Goal: Task Accomplishment & Management: Complete application form

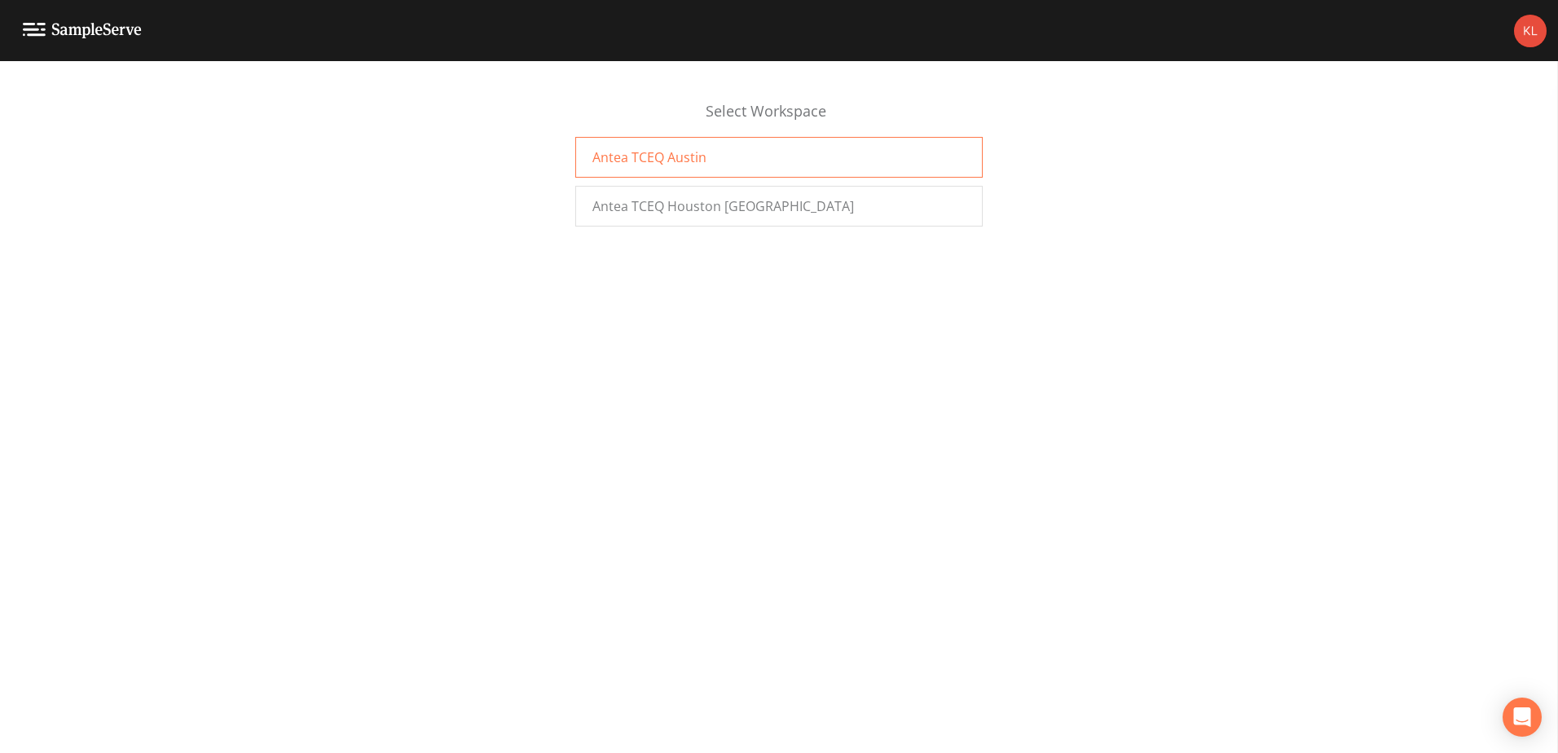
click at [645, 170] on div "Antea TCEQ Austin" at bounding box center [778, 157] width 407 height 41
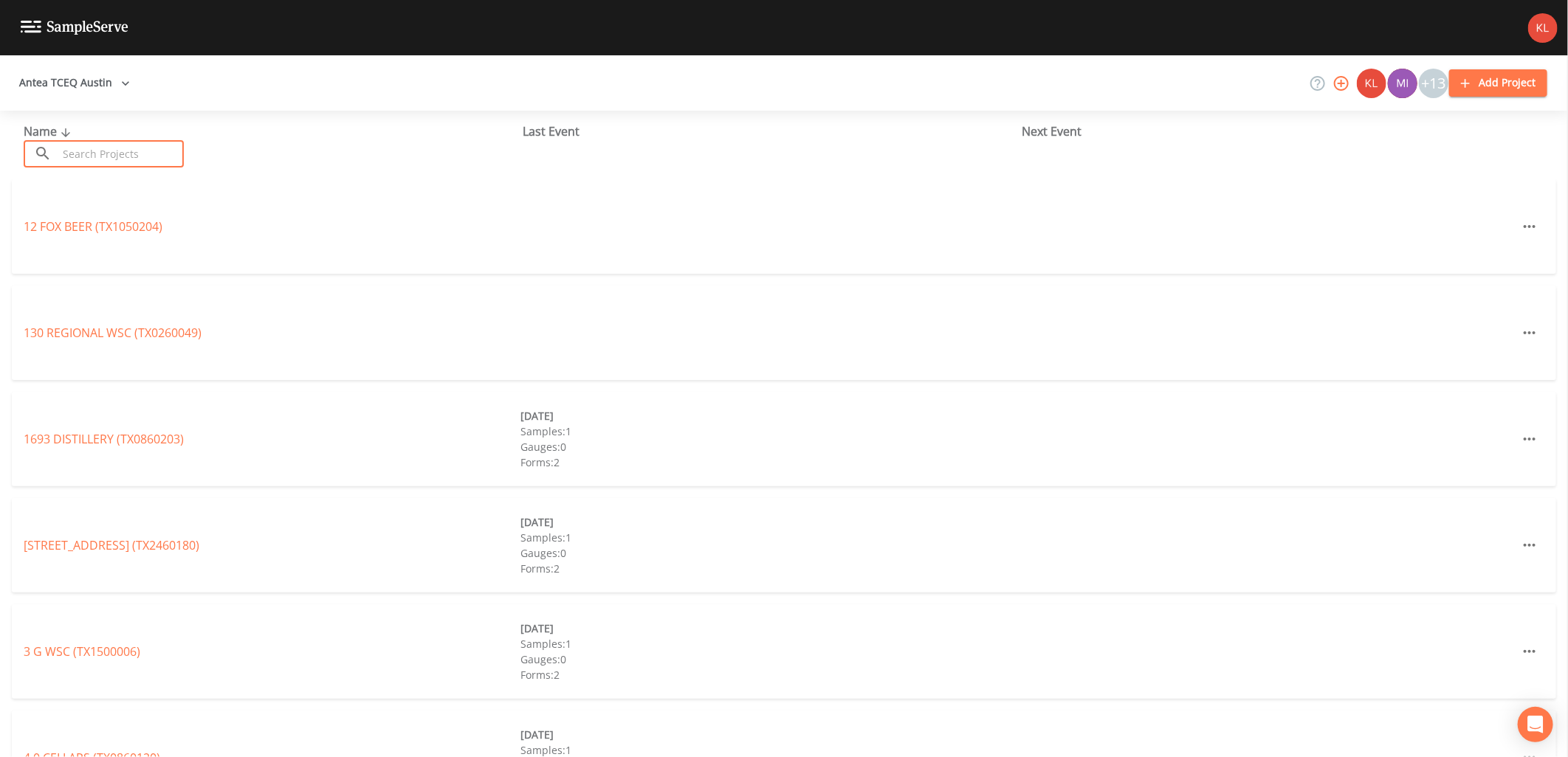
click at [167, 156] on input "text" at bounding box center [120, 154] width 126 height 27
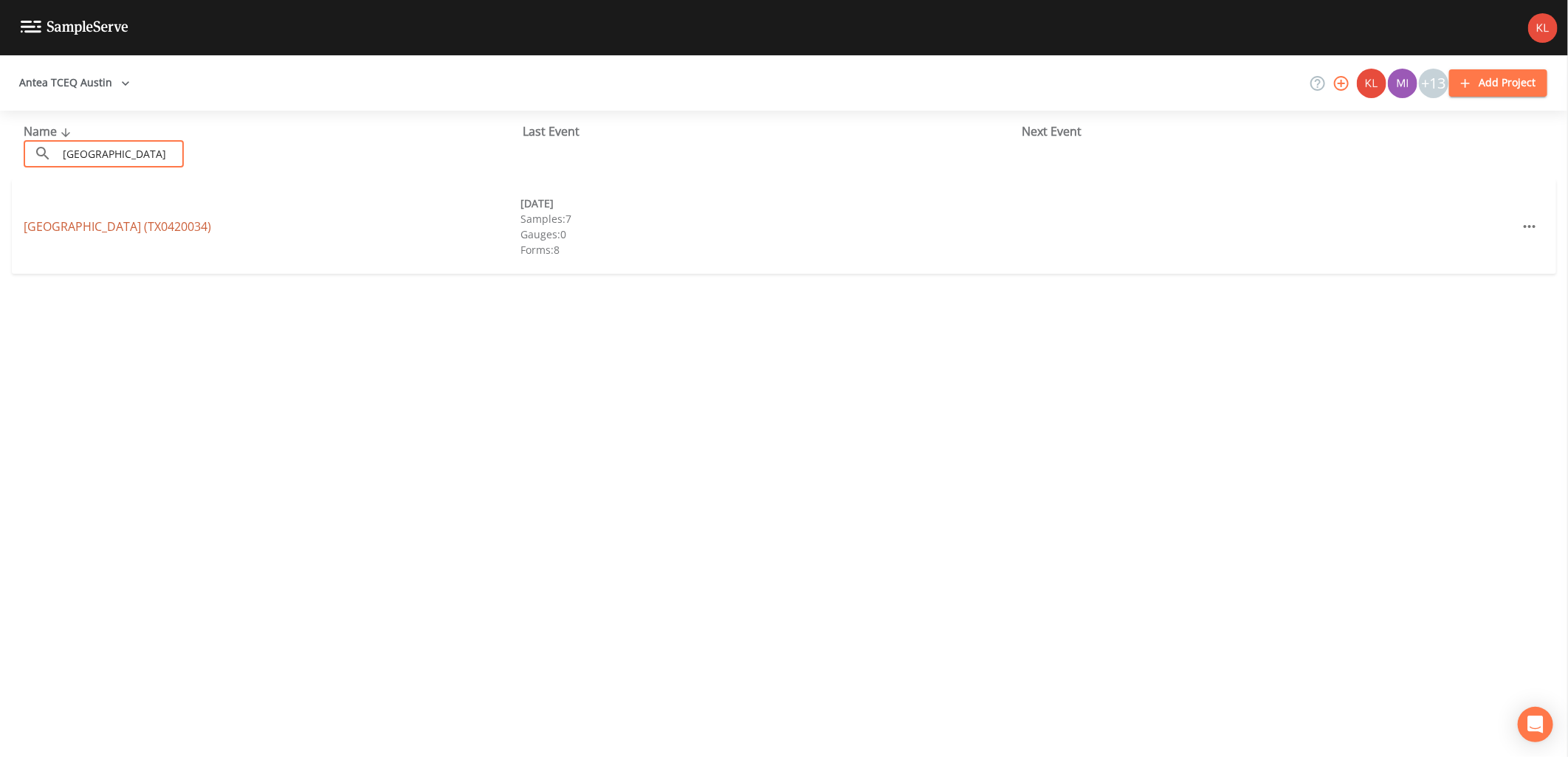
type input "[GEOGRAPHIC_DATA]"
click at [150, 218] on link "[GEOGRAPHIC_DATA] (TX0420034)" at bounding box center [117, 226] width 188 height 16
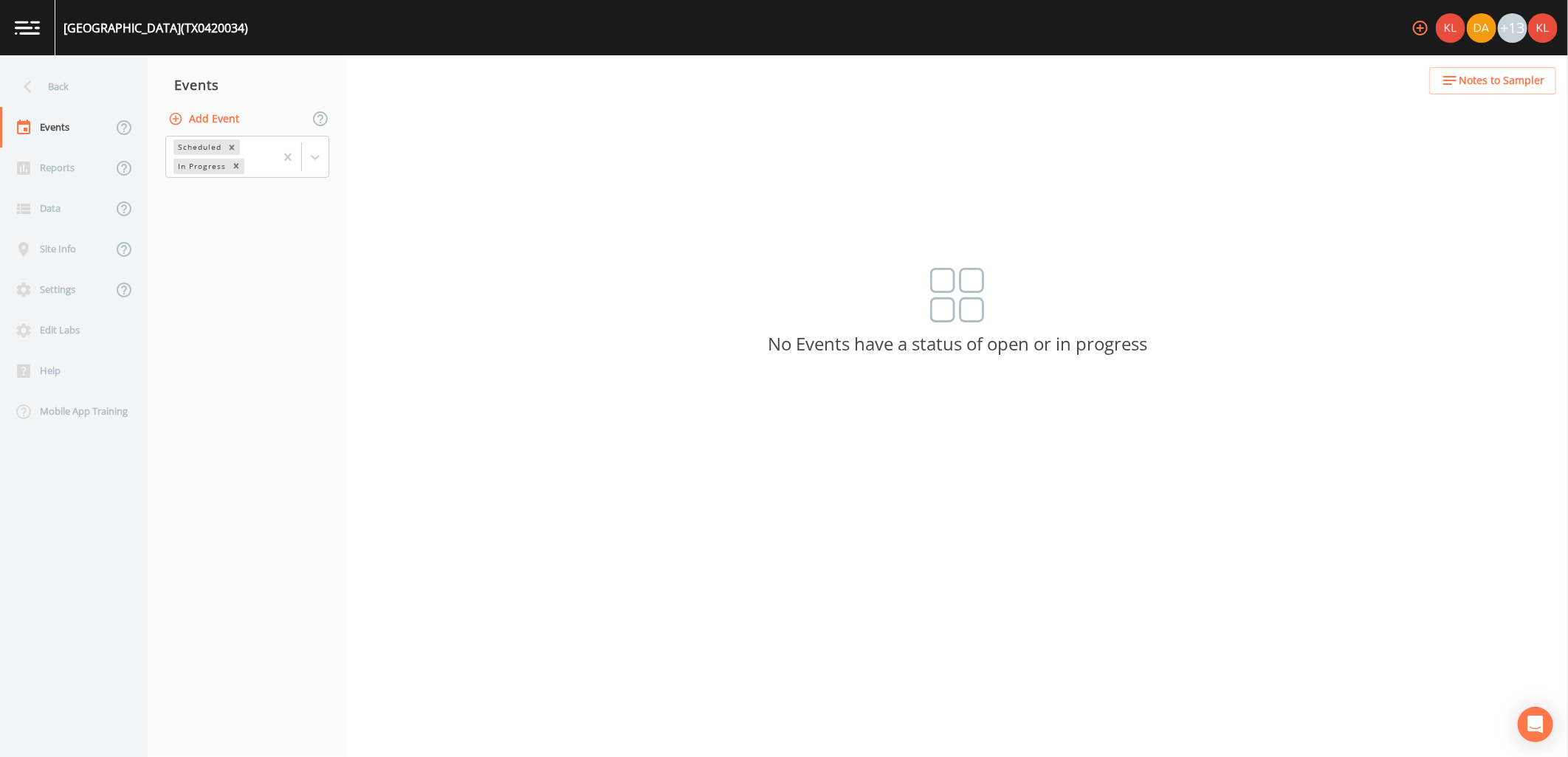
click at [241, 115] on button "Add Event" at bounding box center [206, 120] width 80 height 27
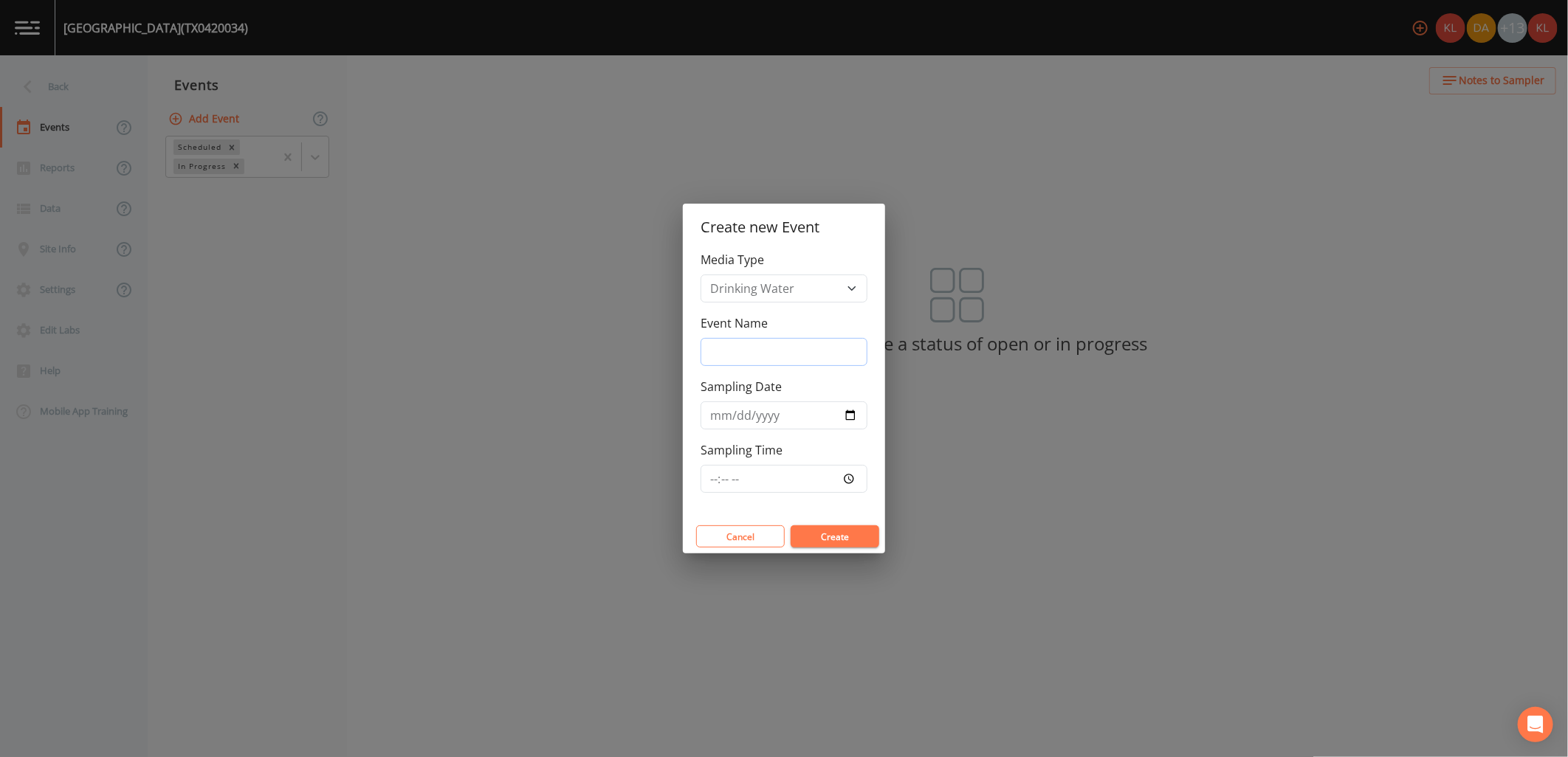
click at [829, 362] on input "Event Name" at bounding box center [784, 351] width 167 height 28
type input "[DATE]"
click at [844, 411] on input "Sampling Date" at bounding box center [784, 415] width 167 height 28
type input "[DATE]"
click at [828, 533] on button "Create" at bounding box center [835, 536] width 89 height 22
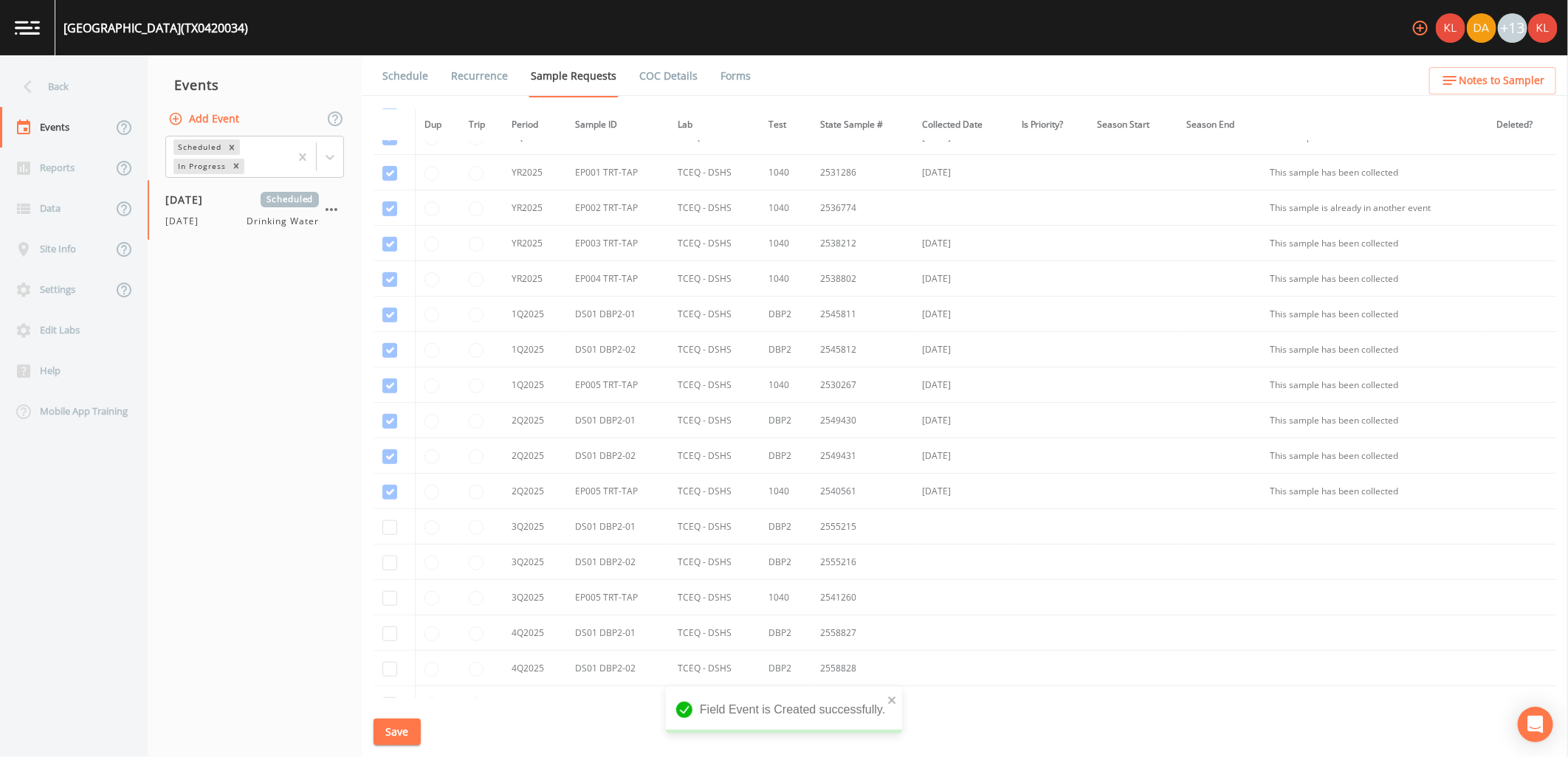
scroll to position [660, 0]
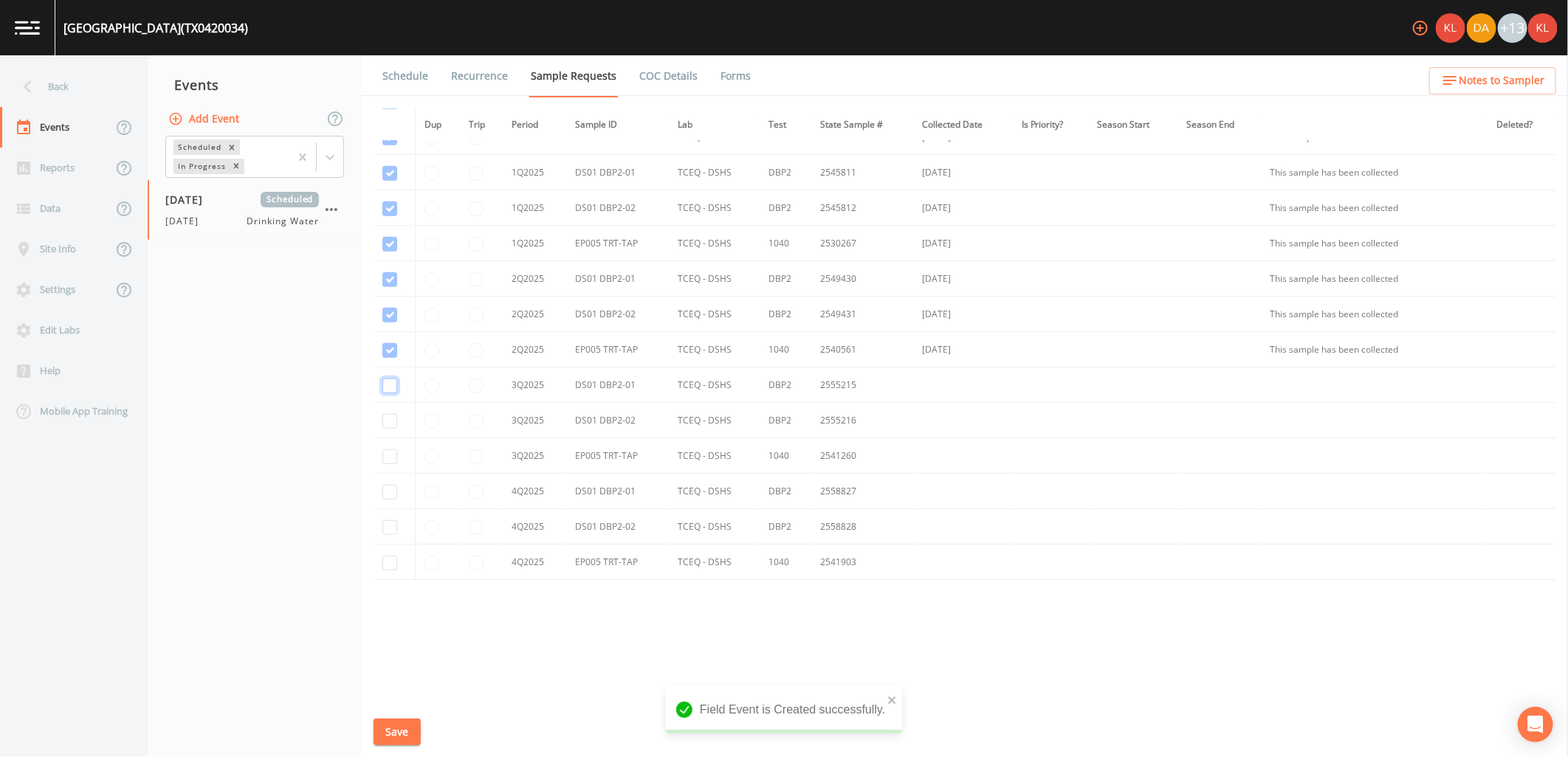
click at [394, 388] on input "checkbox" at bounding box center [390, 386] width 14 height 14
checkbox input "true"
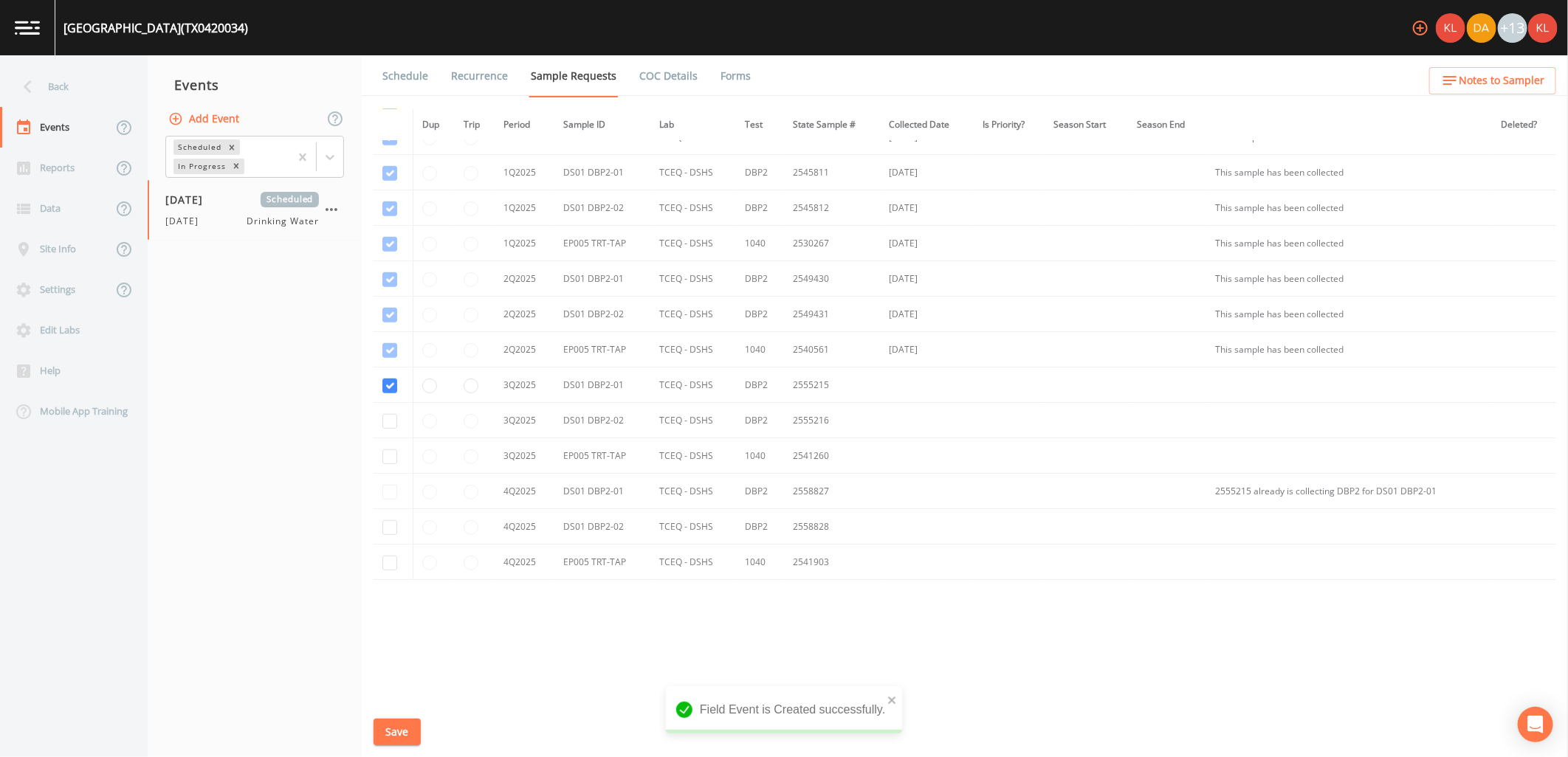
click at [380, 420] on td at bounding box center [392, 420] width 39 height 35
click at [382, 422] on input "checkbox" at bounding box center [390, 421] width 14 height 14
checkbox input "true"
click at [389, 463] on input "checkbox" at bounding box center [390, 456] width 14 height 14
checkbox input "true"
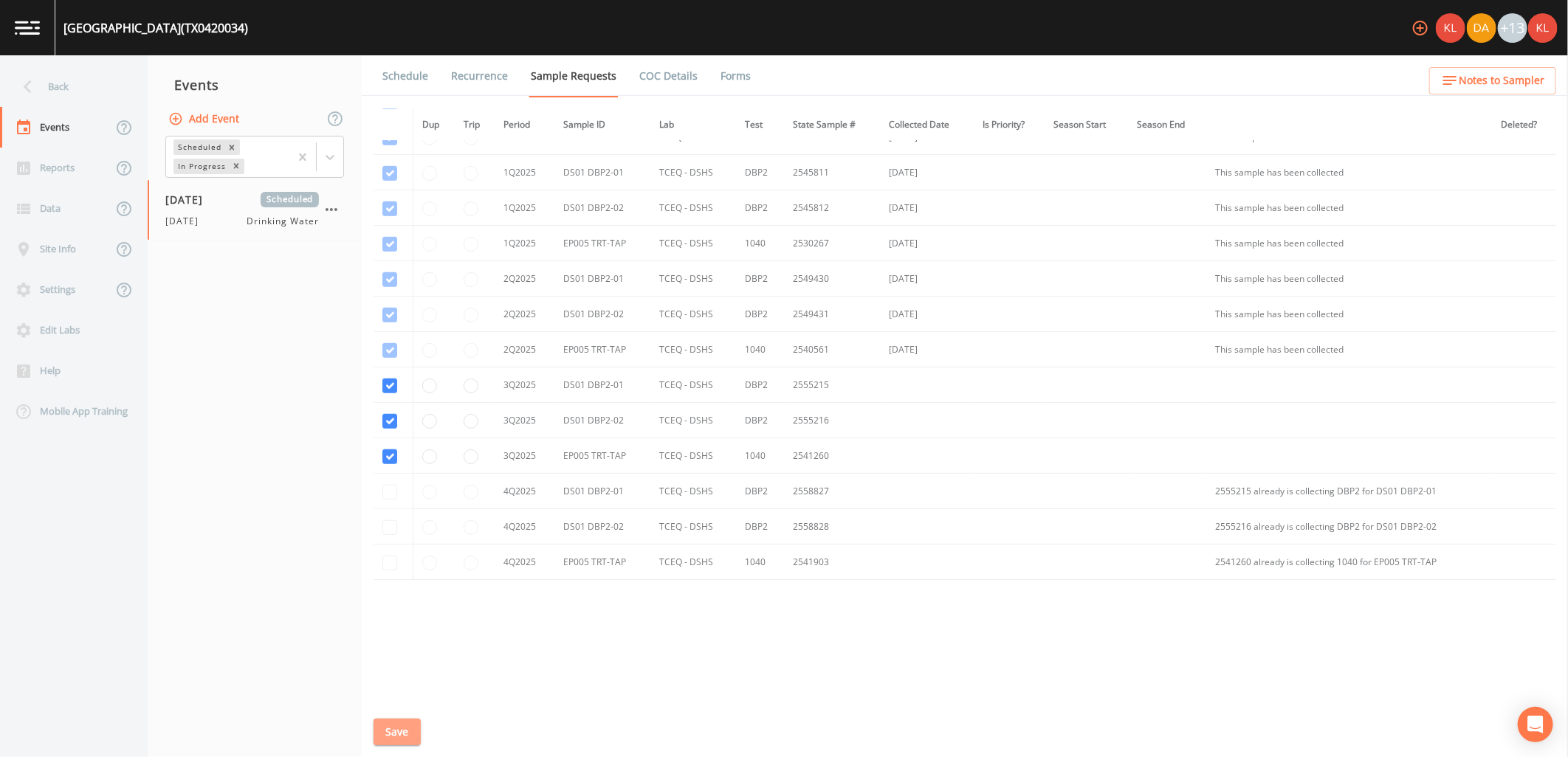
click at [412, 741] on button "Save" at bounding box center [397, 733] width 47 height 27
click at [409, 62] on link "Schedule" at bounding box center [405, 76] width 50 height 42
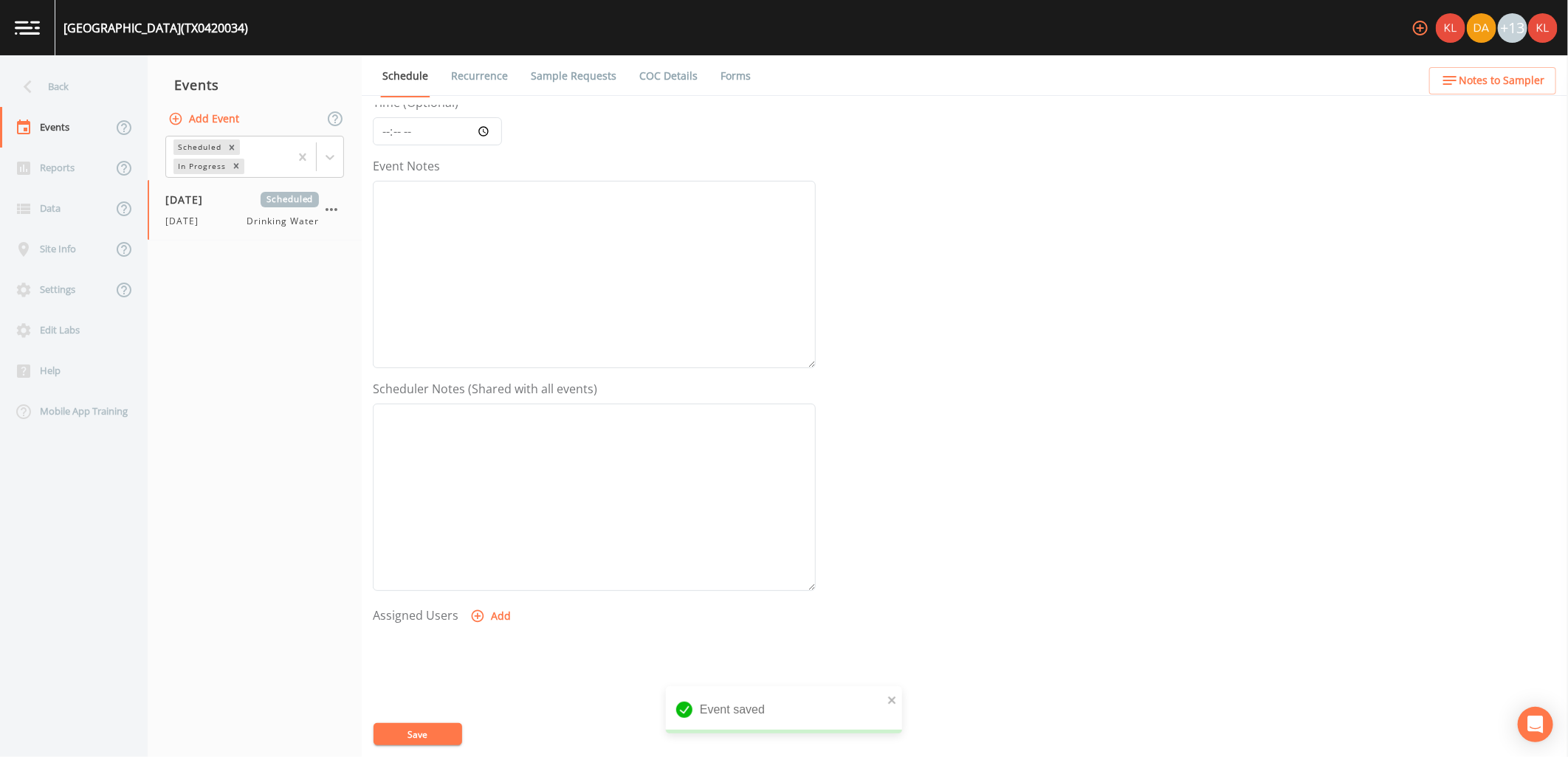
scroll to position [283, 0]
drag, startPoint x: 471, startPoint y: 488, endPoint x: 480, endPoint y: 474, distance: 16.6
click at [472, 484] on div "Assigned Users Add" at bounding box center [593, 548] width 443 height 182
click at [480, 474] on icon "button" at bounding box center [477, 471] width 14 height 14
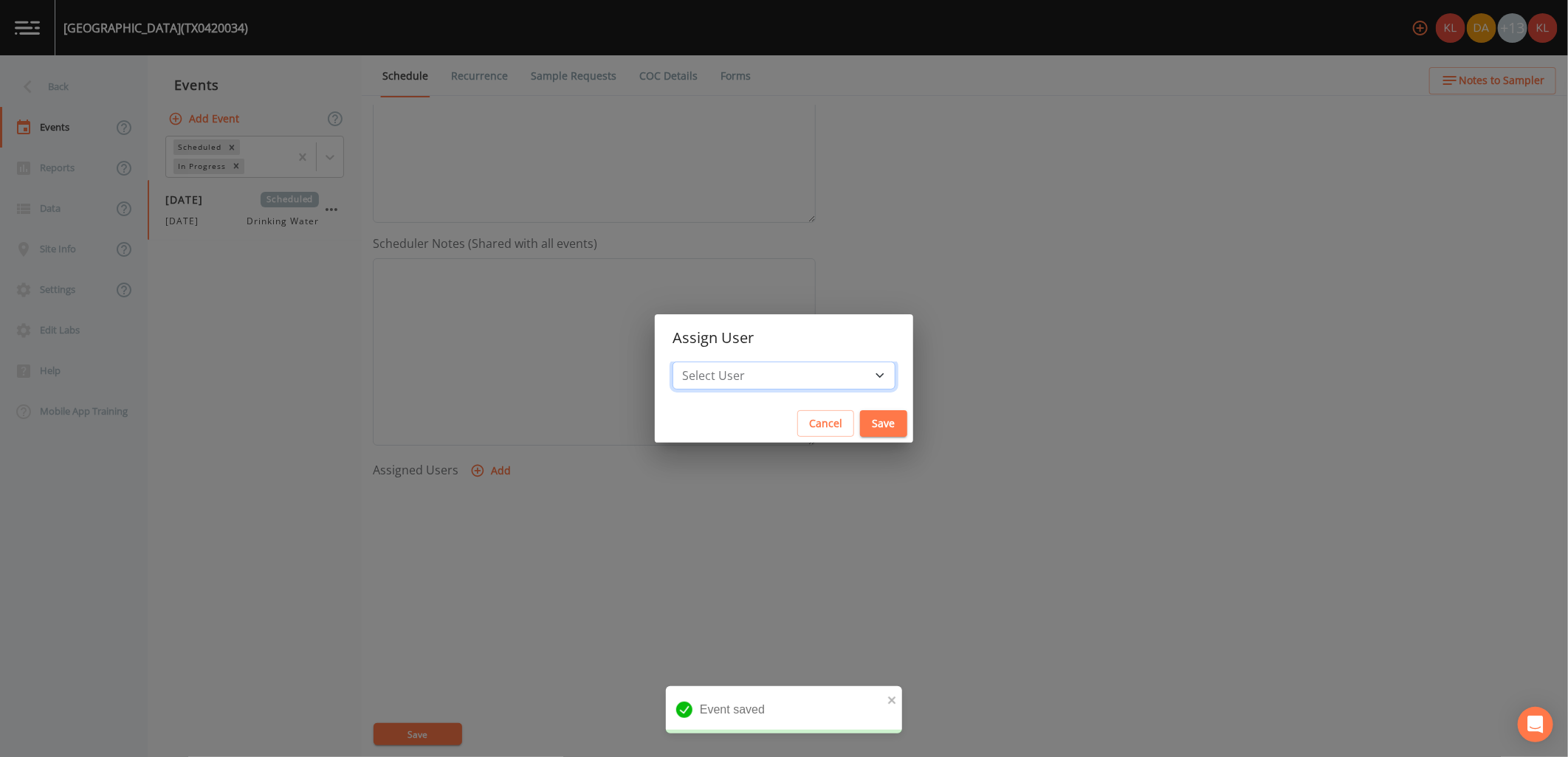
click at [792, 367] on select "Select User [PERSON_NAME] [PERSON_NAME] [PERSON_NAME] [PERSON_NAME] [PERSON_NAM…" at bounding box center [784, 375] width 223 height 28
select select "cc3a99b6-42a3-44aa-bed9-88599eb009c7"
click at [719, 361] on select "Select User [PERSON_NAME] [PERSON_NAME] [PERSON_NAME] [PERSON_NAME] [PERSON_NAM…" at bounding box center [784, 375] width 223 height 28
click at [860, 419] on button "Save" at bounding box center [883, 424] width 47 height 27
select select
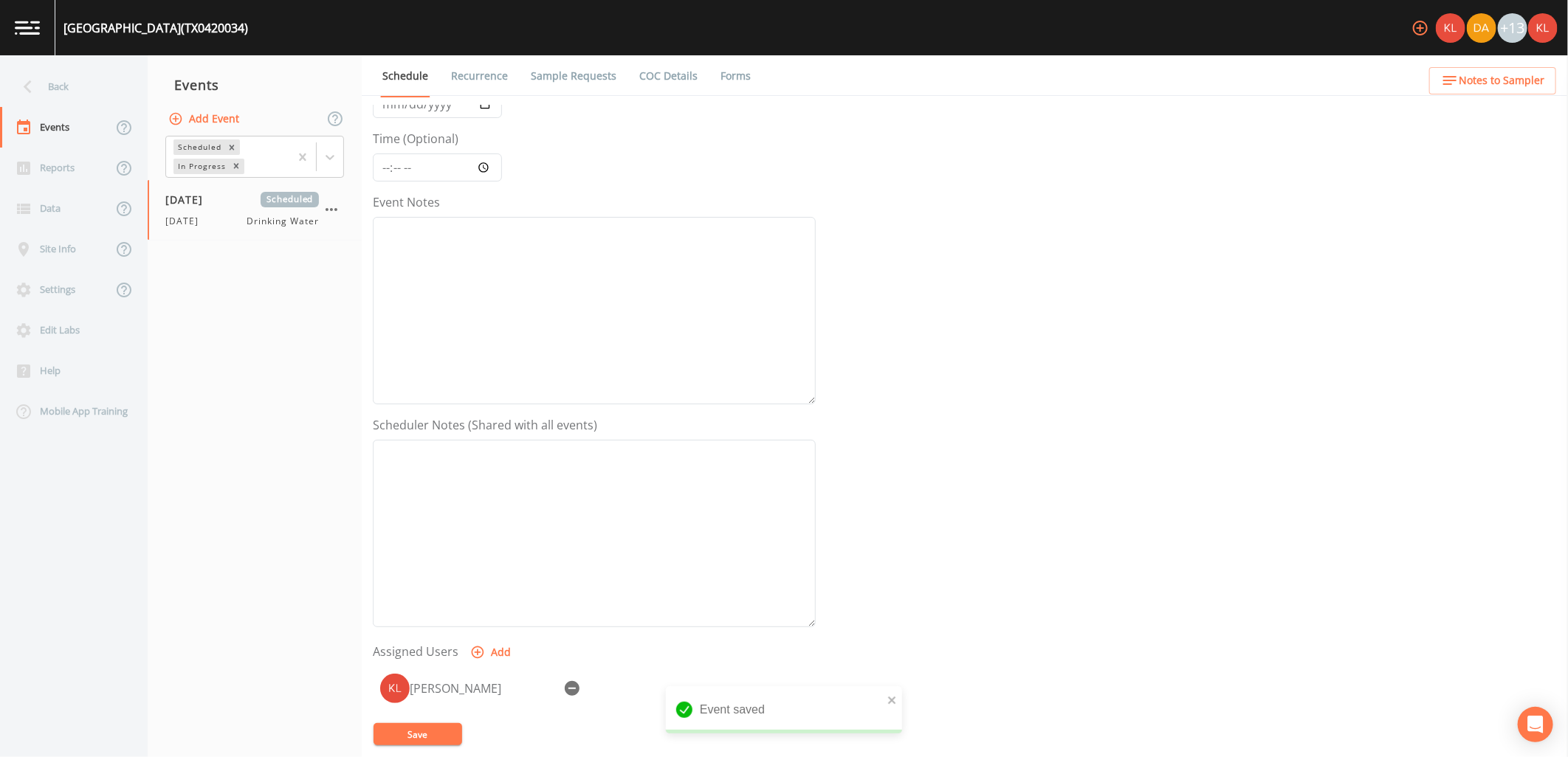
click at [408, 740] on button "Save" at bounding box center [418, 733] width 89 height 22
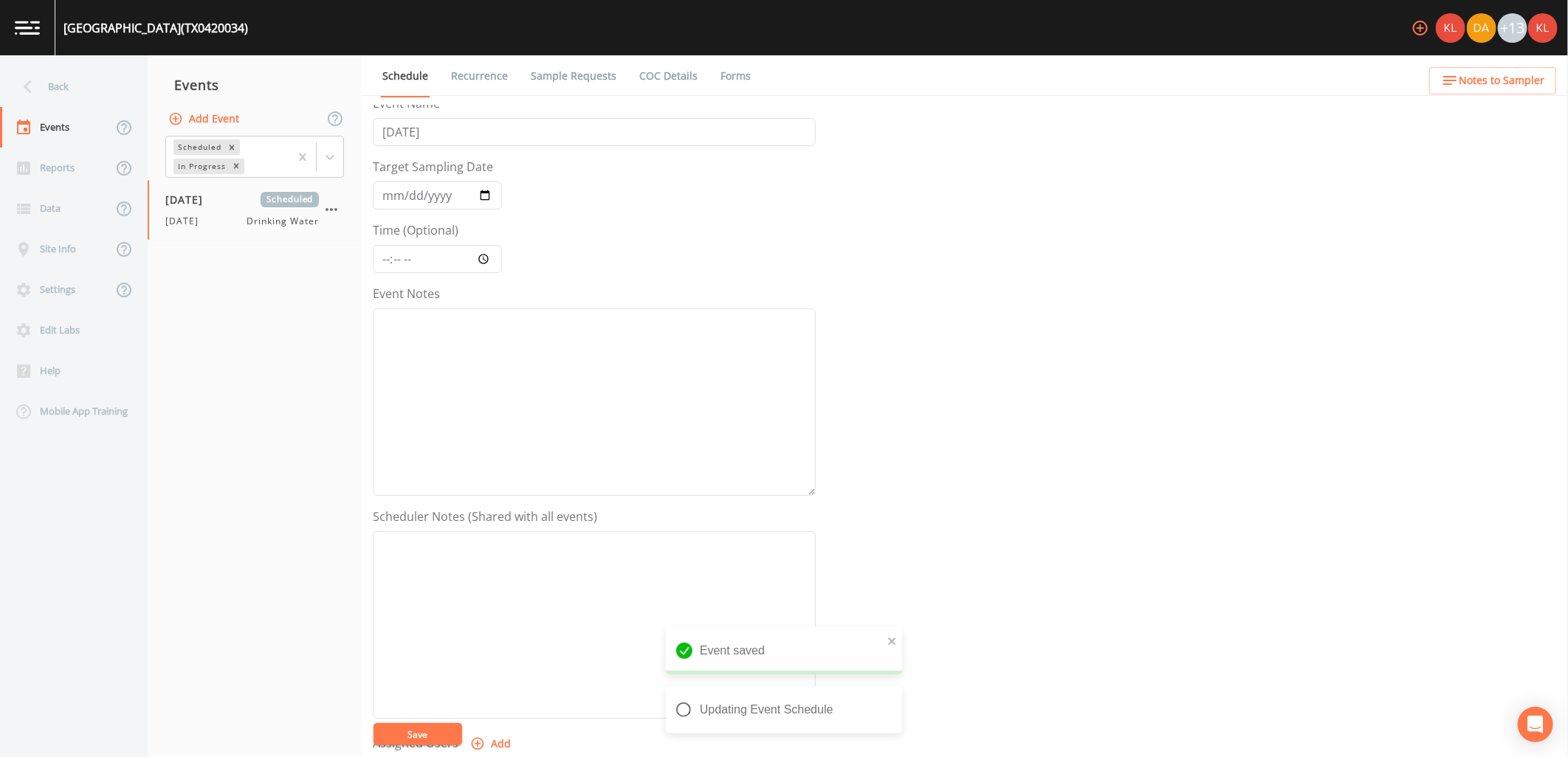
scroll to position [0, 0]
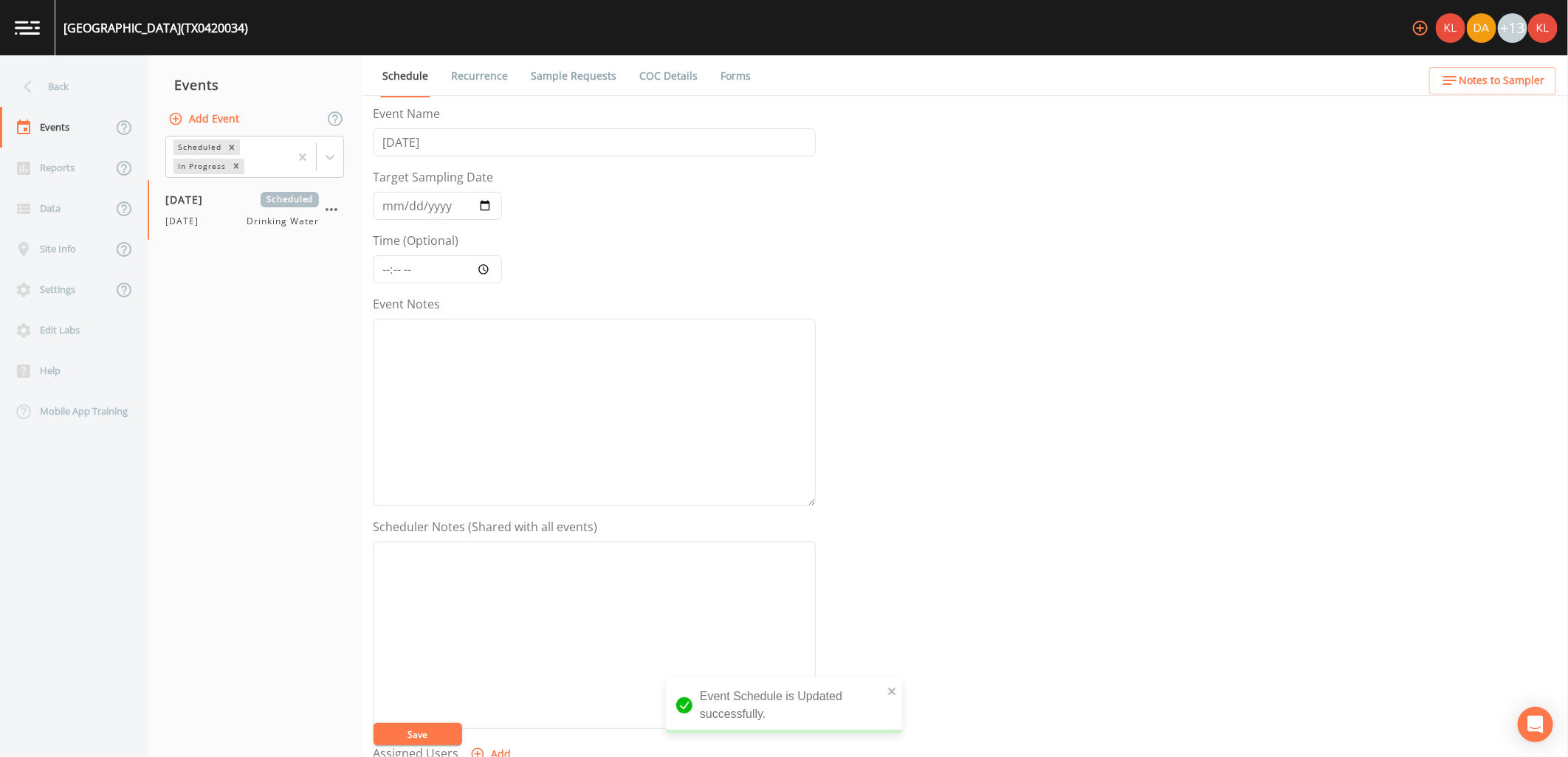
click at [38, 41] on link at bounding box center [27, 27] width 55 height 55
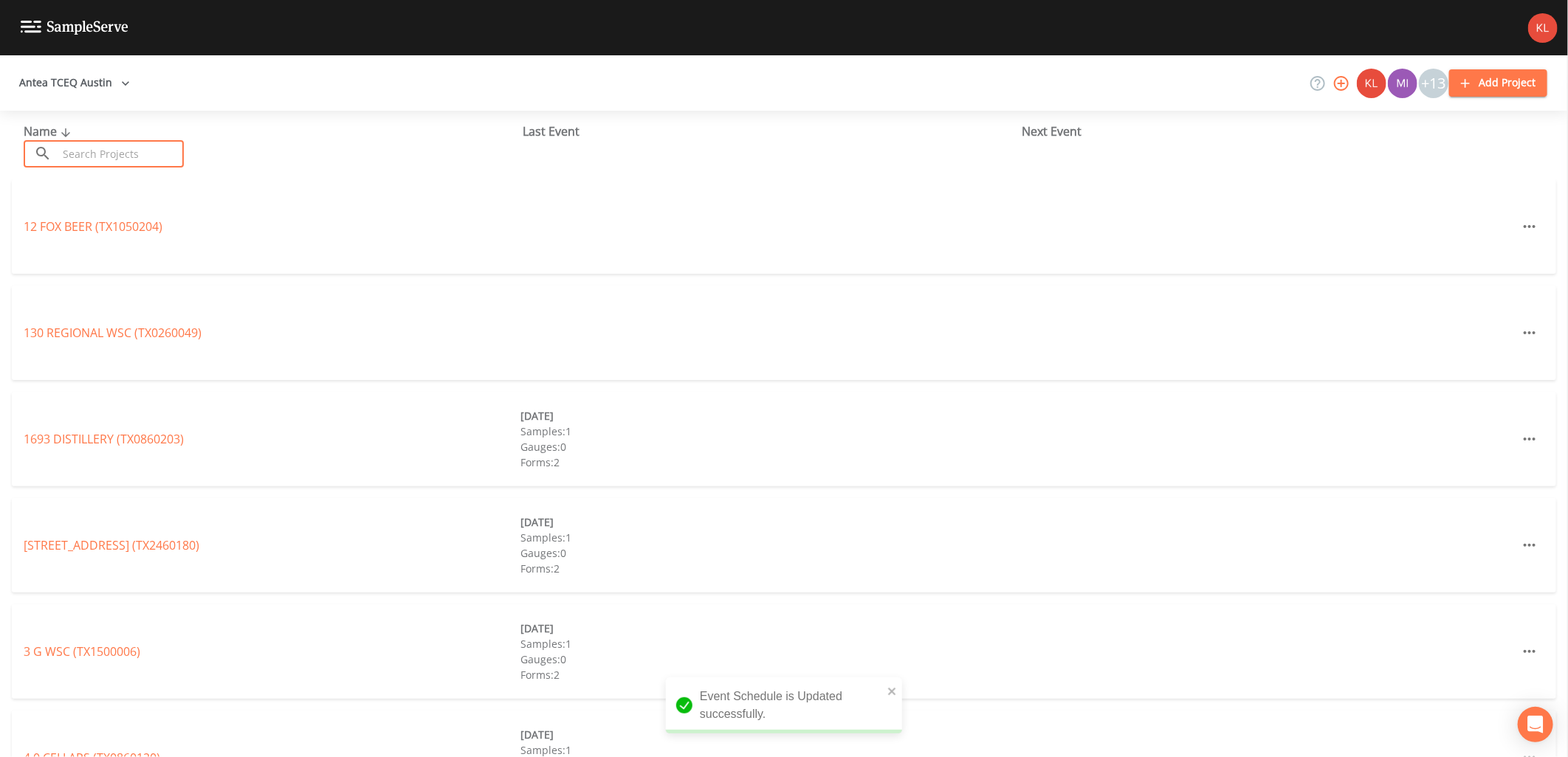
click at [184, 158] on input "text" at bounding box center [120, 154] width 126 height 27
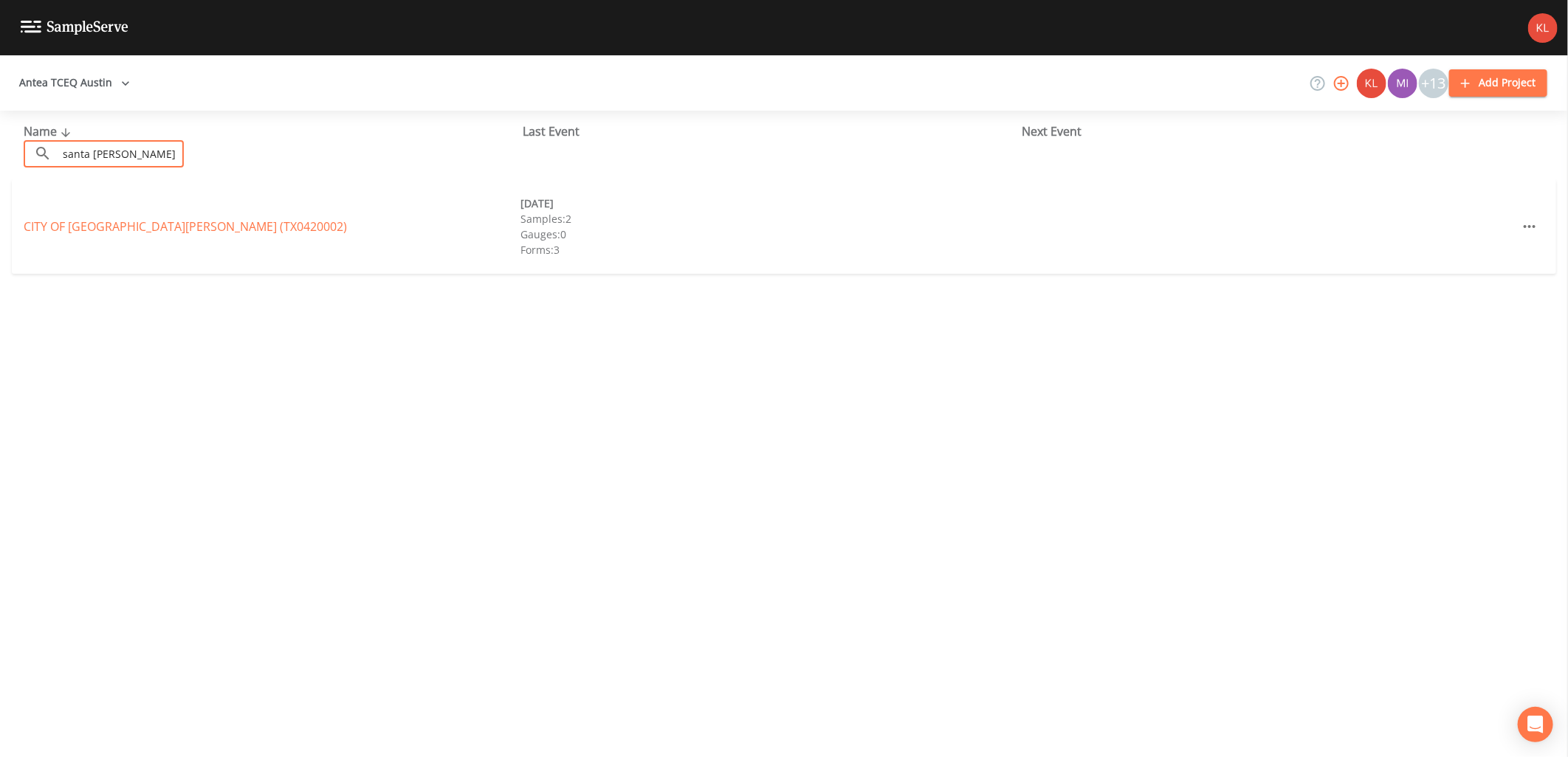
type input "santa [PERSON_NAME]"
click at [178, 217] on div "CITY OF [GEOGRAPHIC_DATA][PERSON_NAME] (TX0420002)" at bounding box center [272, 226] width 496 height 18
click at [179, 232] on link "CITY OF [GEOGRAPHIC_DATA][PERSON_NAME] (TX0420002)" at bounding box center [185, 226] width 323 height 16
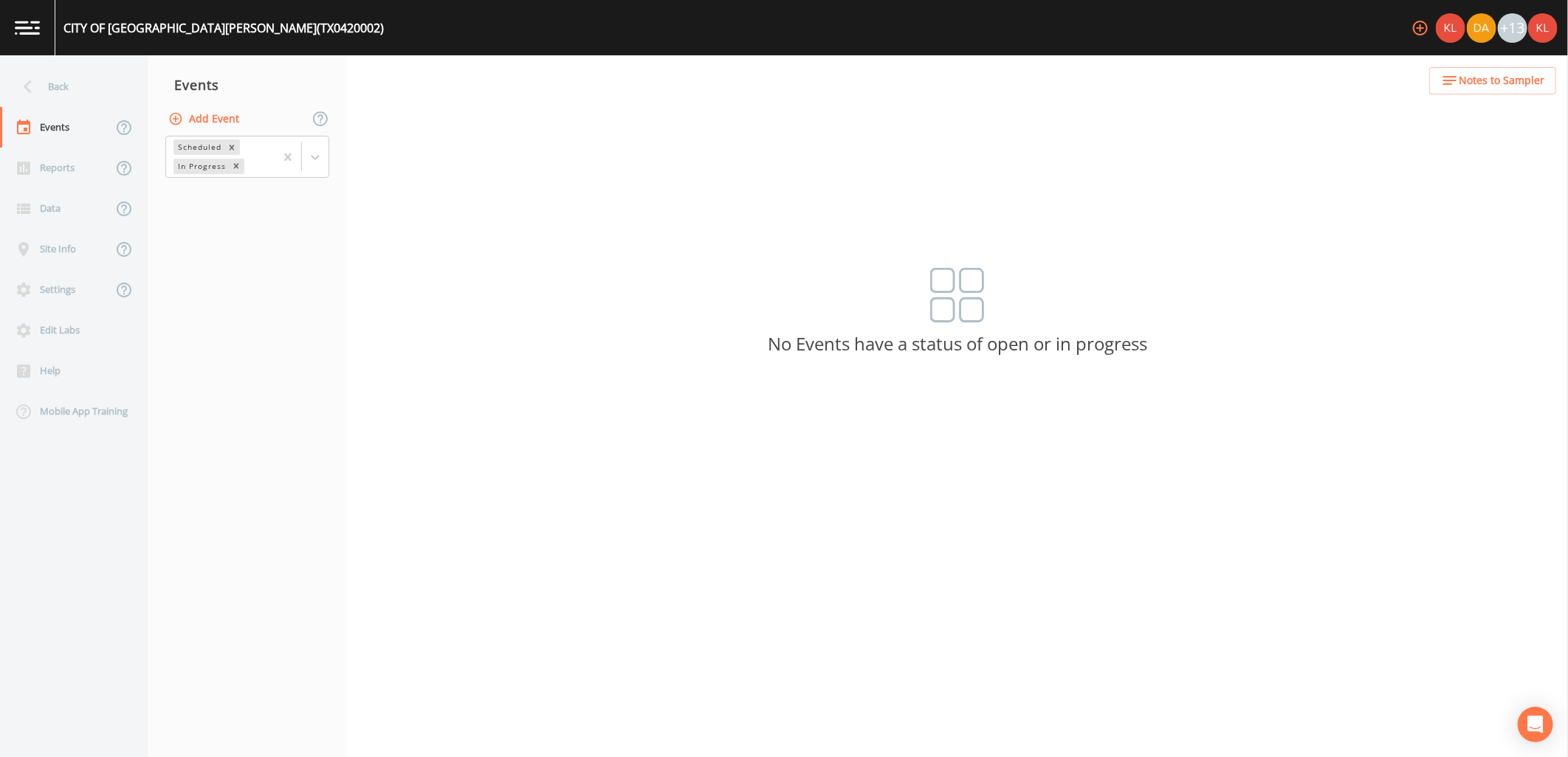
click at [244, 129] on div "Add Event" at bounding box center [247, 119] width 199 height 31
click at [221, 107] on button "Add Event" at bounding box center [206, 120] width 80 height 27
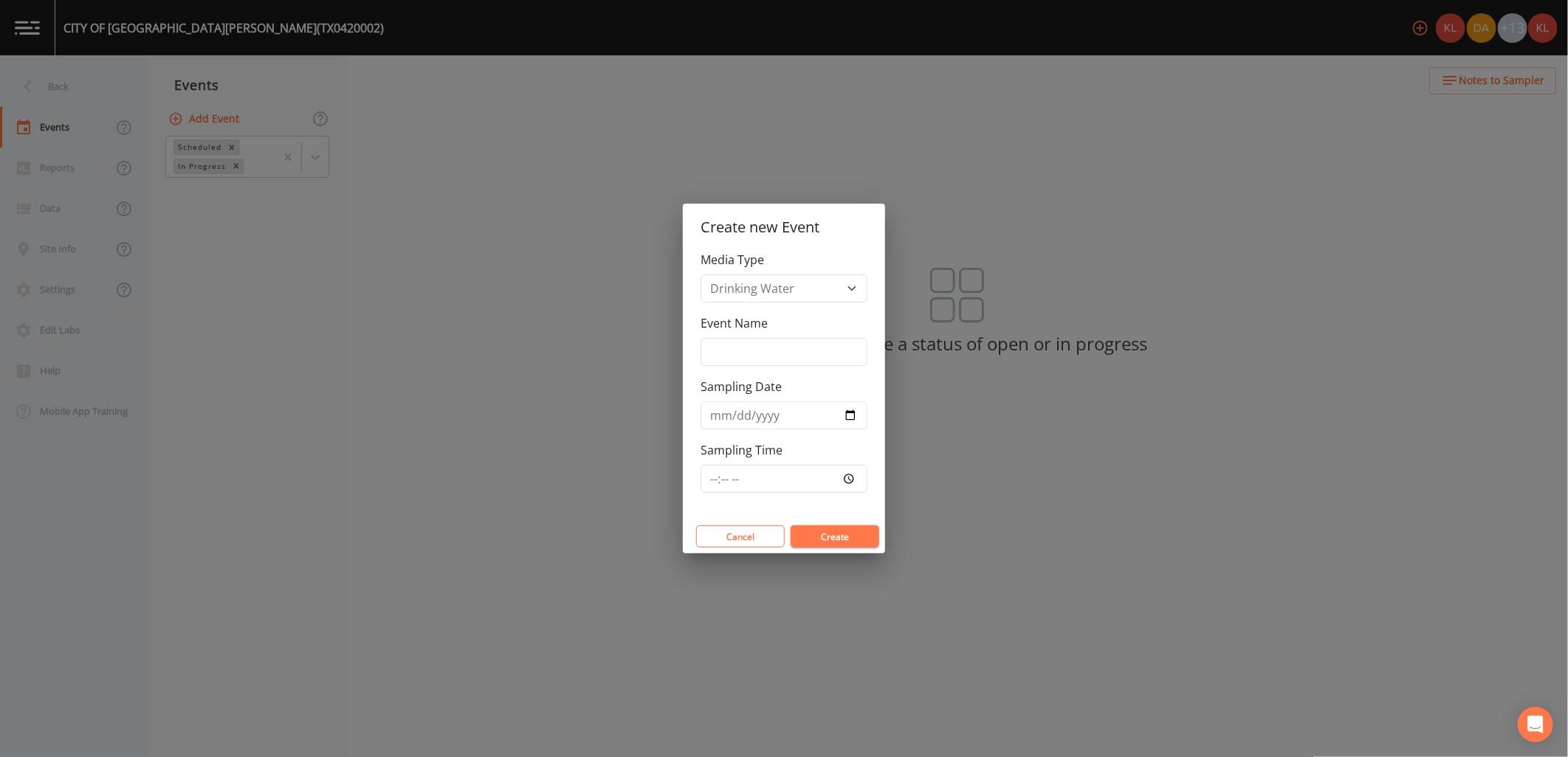
click at [847, 372] on div "Media Type Drinking Water Event Name Sampling Date Sampling Time" at bounding box center [784, 385] width 202 height 269
click at [831, 352] on input "Event Name" at bounding box center [784, 351] width 167 height 28
type input "[DATE]"
click at [731, 352] on input "[DATE]" at bounding box center [784, 351] width 167 height 28
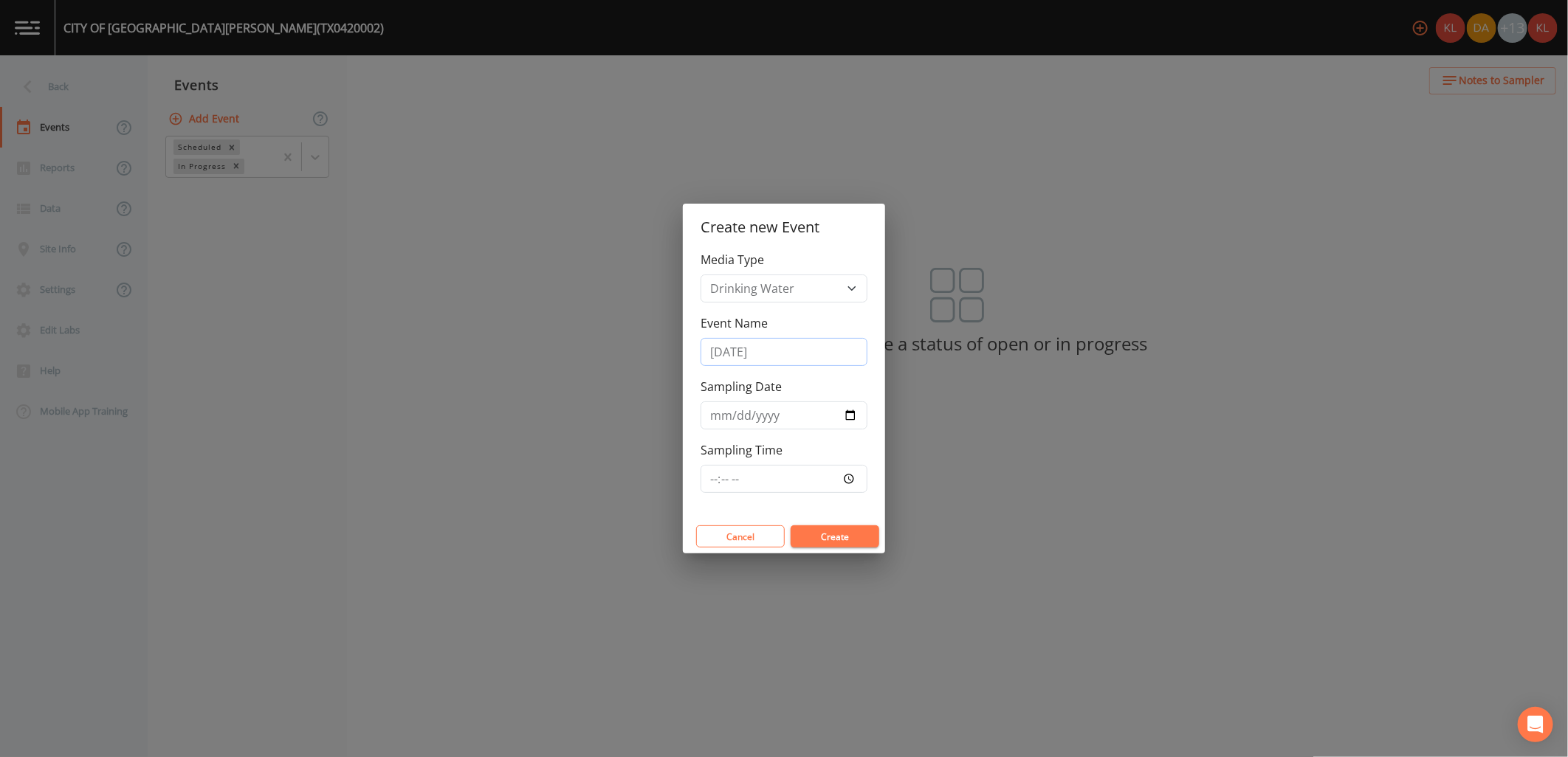
type input "[DATE]"
click at [851, 423] on input "[DATE]" at bounding box center [784, 415] width 167 height 28
type input "[DATE]"
click at [842, 523] on div "Cancel Create" at bounding box center [784, 536] width 202 height 34
click at [846, 537] on button "Create" at bounding box center [835, 536] width 89 height 22
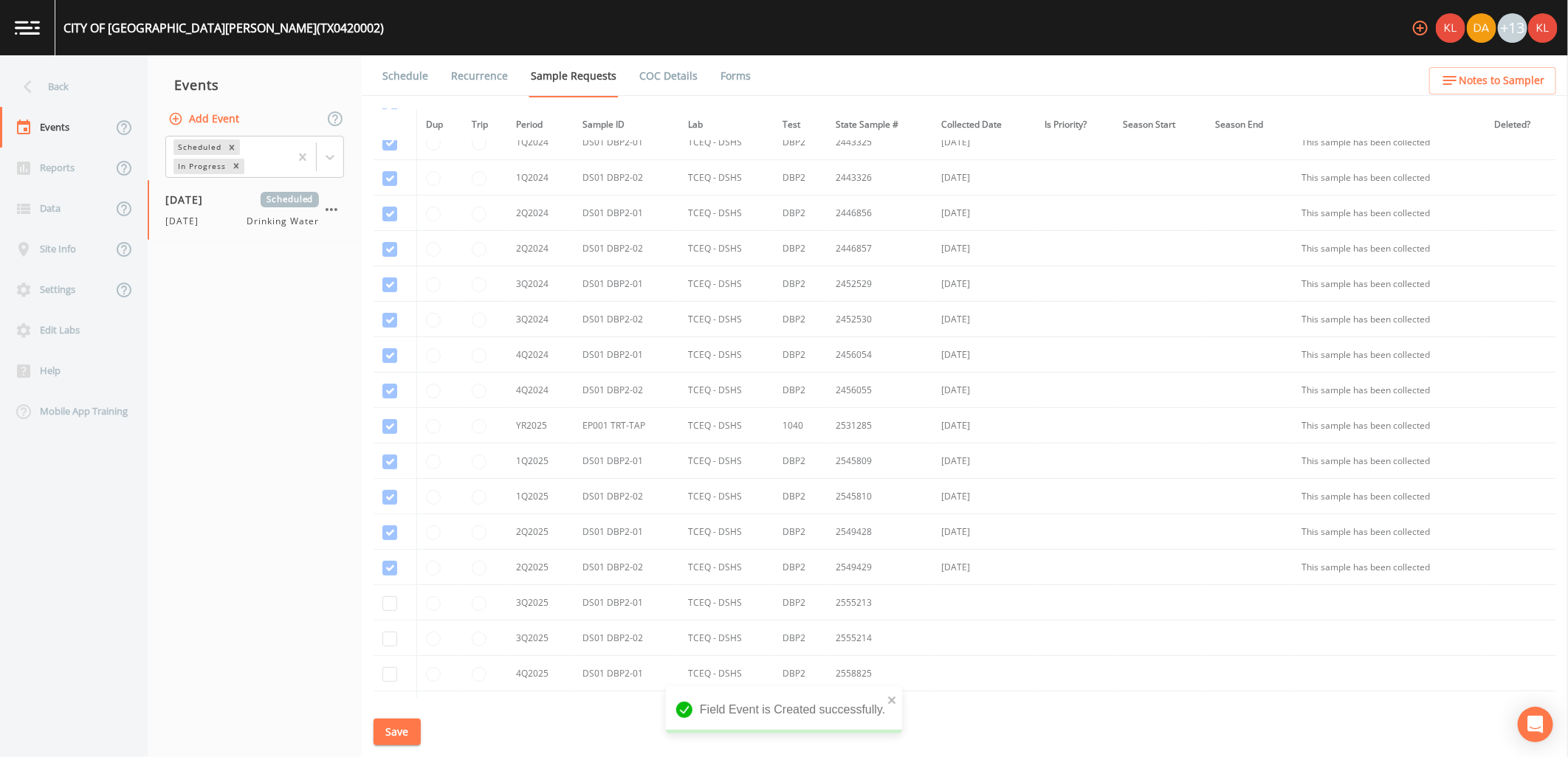
scroll to position [234, 0]
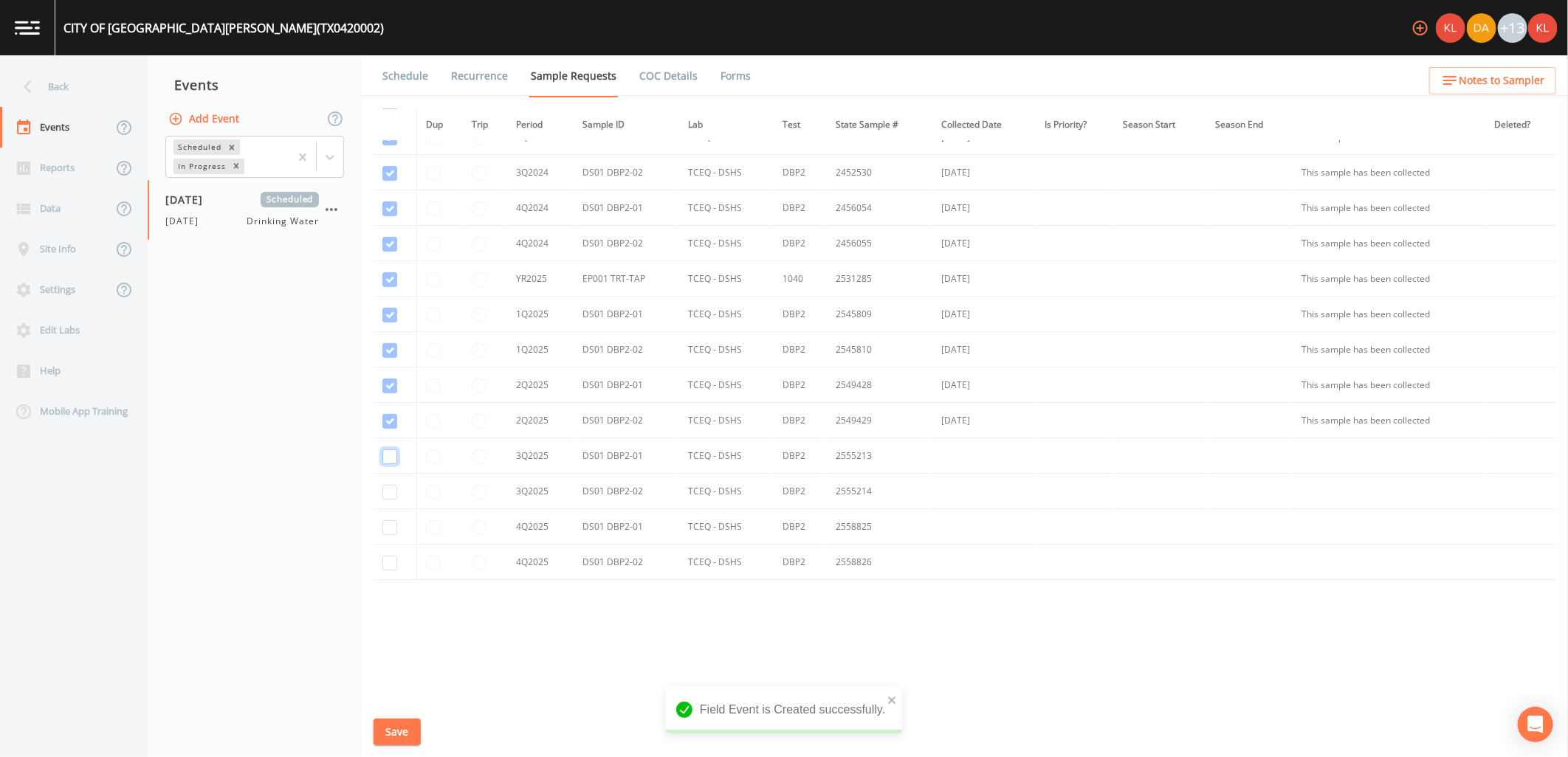
click at [382, 463] on input "checkbox" at bounding box center [390, 456] width 14 height 14
checkbox input "true"
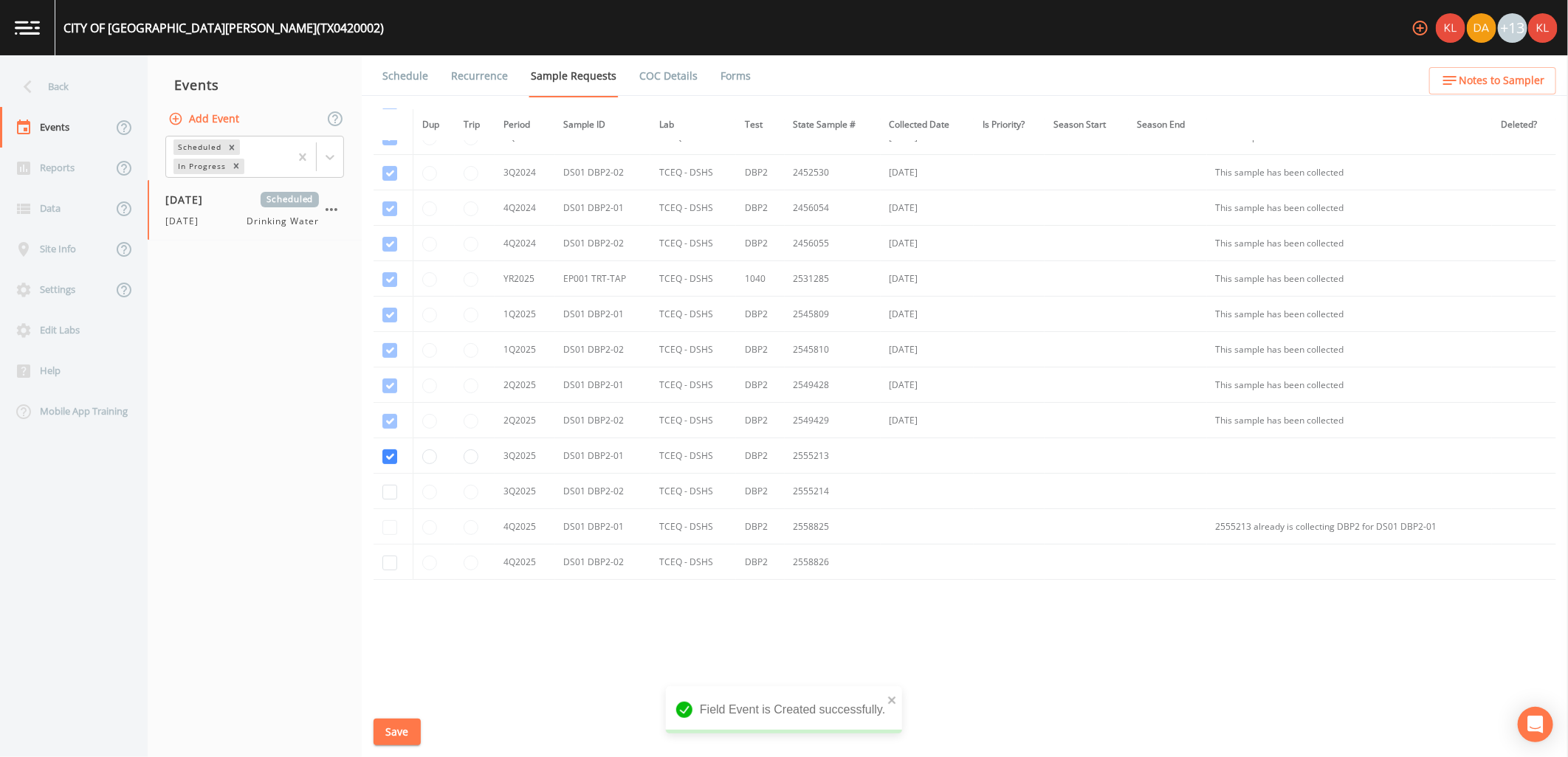
click at [385, 482] on td at bounding box center [392, 491] width 39 height 35
click at [388, 491] on input "checkbox" at bounding box center [390, 492] width 14 height 14
checkbox input "true"
click at [399, 715] on div "Schedule Recurrence Sample Requests COC Details Forms Dup Trip Period Sample ID…" at bounding box center [964, 406] width 1206 height 702
click at [399, 726] on button "Save" at bounding box center [397, 733] width 47 height 27
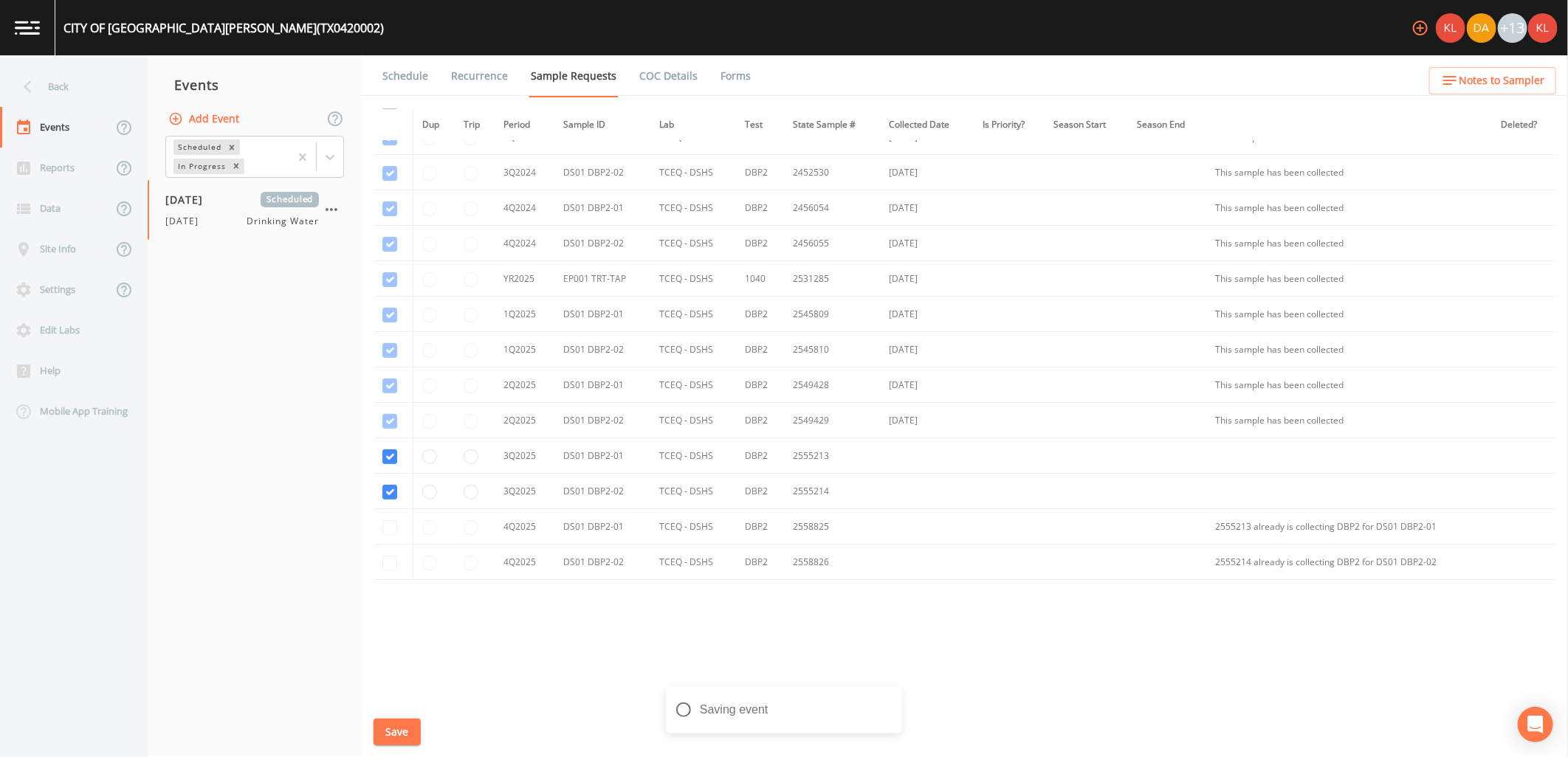
click at [426, 105] on div "Schedule Recurrence Sample Requests COC Details Forms Dup Trip Period Sample ID…" at bounding box center [964, 406] width 1206 height 702
click at [418, 83] on link "Schedule" at bounding box center [405, 76] width 50 height 42
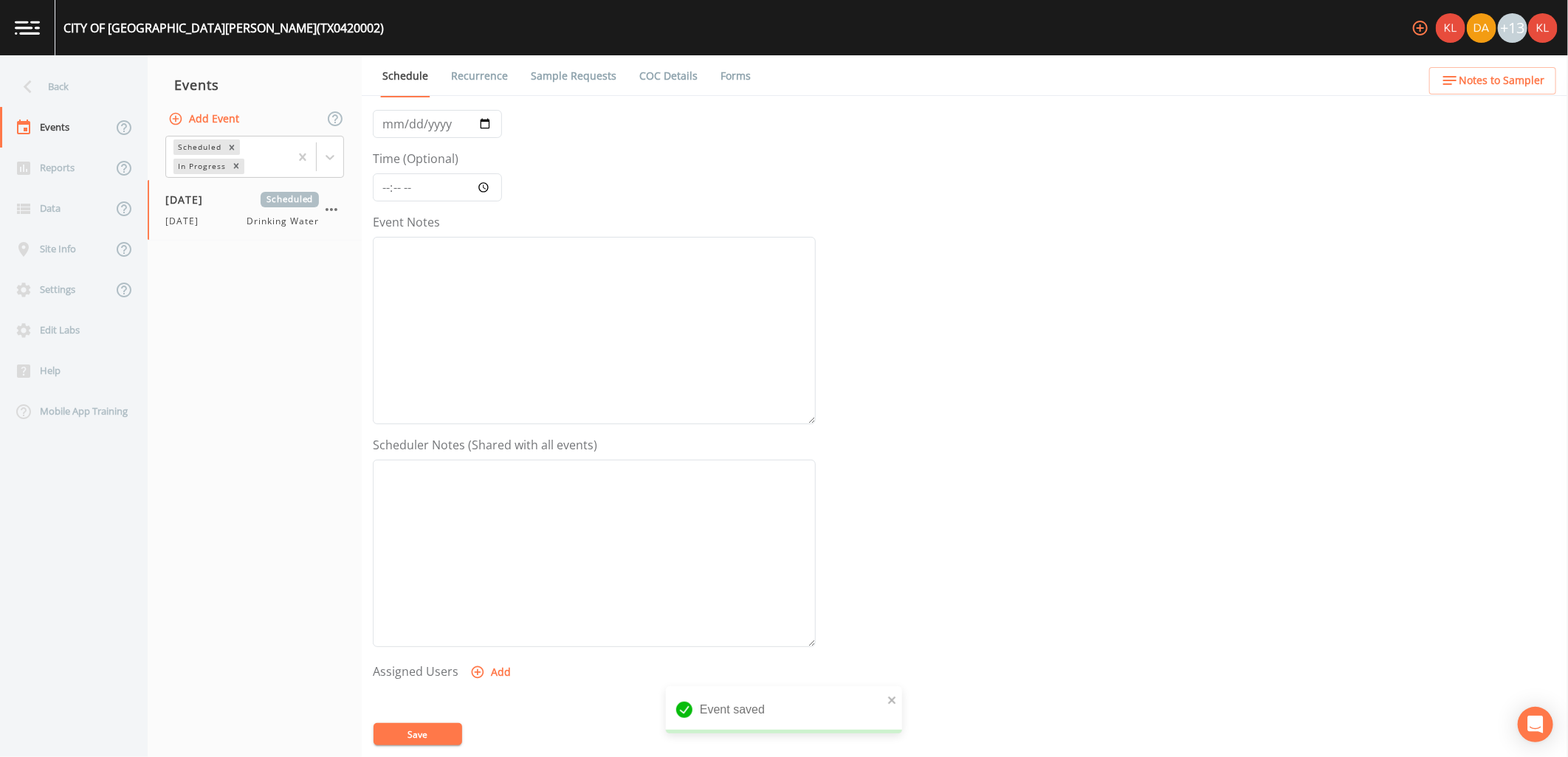
scroll to position [283, 0]
click at [503, 481] on button "Add" at bounding box center [492, 471] width 50 height 27
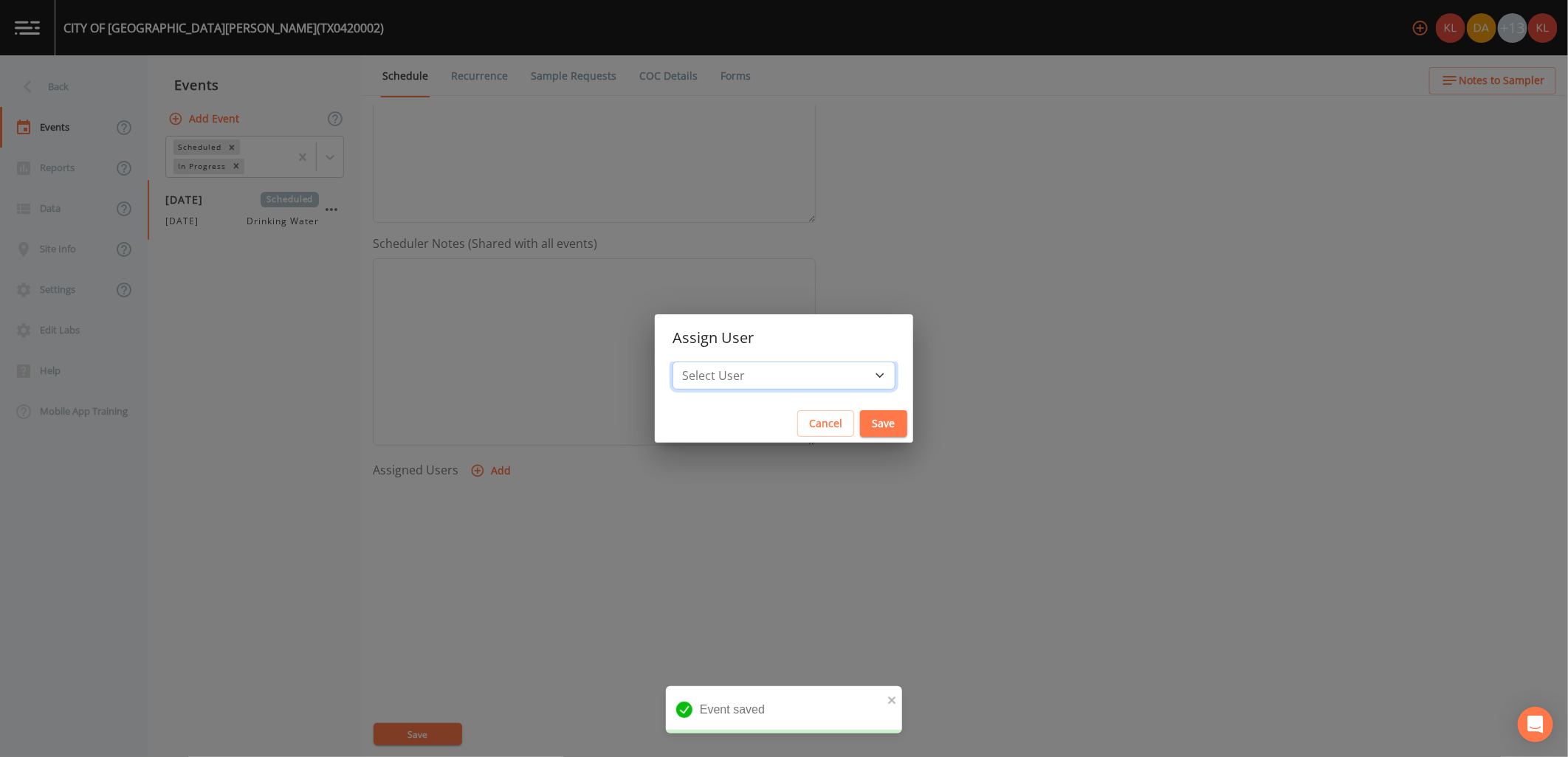
click at [731, 378] on select "Select User [PERSON_NAME] [PERSON_NAME] [PERSON_NAME] [PERSON_NAME] [PERSON_NAM…" at bounding box center [784, 375] width 223 height 28
select select "cc3a99b6-42a3-44aa-bed9-88599eb009c7"
click at [719, 361] on select "Select User [PERSON_NAME] [PERSON_NAME] [PERSON_NAME] [PERSON_NAME] [PERSON_NAM…" at bounding box center [784, 375] width 223 height 28
click at [860, 424] on button "Save" at bounding box center [883, 424] width 47 height 27
select select
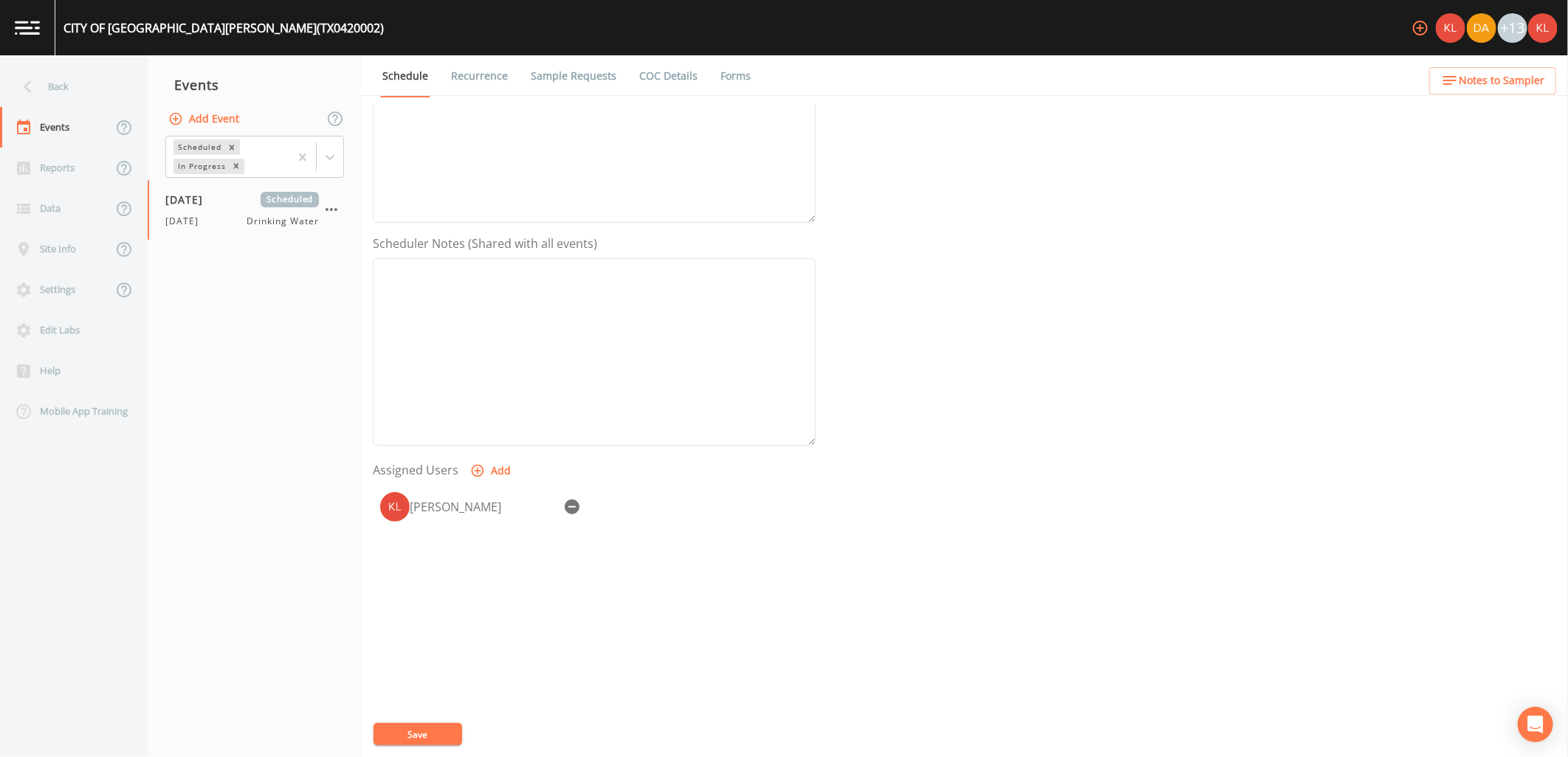
click at [436, 736] on button "Save" at bounding box center [418, 733] width 89 height 22
click at [33, 33] on img at bounding box center [27, 27] width 25 height 14
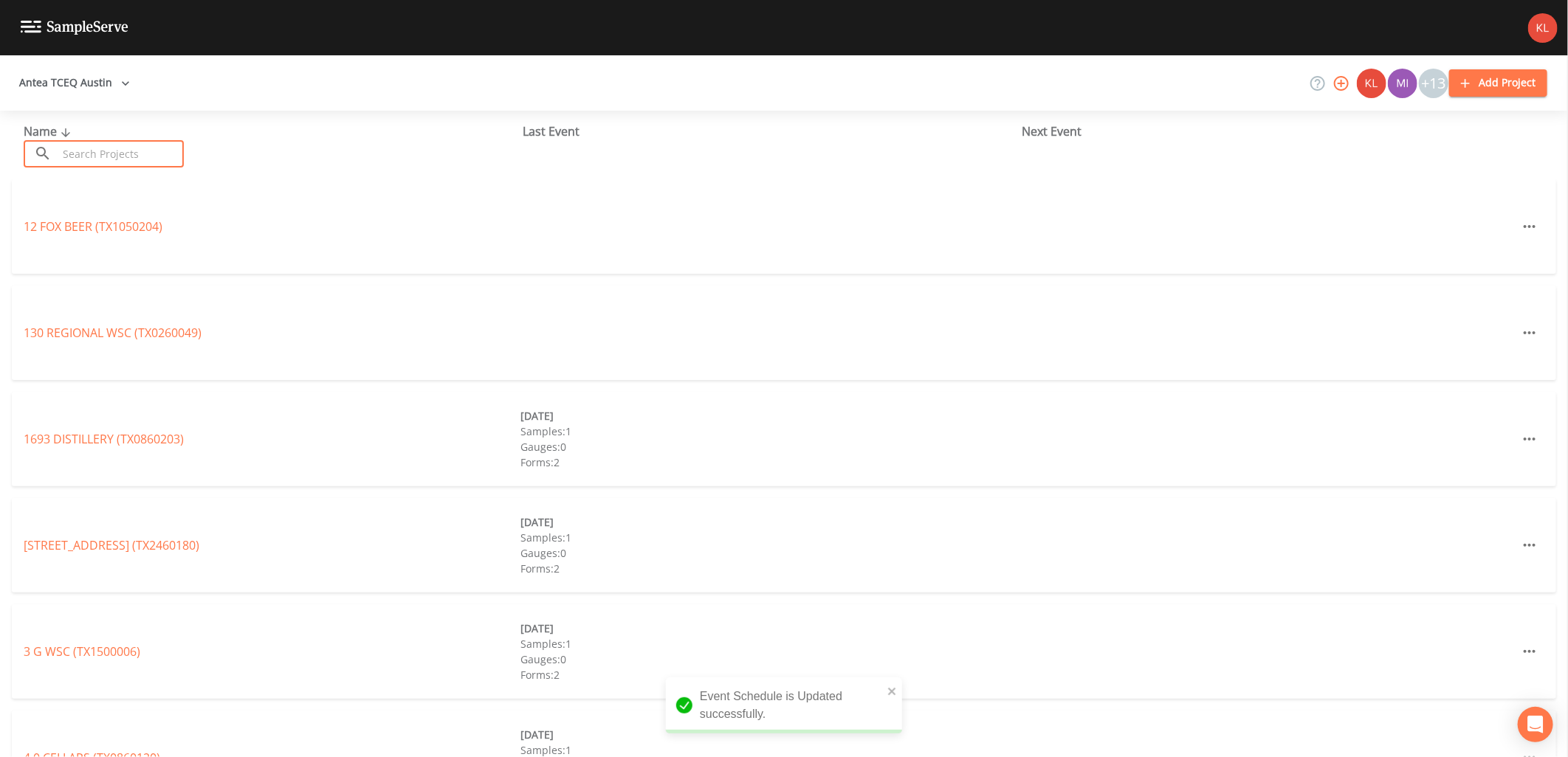
click at [174, 163] on input "text" at bounding box center [120, 154] width 126 height 27
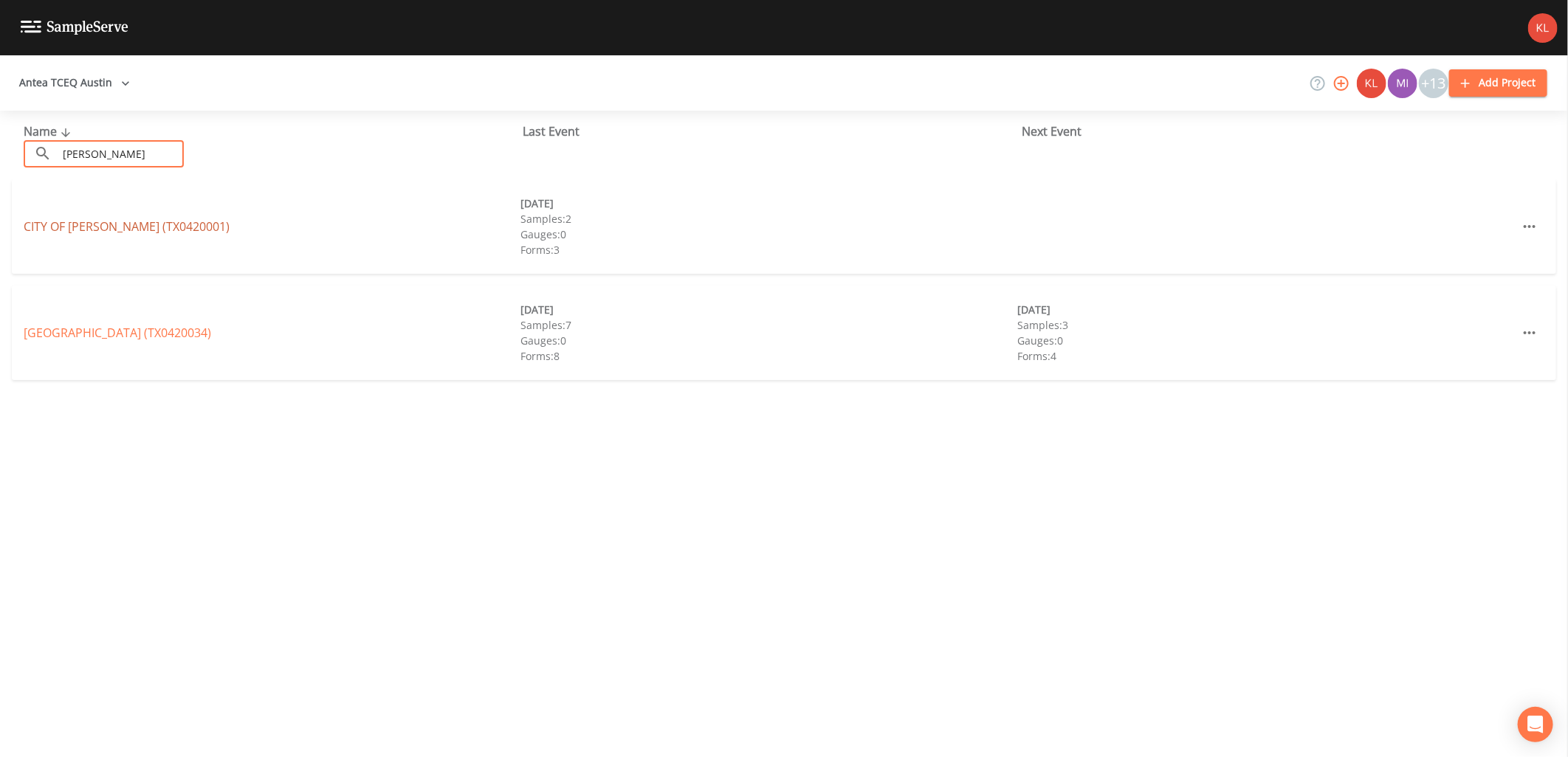
type input "[PERSON_NAME]"
click at [27, 220] on link "CITY OF [GEOGRAPHIC_DATA] (TX0420001)" at bounding box center [126, 226] width 206 height 16
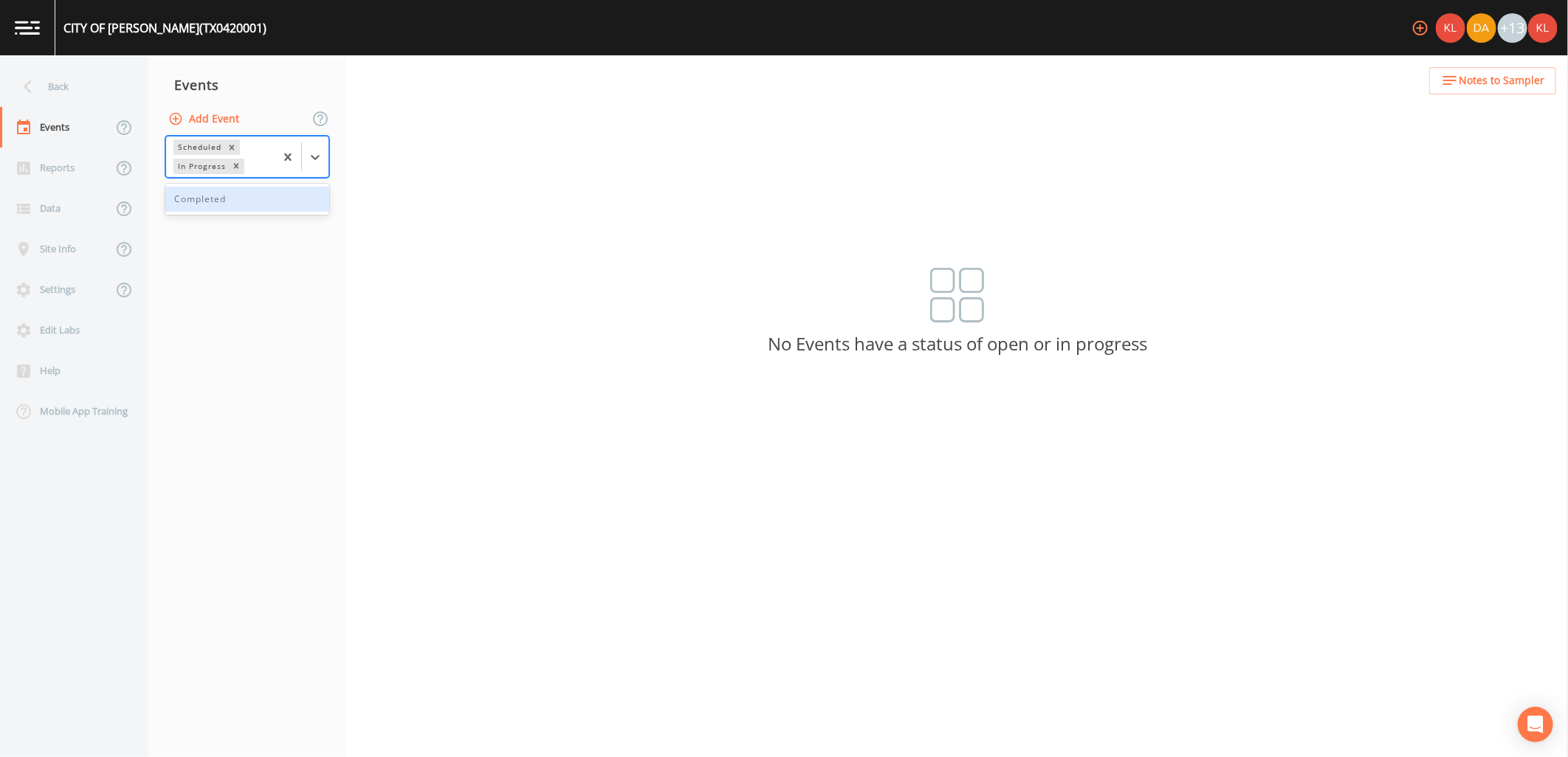
click at [308, 173] on div at bounding box center [301, 157] width 53 height 41
click at [231, 116] on button "Add Event" at bounding box center [206, 120] width 80 height 27
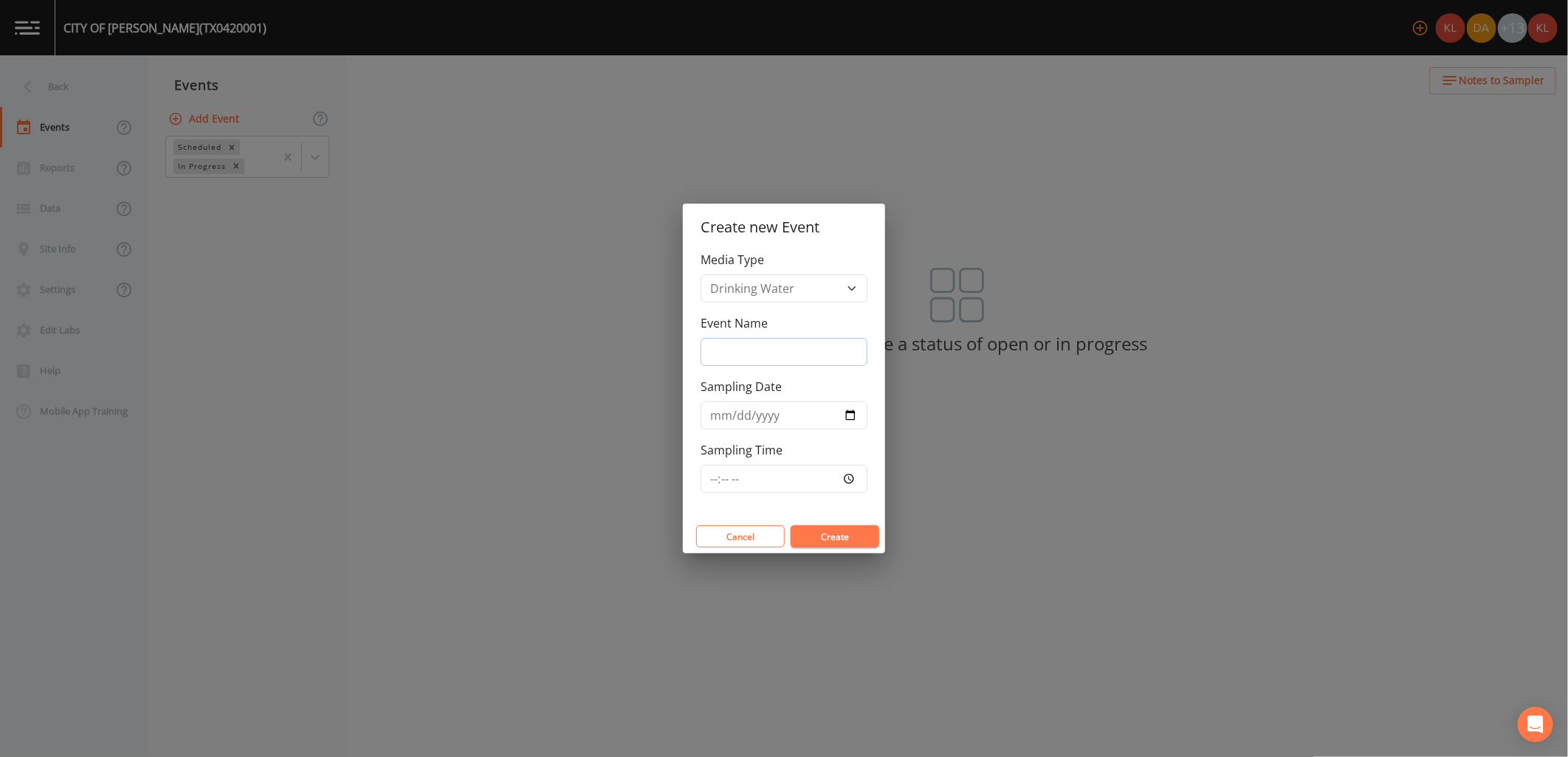
click at [771, 362] on input "Event Name" at bounding box center [784, 351] width 167 height 28
type input "[DATE]"
click at [839, 543] on button "Create" at bounding box center [835, 536] width 89 height 22
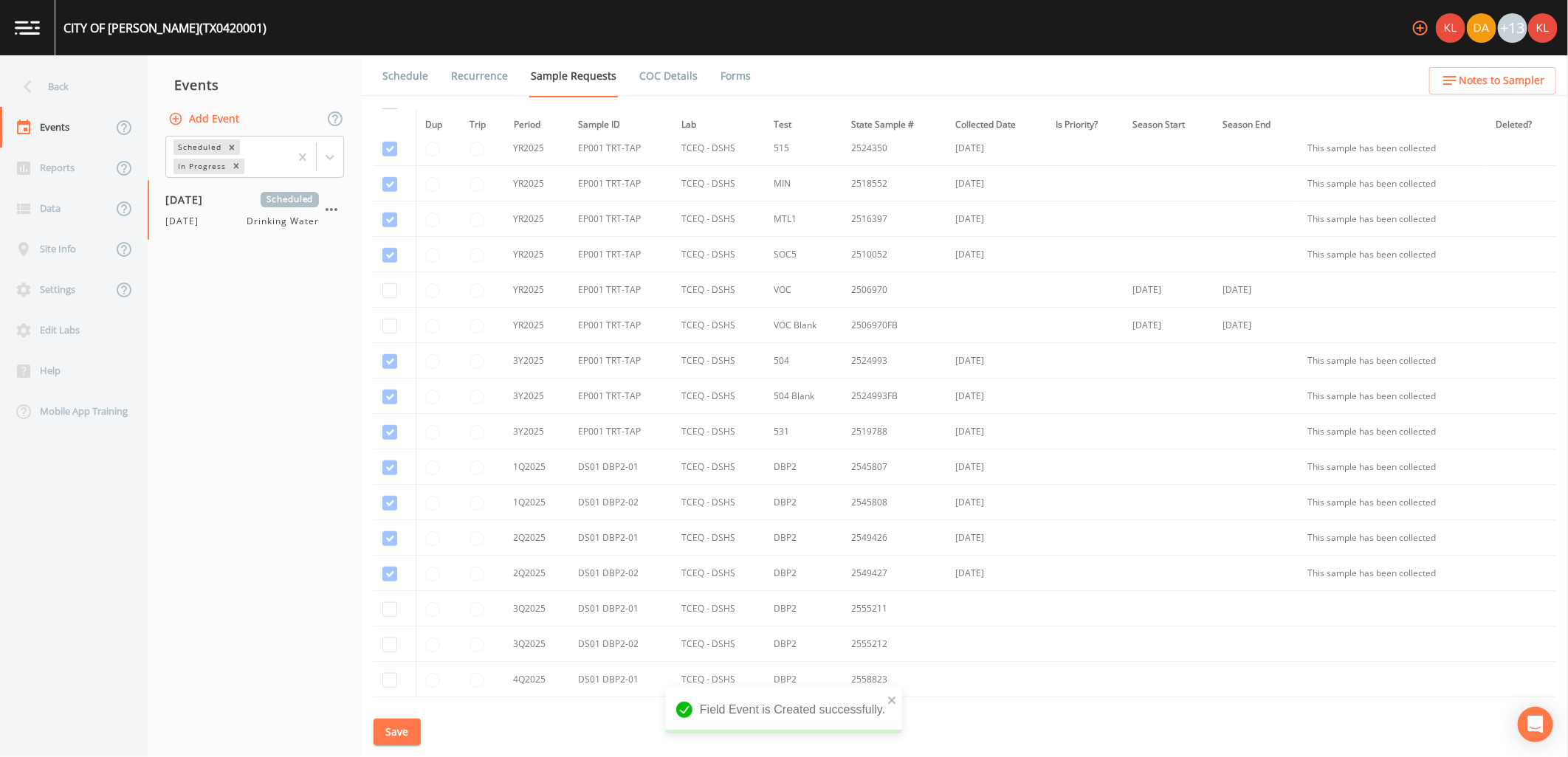
scroll to position [567, 0]
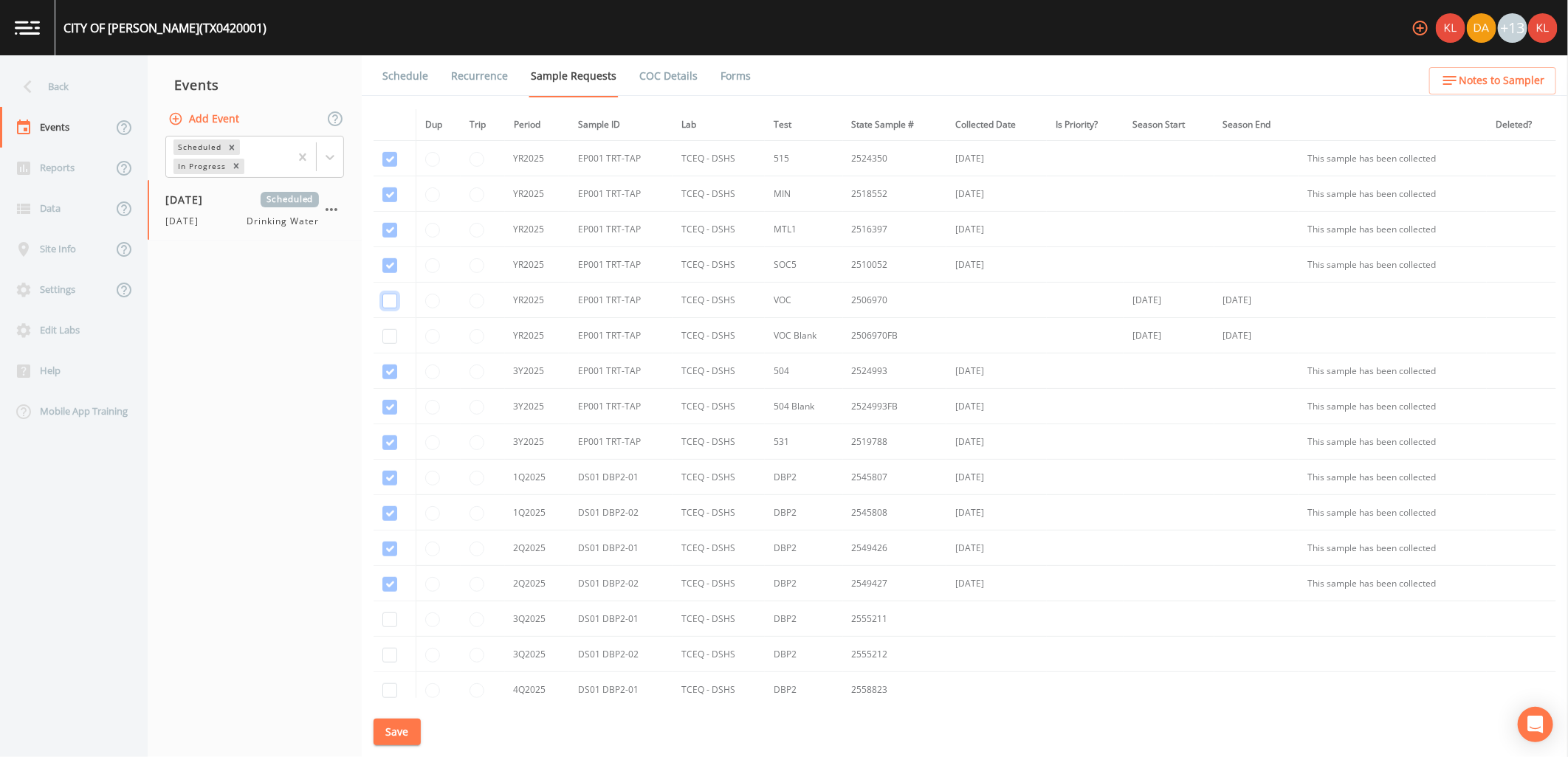
click at [396, 300] on input "checkbox" at bounding box center [390, 301] width 14 height 14
checkbox input "true"
click at [386, 340] on input "checkbox" at bounding box center [390, 336] width 14 height 14
checkbox input "true"
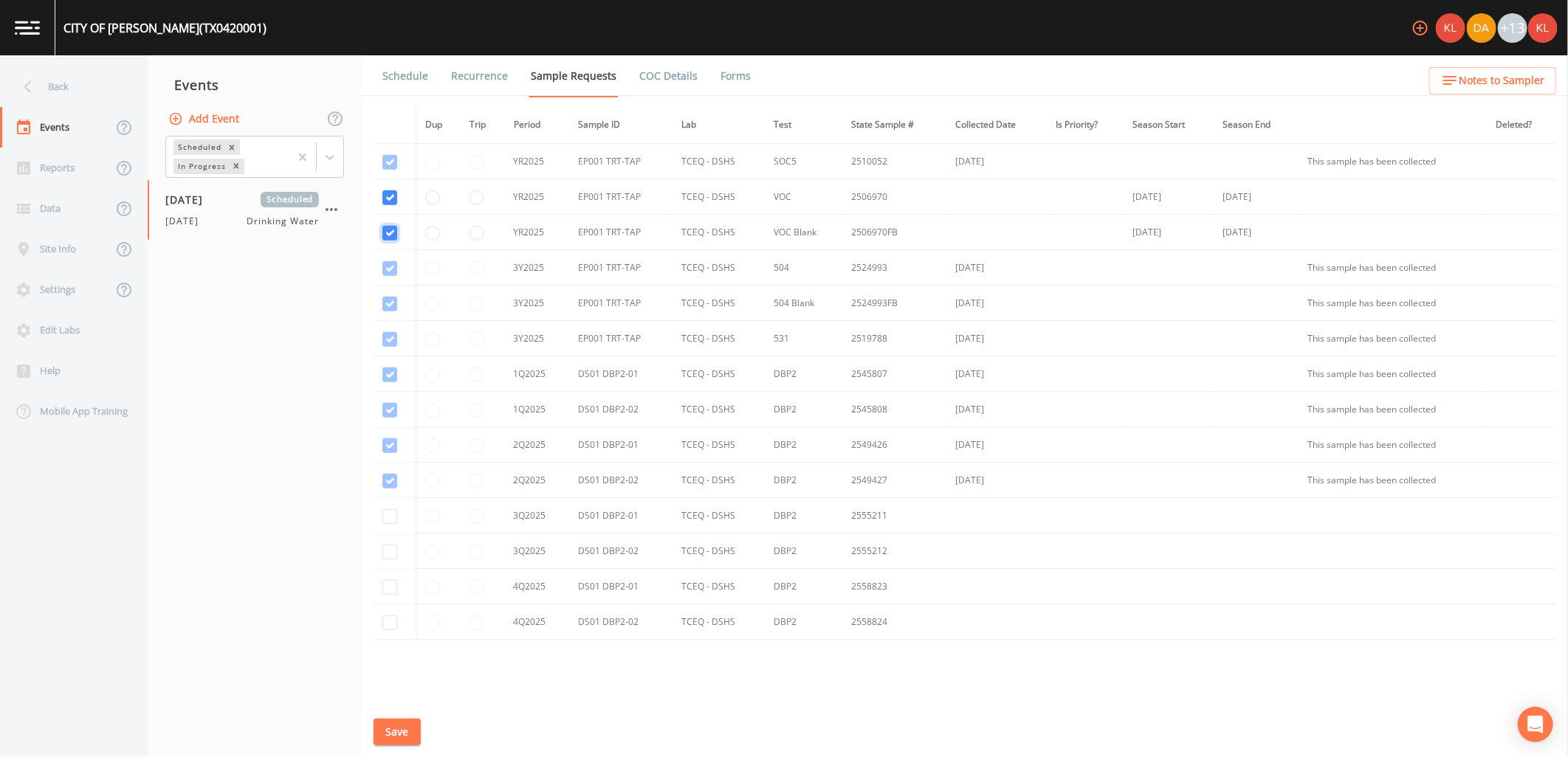
scroll to position [731, 0]
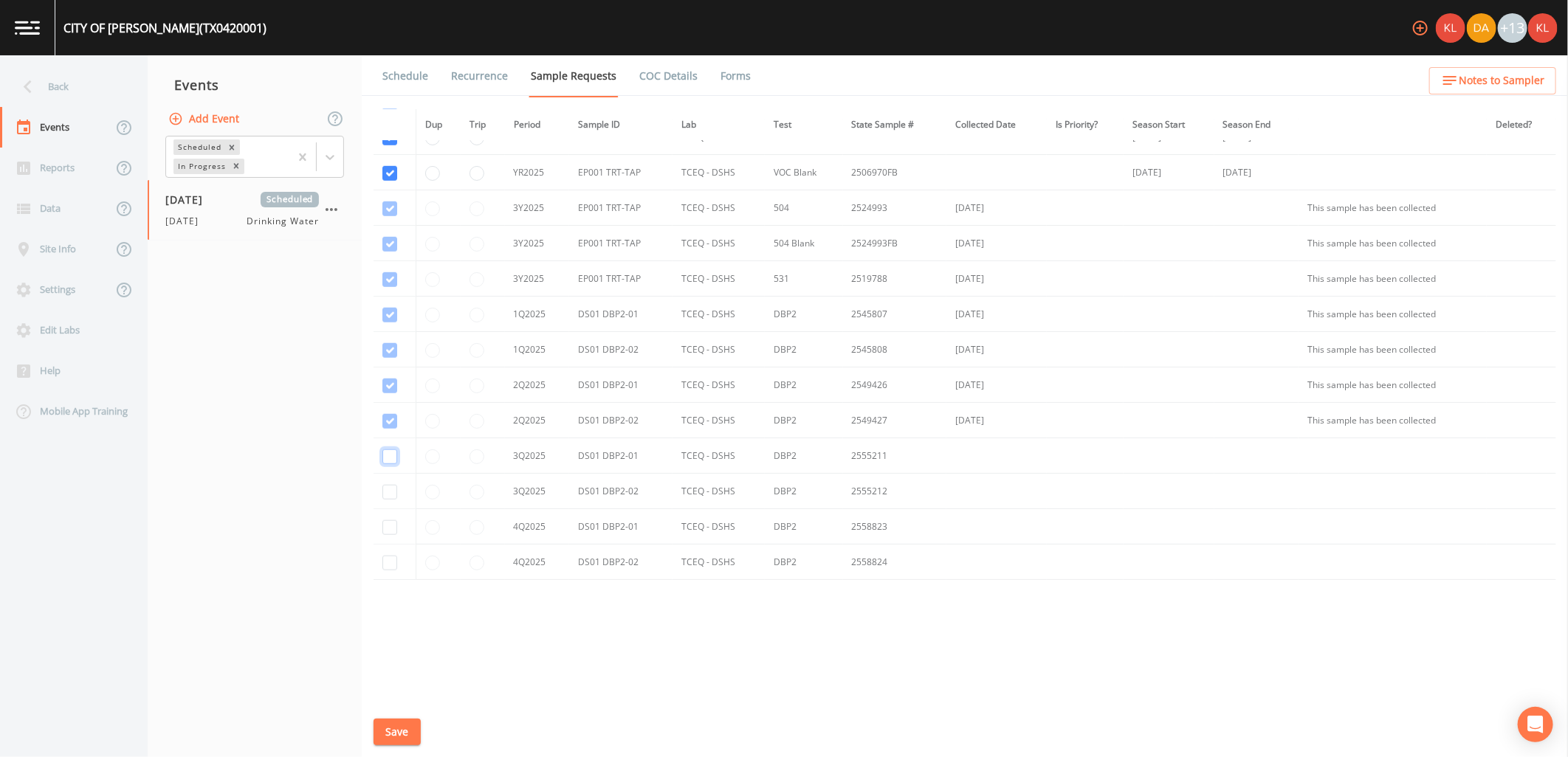
click at [395, 455] on input "checkbox" at bounding box center [390, 456] width 14 height 14
checkbox input "true"
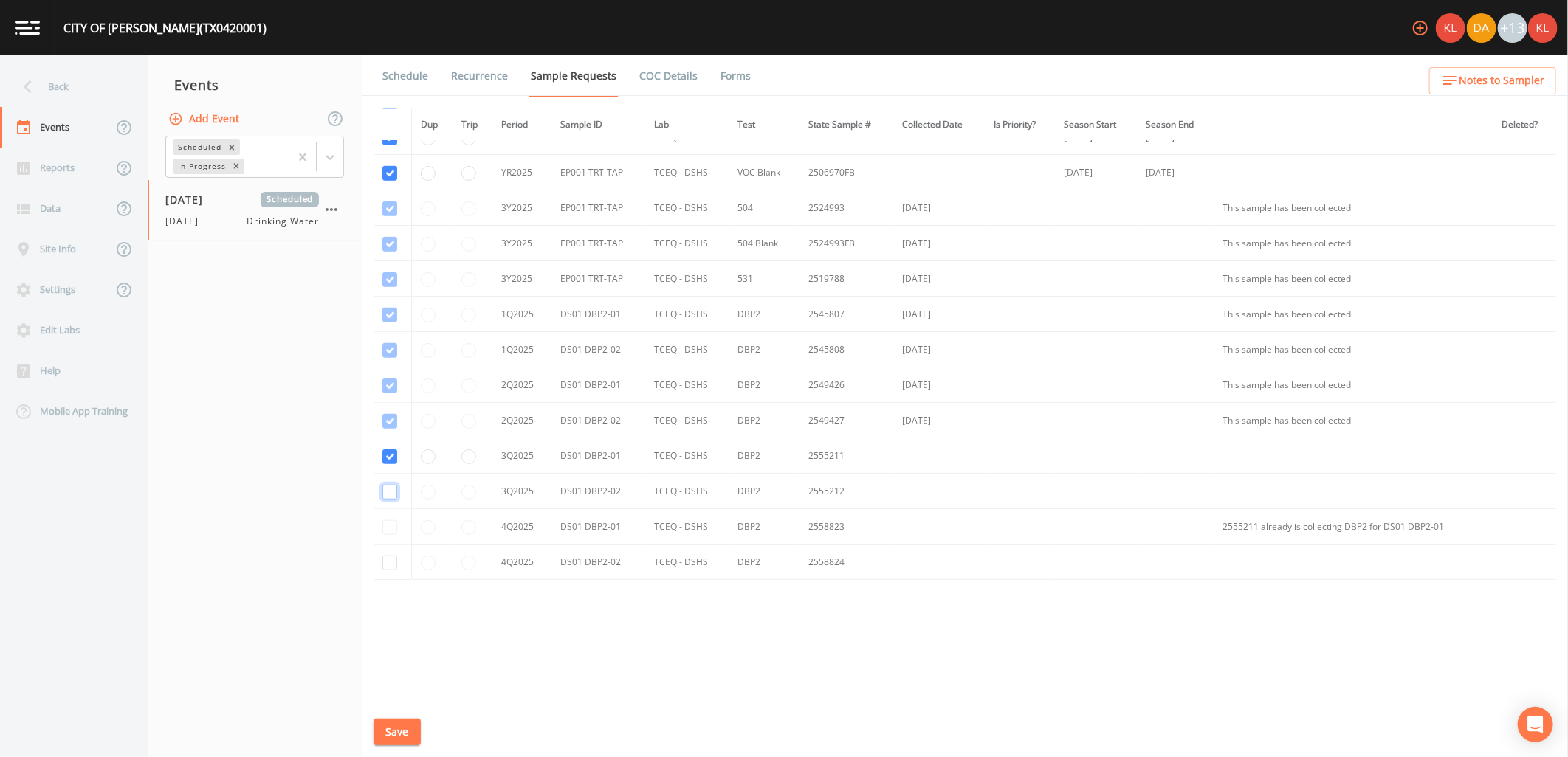
click at [389, 487] on input "checkbox" at bounding box center [390, 492] width 14 height 14
checkbox input "true"
click at [418, 743] on button "Save" at bounding box center [397, 733] width 47 height 27
click at [416, 78] on link "Schedule" at bounding box center [405, 76] width 50 height 42
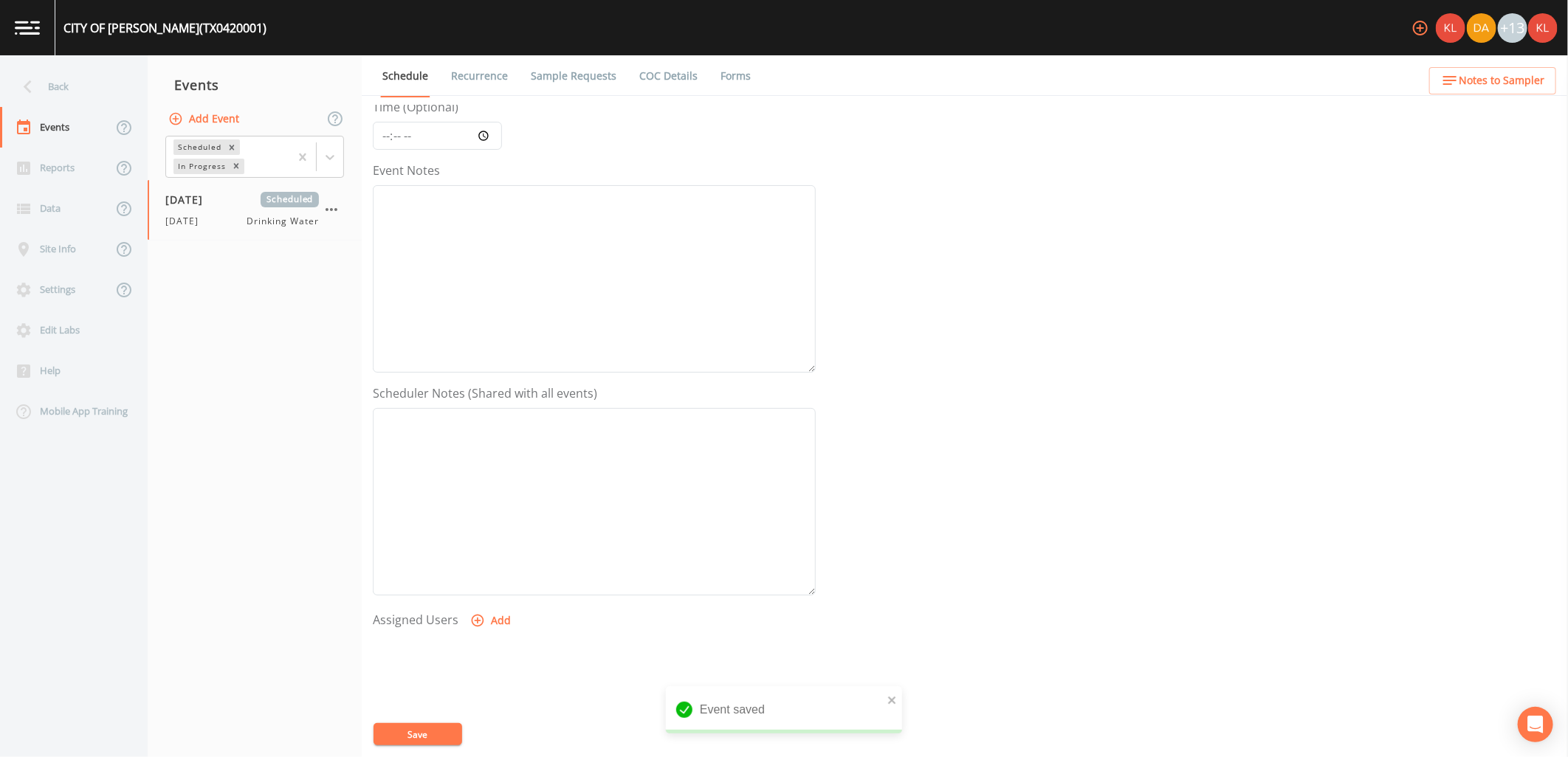
scroll to position [283, 0]
click at [476, 474] on icon "button" at bounding box center [477, 471] width 14 height 14
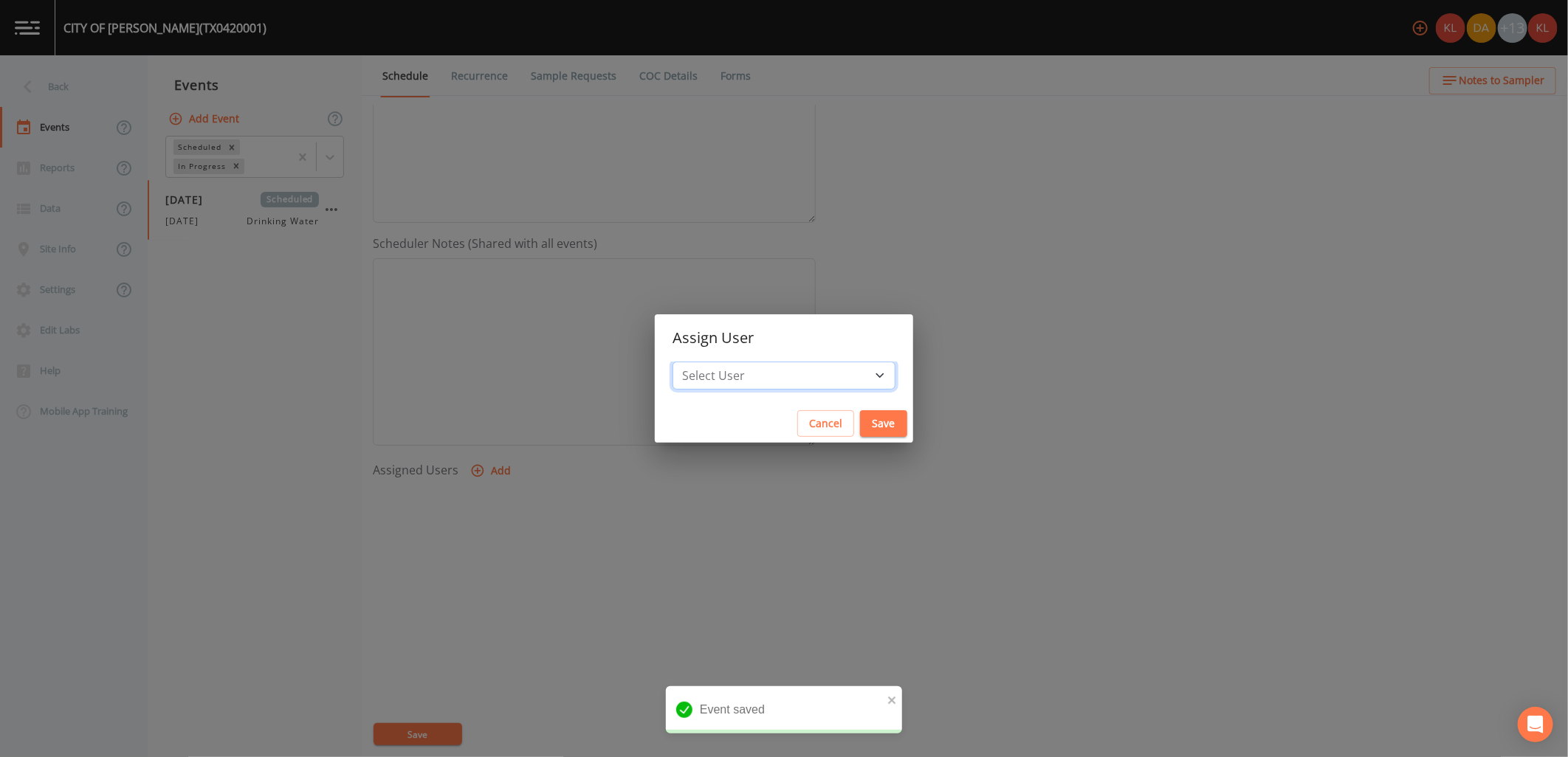
click at [747, 375] on select "Select User [PERSON_NAME] [PERSON_NAME] [PERSON_NAME] [PERSON_NAME] [PERSON_NAM…" at bounding box center [784, 375] width 223 height 28
click at [755, 384] on select "Select User [PERSON_NAME] [PERSON_NAME] [PERSON_NAME] [PERSON_NAME] [PERSON_NAM…" at bounding box center [784, 375] width 223 height 28
click at [764, 387] on select "Select User [PERSON_NAME] [PERSON_NAME] [PERSON_NAME] [PERSON_NAME] [PERSON_NAM…" at bounding box center [784, 375] width 223 height 28
select select "cc3a99b6-42a3-44aa-bed9-88599eb009c7"
click at [719, 361] on select "Select User [PERSON_NAME] [PERSON_NAME] [PERSON_NAME] [PERSON_NAME] [PERSON_NAM…" at bounding box center [784, 375] width 223 height 28
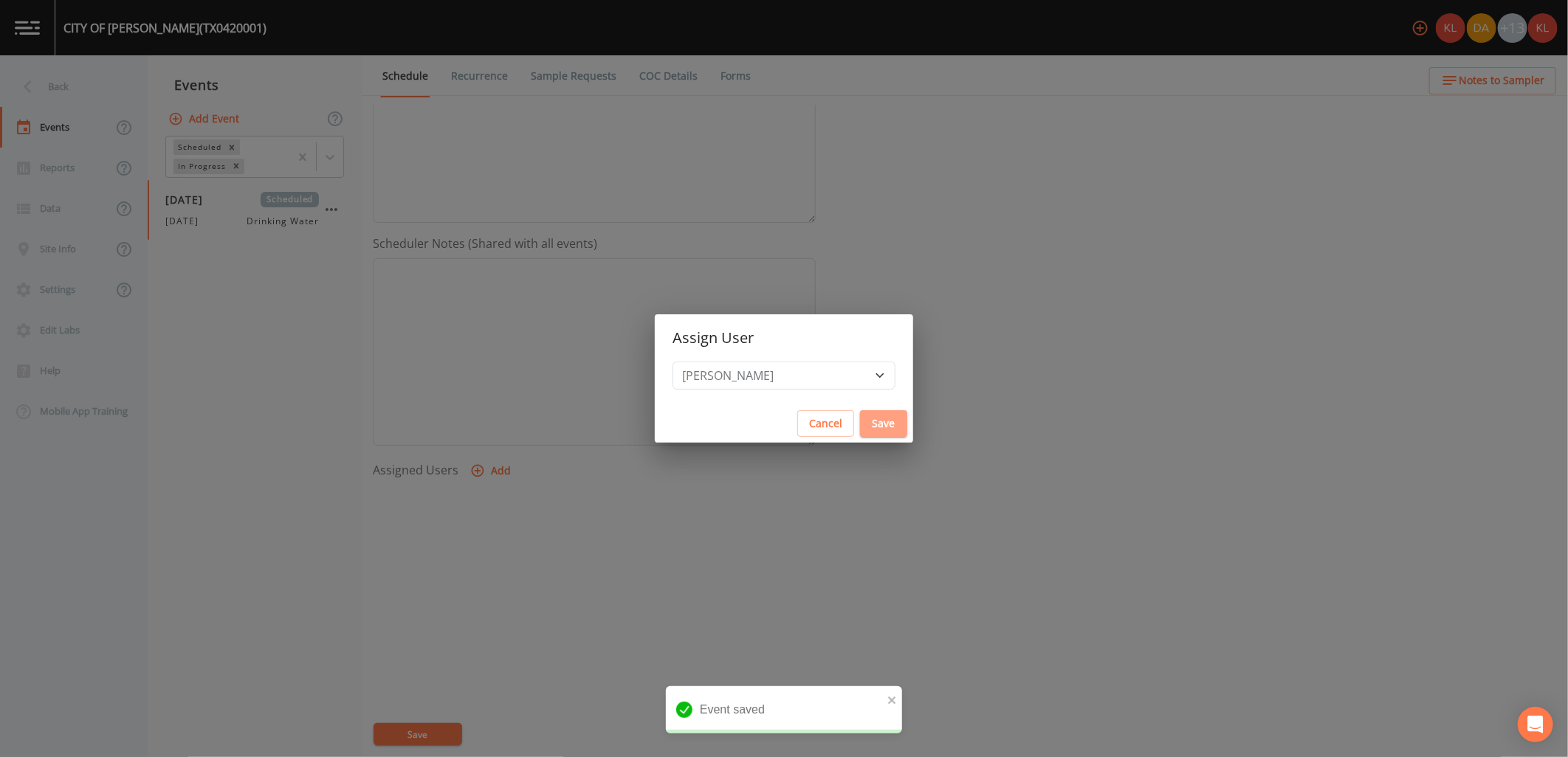
click at [860, 424] on button "Save" at bounding box center [883, 424] width 47 height 27
select select
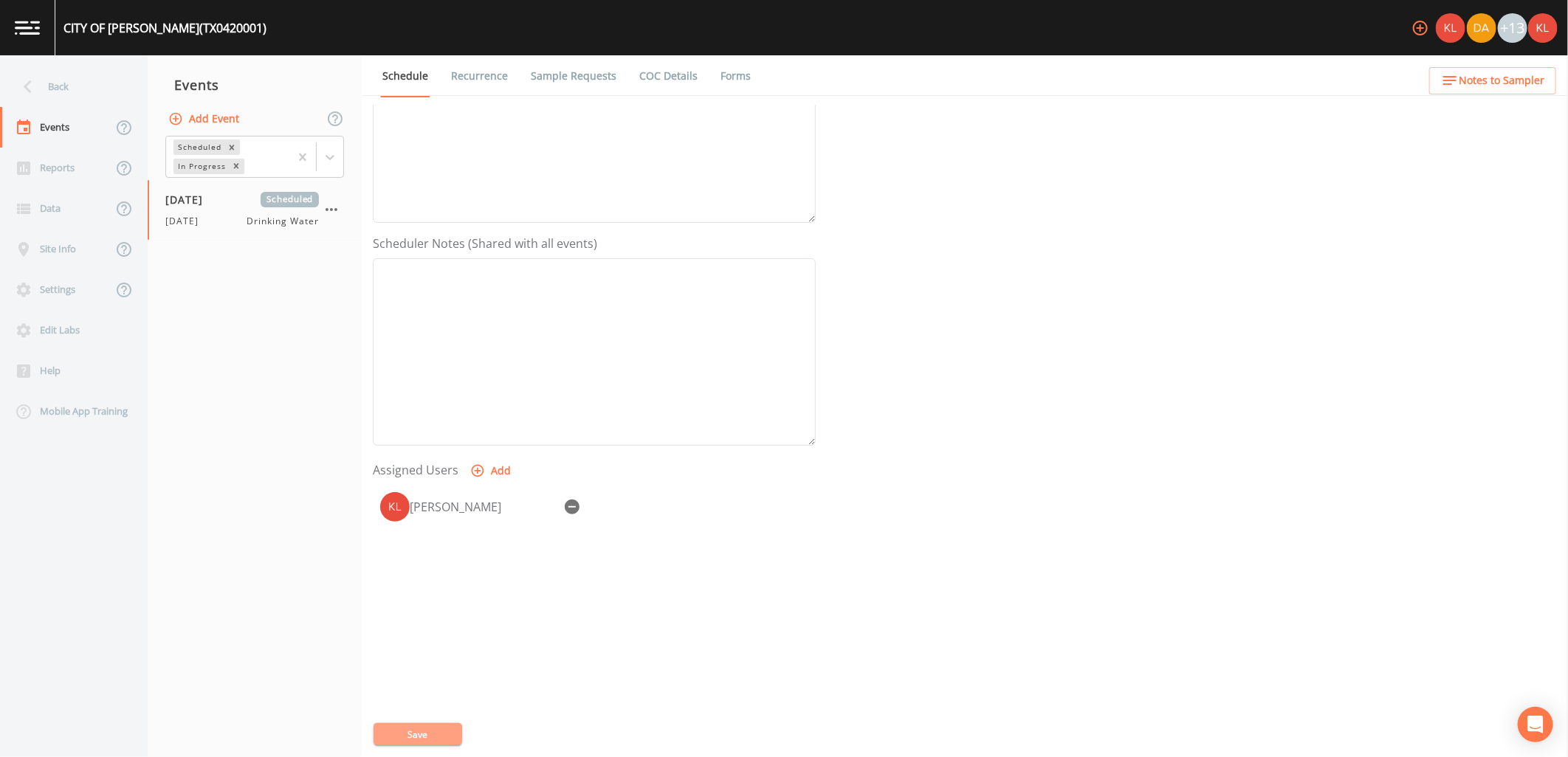
click at [436, 734] on button "Save" at bounding box center [418, 733] width 89 height 22
click at [24, 40] on link at bounding box center [27, 27] width 55 height 55
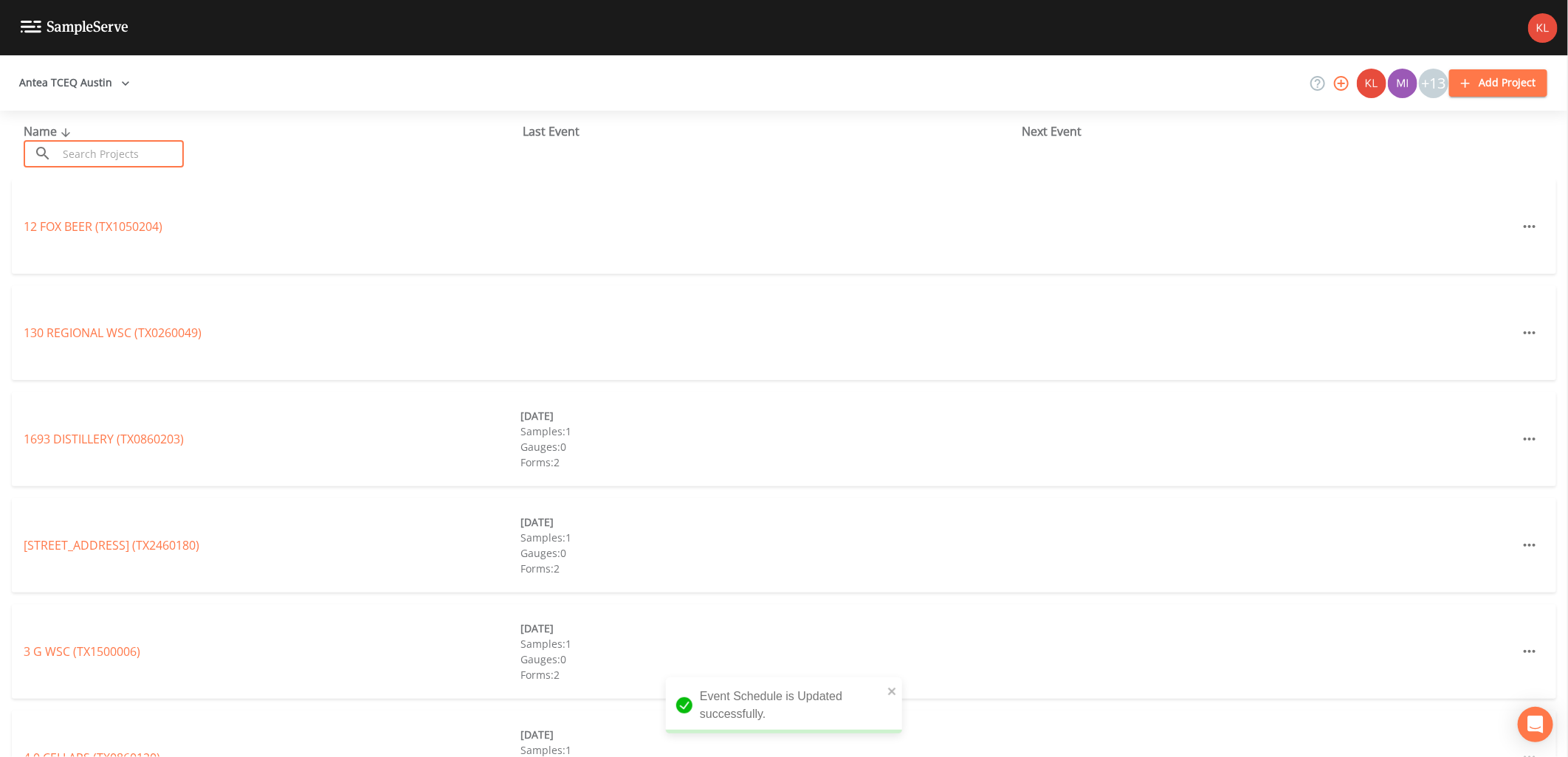
click at [89, 149] on input "text" at bounding box center [120, 154] width 126 height 27
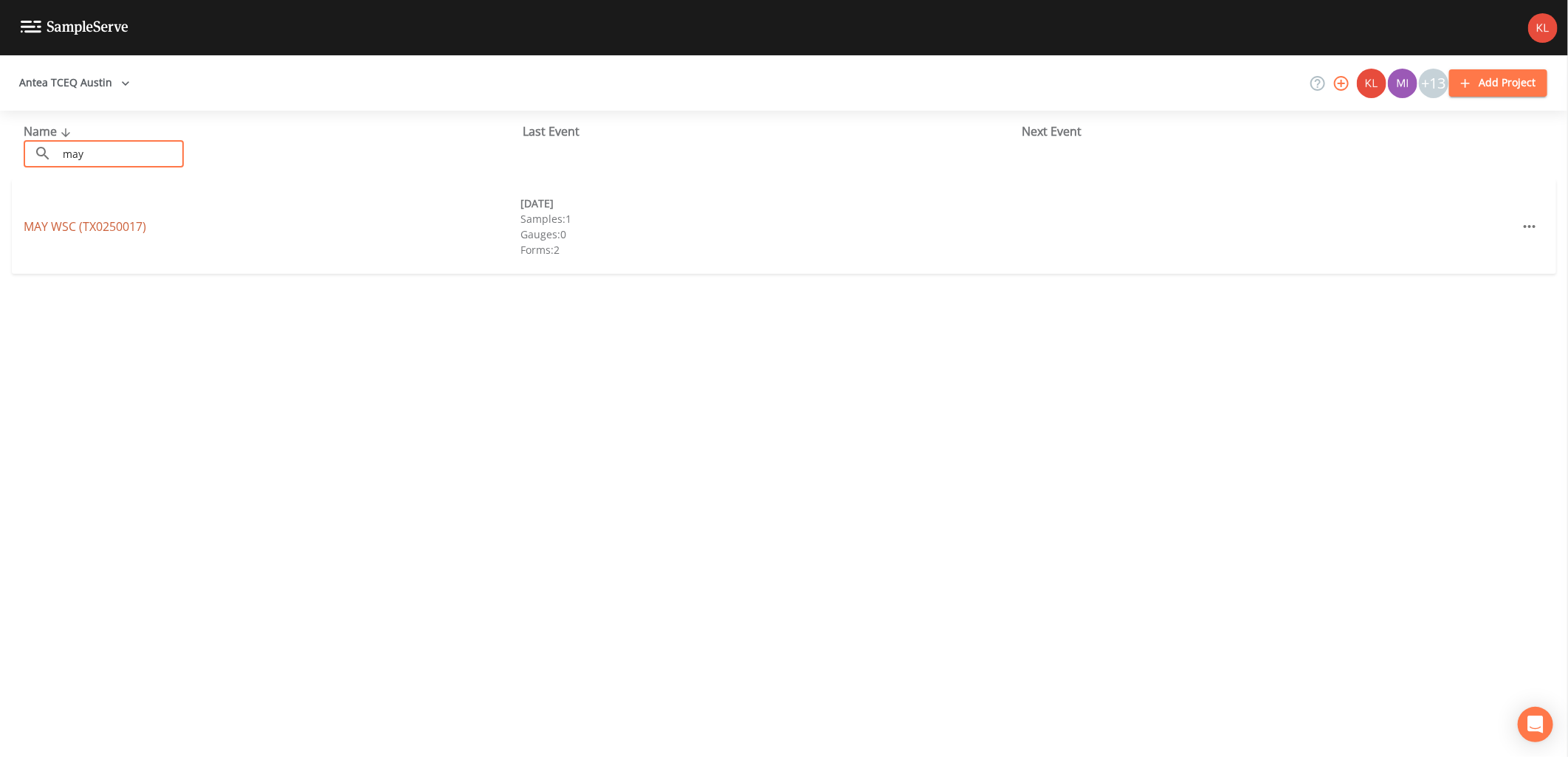
type input "may"
click at [118, 232] on link "MAY WSC (TX0250017)" at bounding box center [84, 226] width 122 height 16
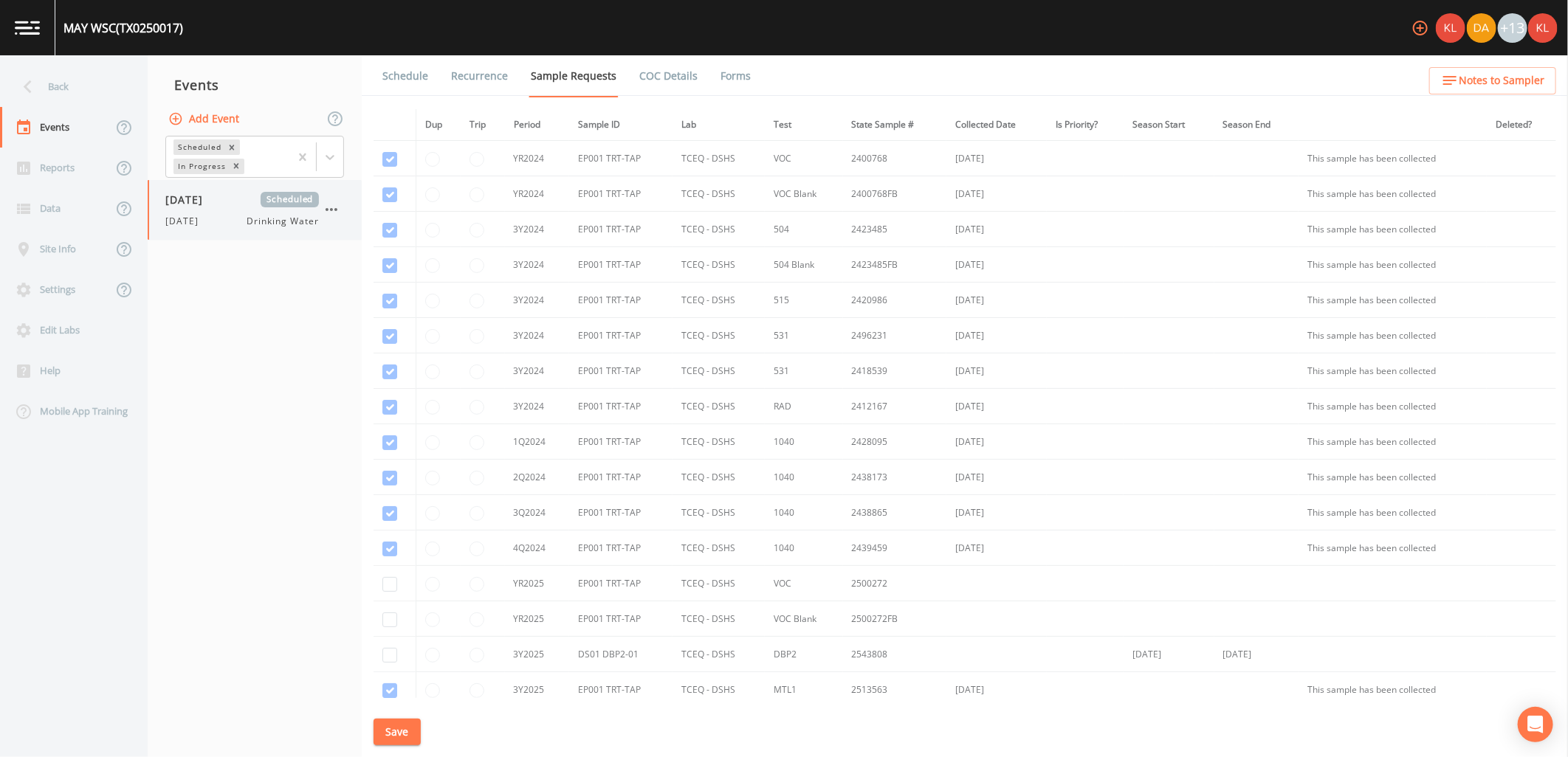
click at [237, 208] on div "[DATE] Scheduled [DATE] Drinking Water" at bounding box center [242, 210] width 153 height 36
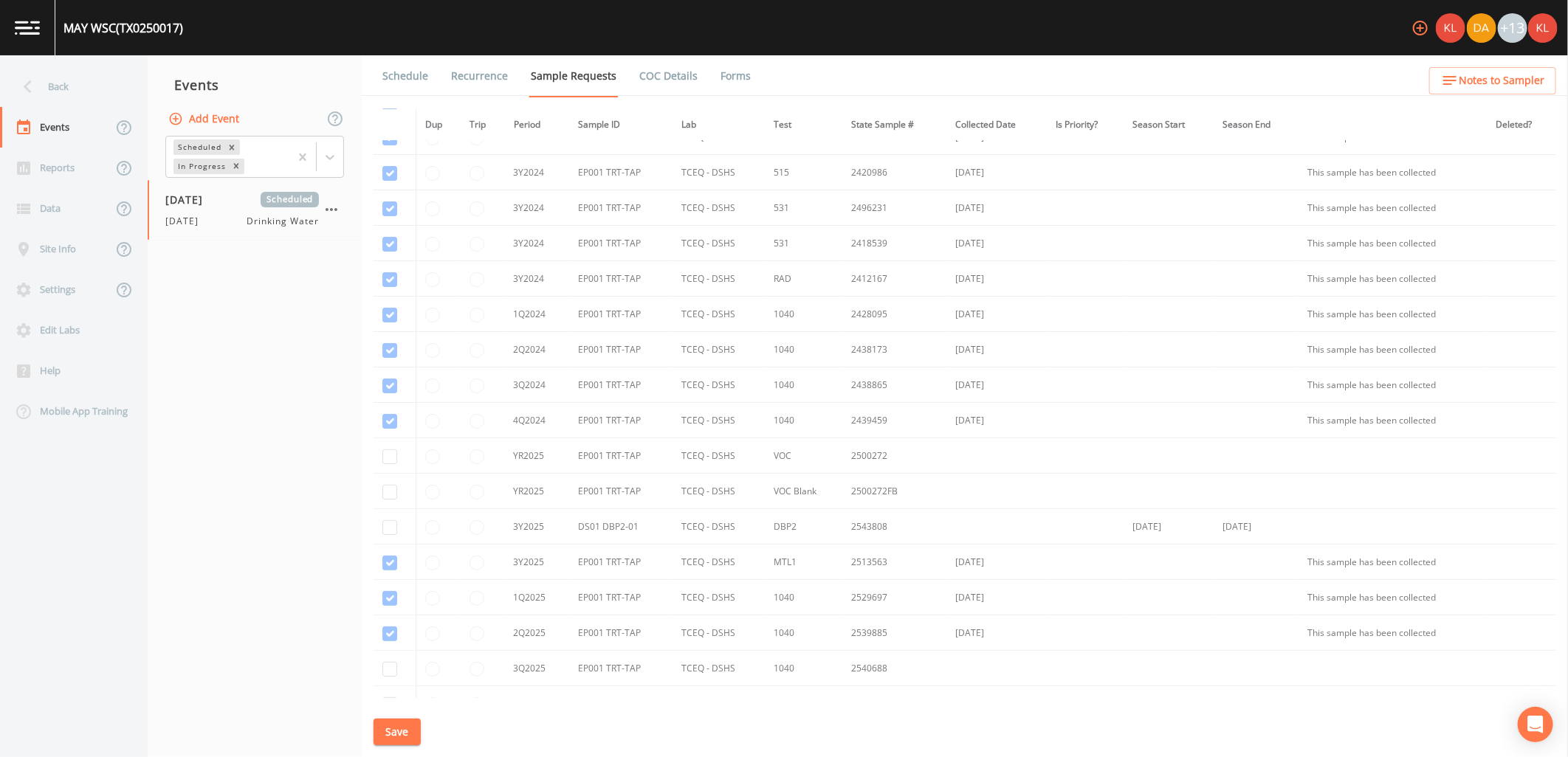
scroll to position [269, 0]
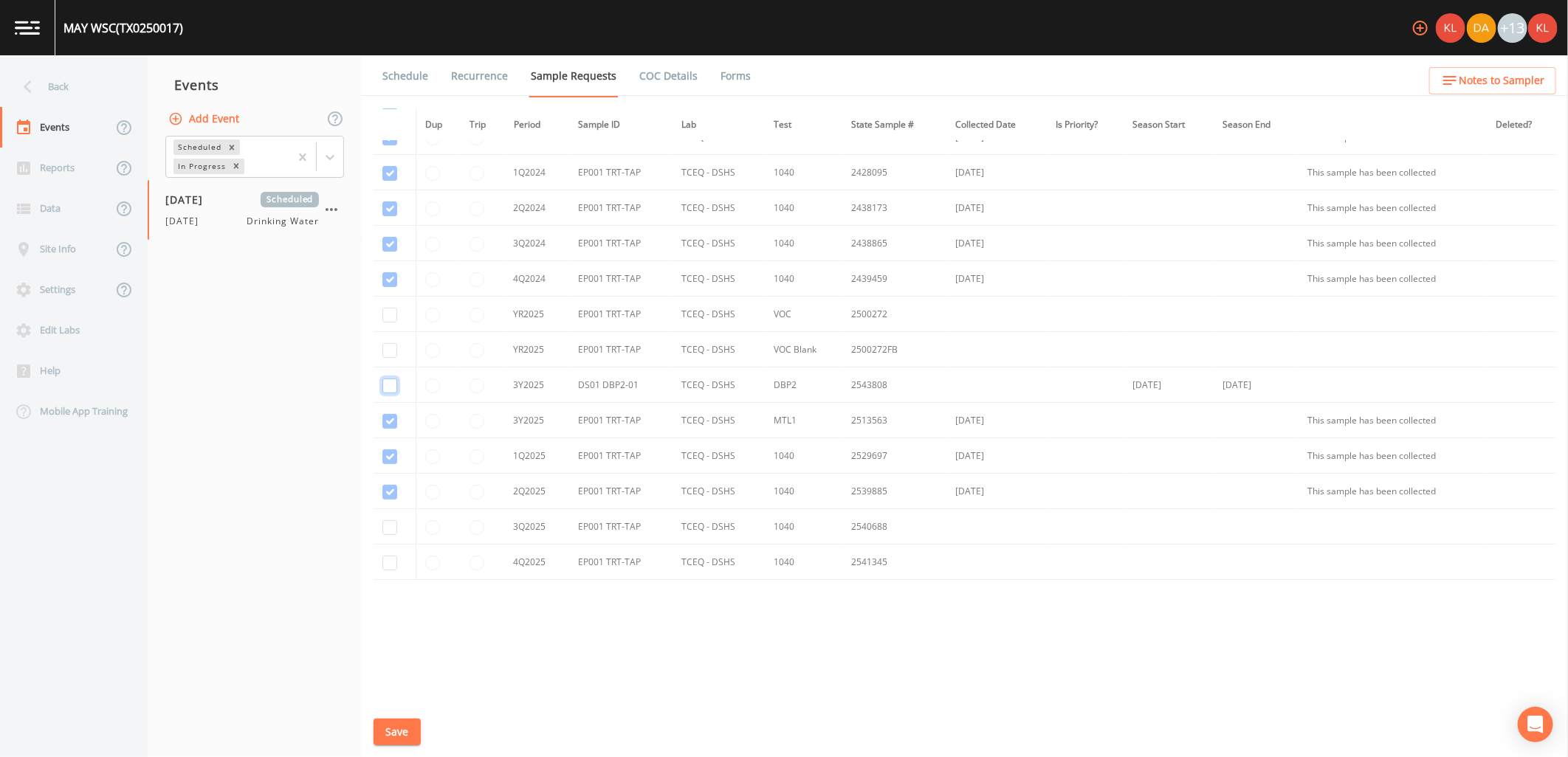
click at [389, 388] on input "checkbox" at bounding box center [390, 386] width 14 height 14
checkbox input "true"
click at [389, 528] on input "checkbox" at bounding box center [390, 527] width 14 height 14
checkbox input "true"
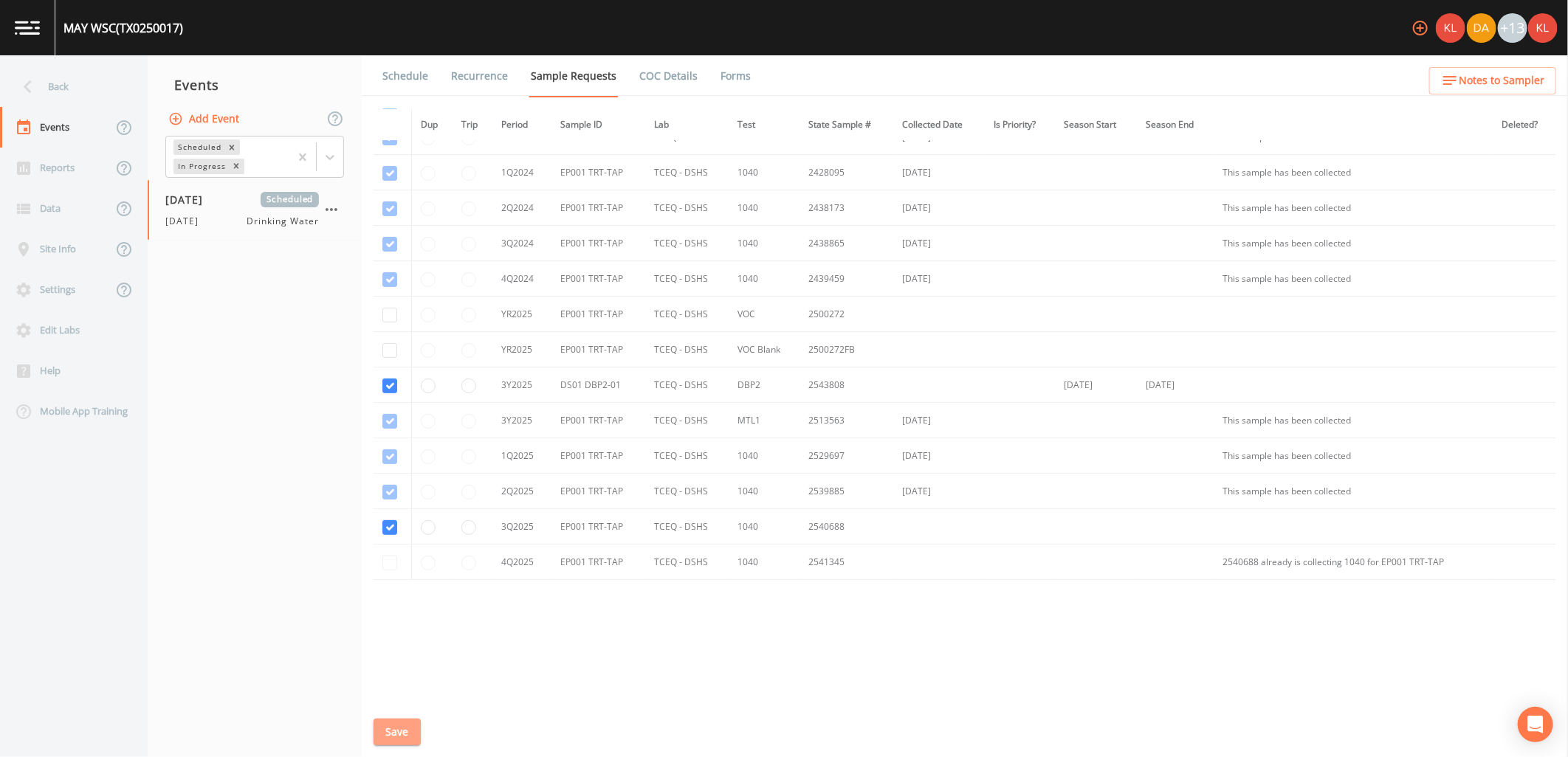
click at [404, 727] on button "Save" at bounding box center [397, 733] width 47 height 27
click at [409, 726] on button "Save" at bounding box center [397, 733] width 47 height 27
click at [409, 82] on link "Schedule" at bounding box center [405, 76] width 50 height 42
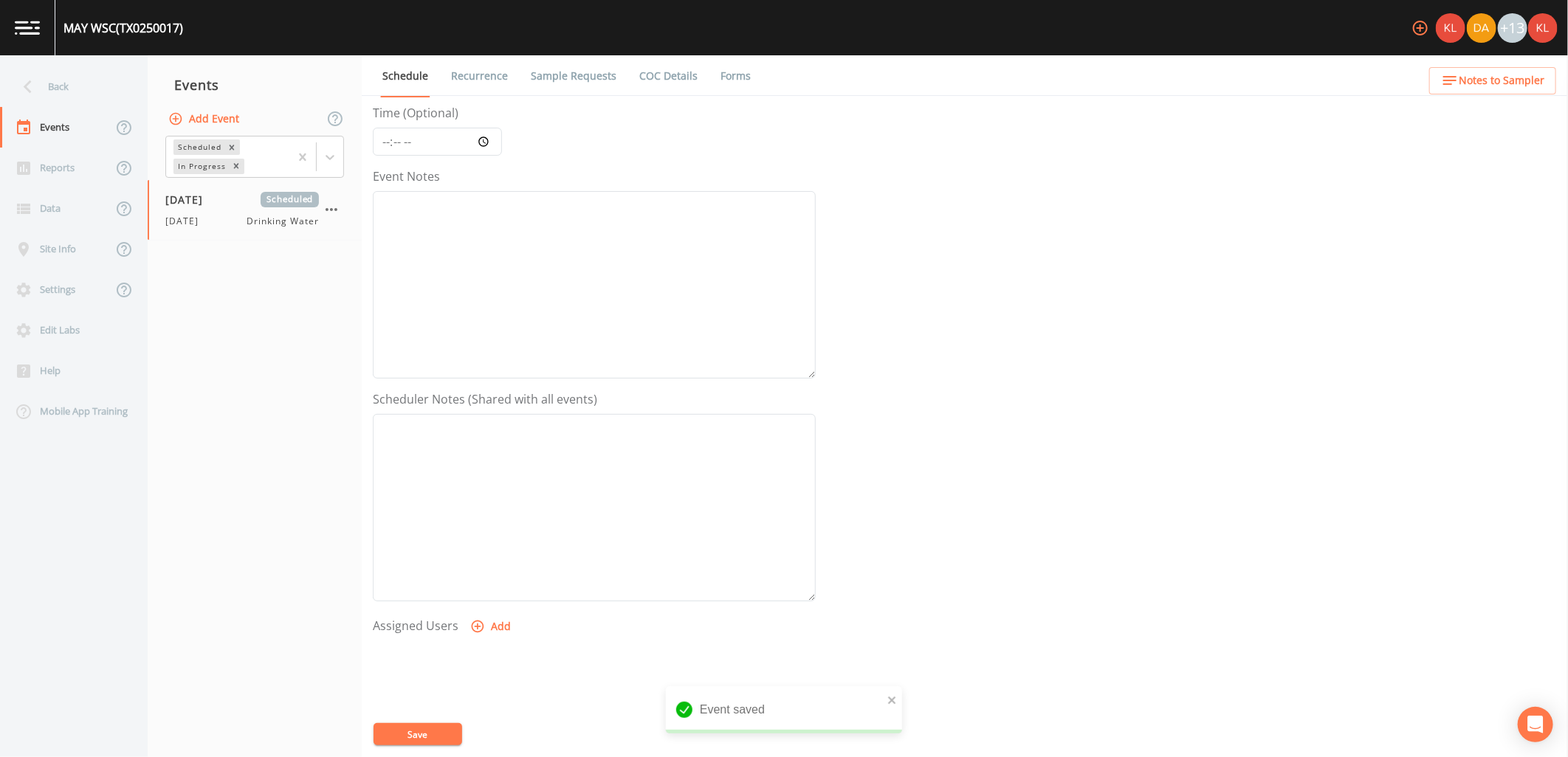
scroll to position [283, 0]
click at [490, 476] on button "Add" at bounding box center [492, 471] width 50 height 27
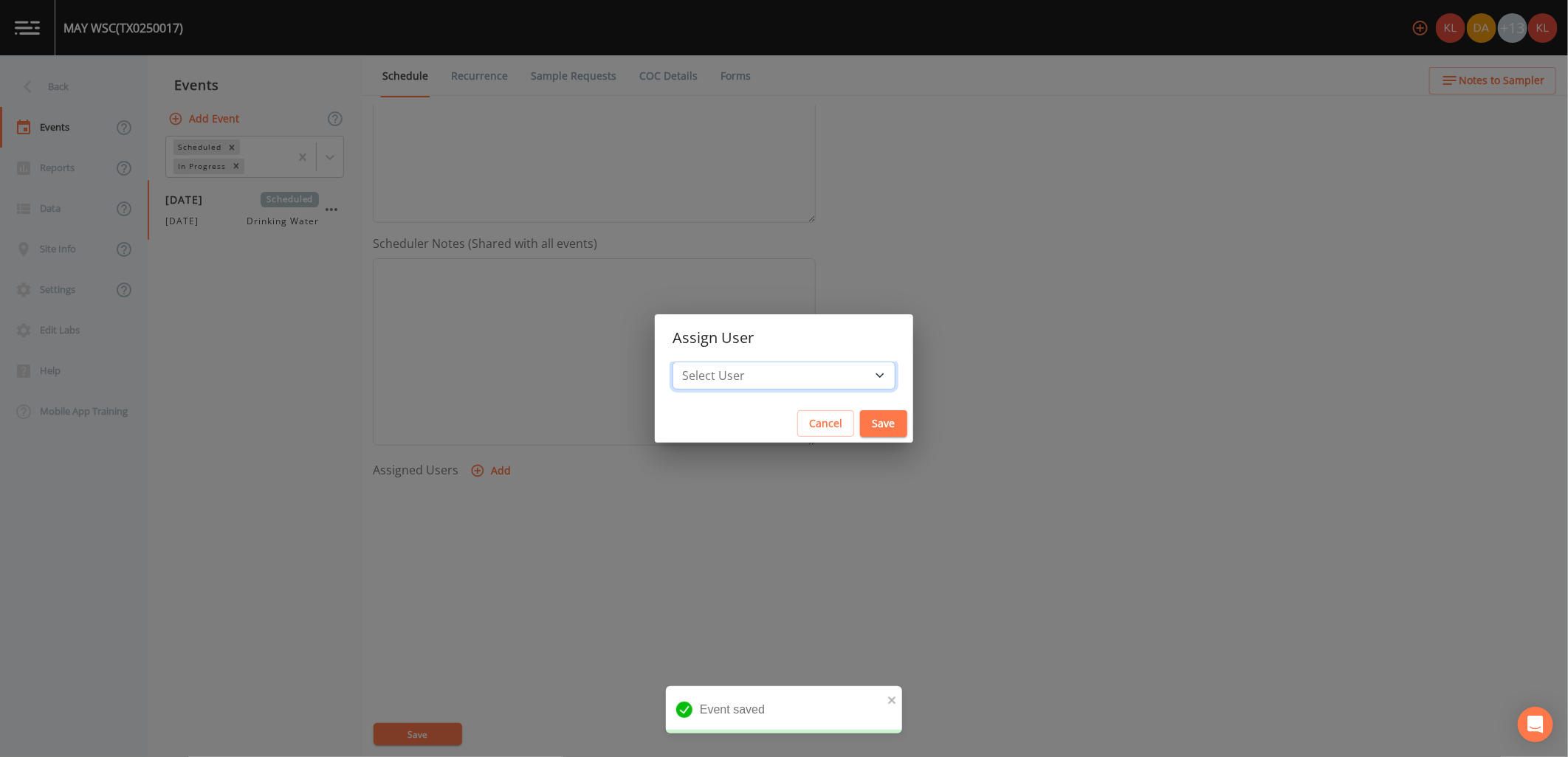
drag, startPoint x: 727, startPoint y: 368, endPoint x: 739, endPoint y: 370, distance: 12.2
click at [727, 368] on select "Select User [PERSON_NAME] [PERSON_NAME] [PERSON_NAME] [PERSON_NAME] [PERSON_NAM…" at bounding box center [784, 375] width 223 height 28
select select "cc3a99b6-42a3-44aa-bed9-88599eb009c7"
click at [719, 361] on select "Select User [PERSON_NAME] [PERSON_NAME] [PERSON_NAME] [PERSON_NAME] [PERSON_NAM…" at bounding box center [784, 375] width 223 height 28
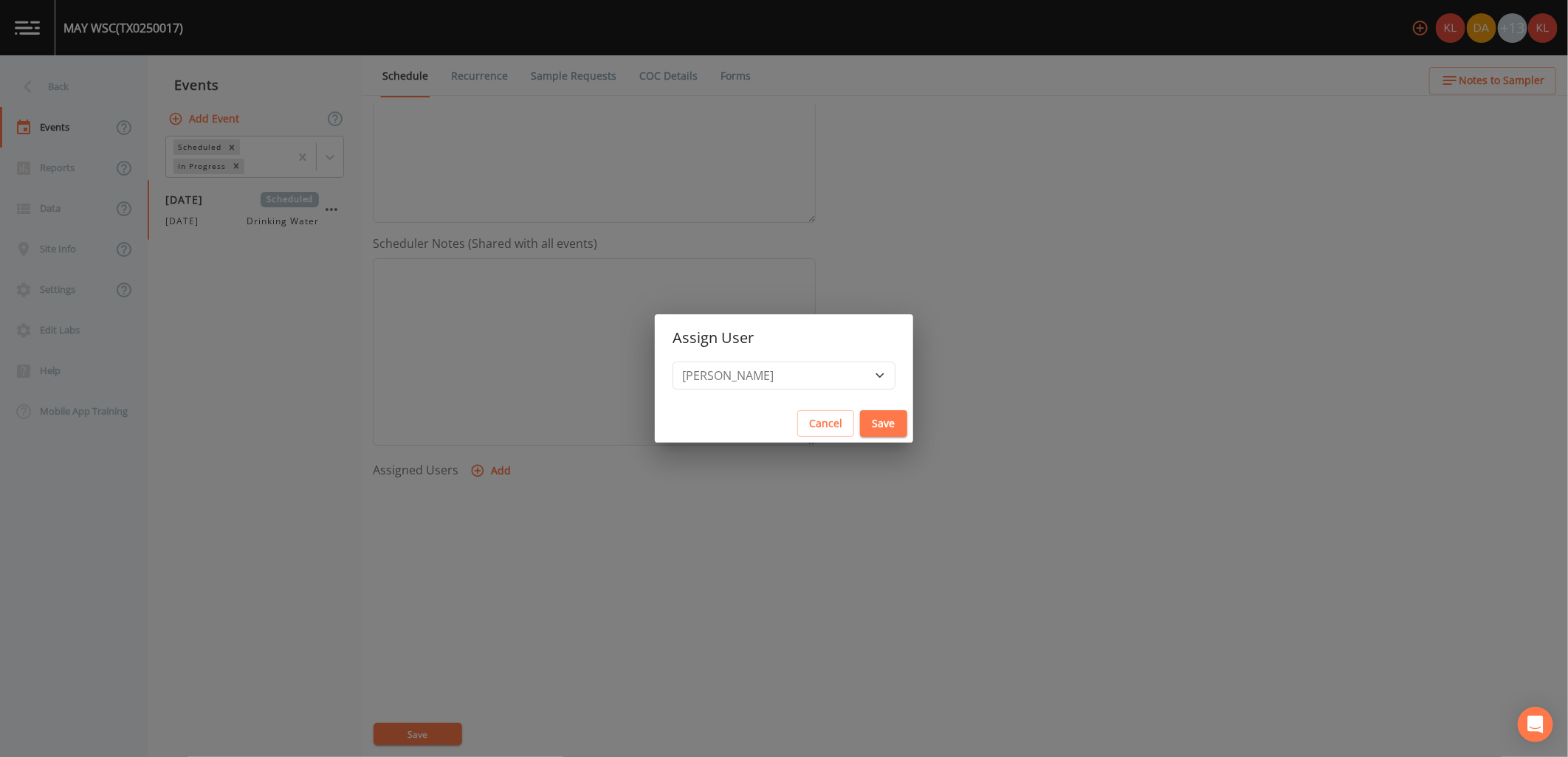
click at [802, 428] on button "Cancel" at bounding box center [825, 424] width 57 height 27
select select
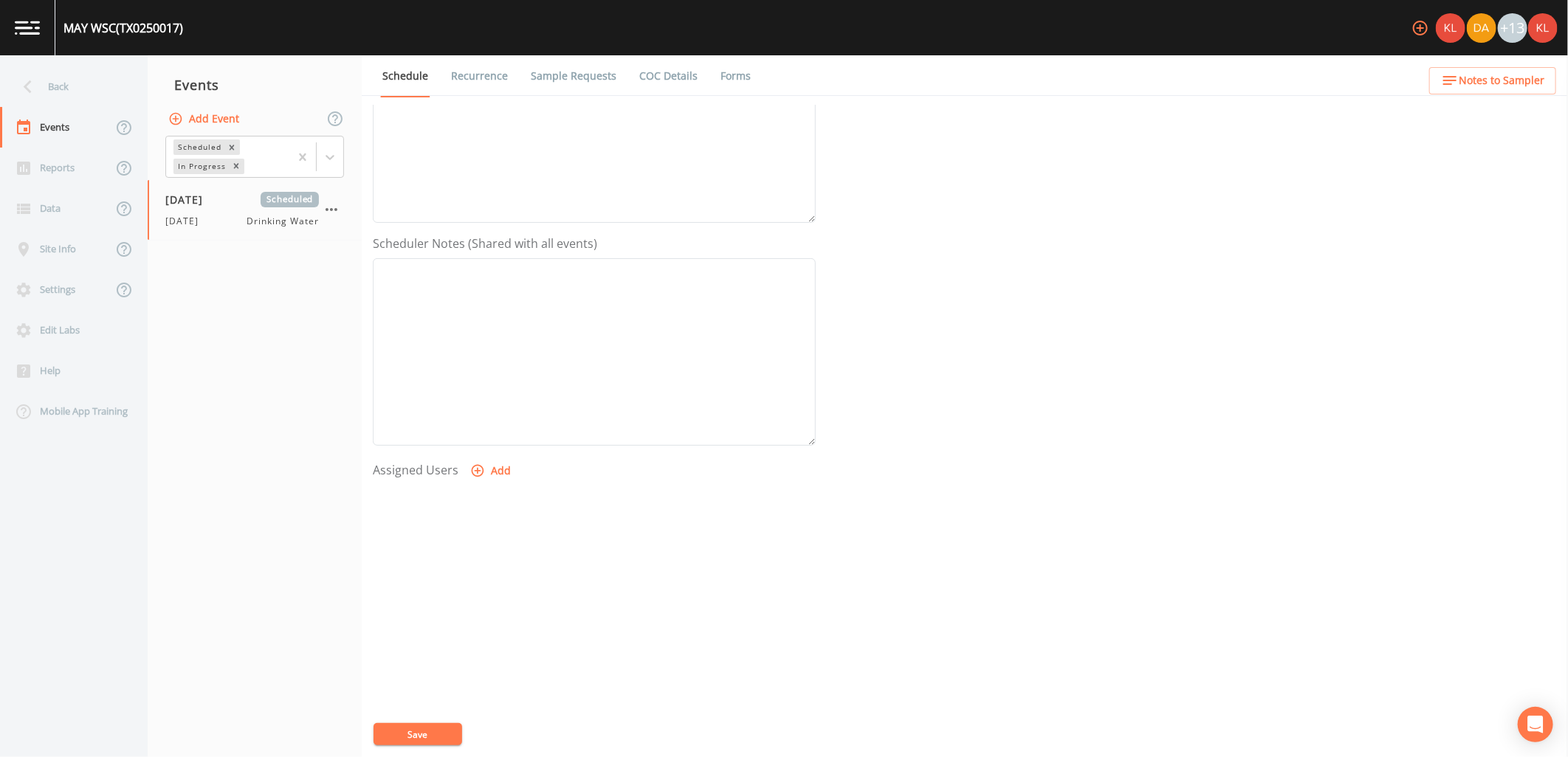
scroll to position [201, 0]
click at [473, 541] on form "Event Name [DATE] Target Sampling Date [DATE] Time (Optional) Event Notes Sched…" at bounding box center [593, 312] width 443 height 819
click at [476, 543] on button "Add" at bounding box center [492, 553] width 50 height 27
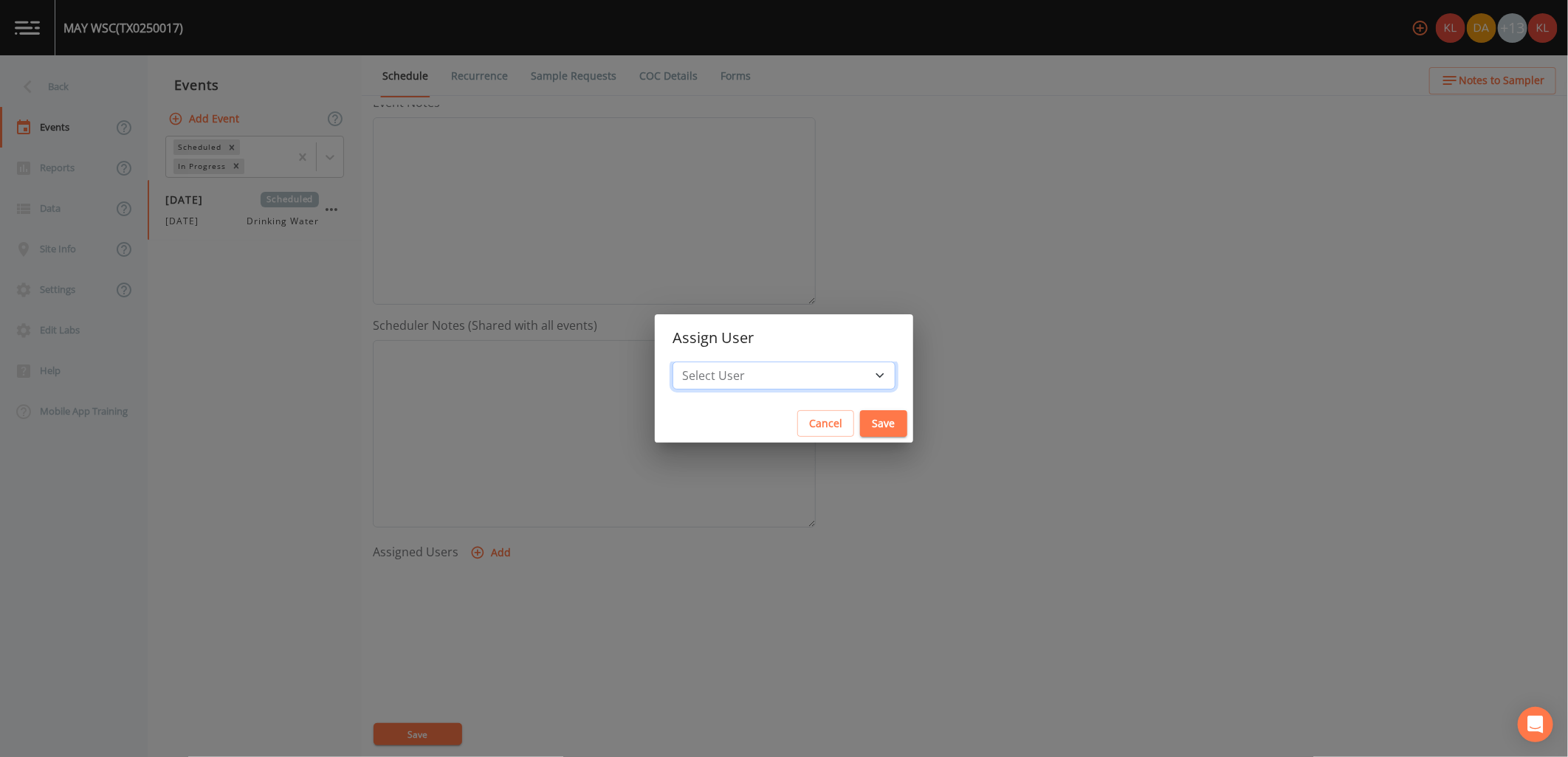
click at [755, 366] on select "Select User [PERSON_NAME] [PERSON_NAME] [PERSON_NAME] [PERSON_NAME] [PERSON_NAM…" at bounding box center [784, 375] width 223 height 28
select select "cc3a99b6-42a3-44aa-bed9-88599eb009c7"
click at [719, 361] on select "Select User [PERSON_NAME] [PERSON_NAME] [PERSON_NAME] [PERSON_NAME] [PERSON_NAM…" at bounding box center [784, 375] width 223 height 28
click at [860, 426] on button "Save" at bounding box center [883, 424] width 47 height 27
select select
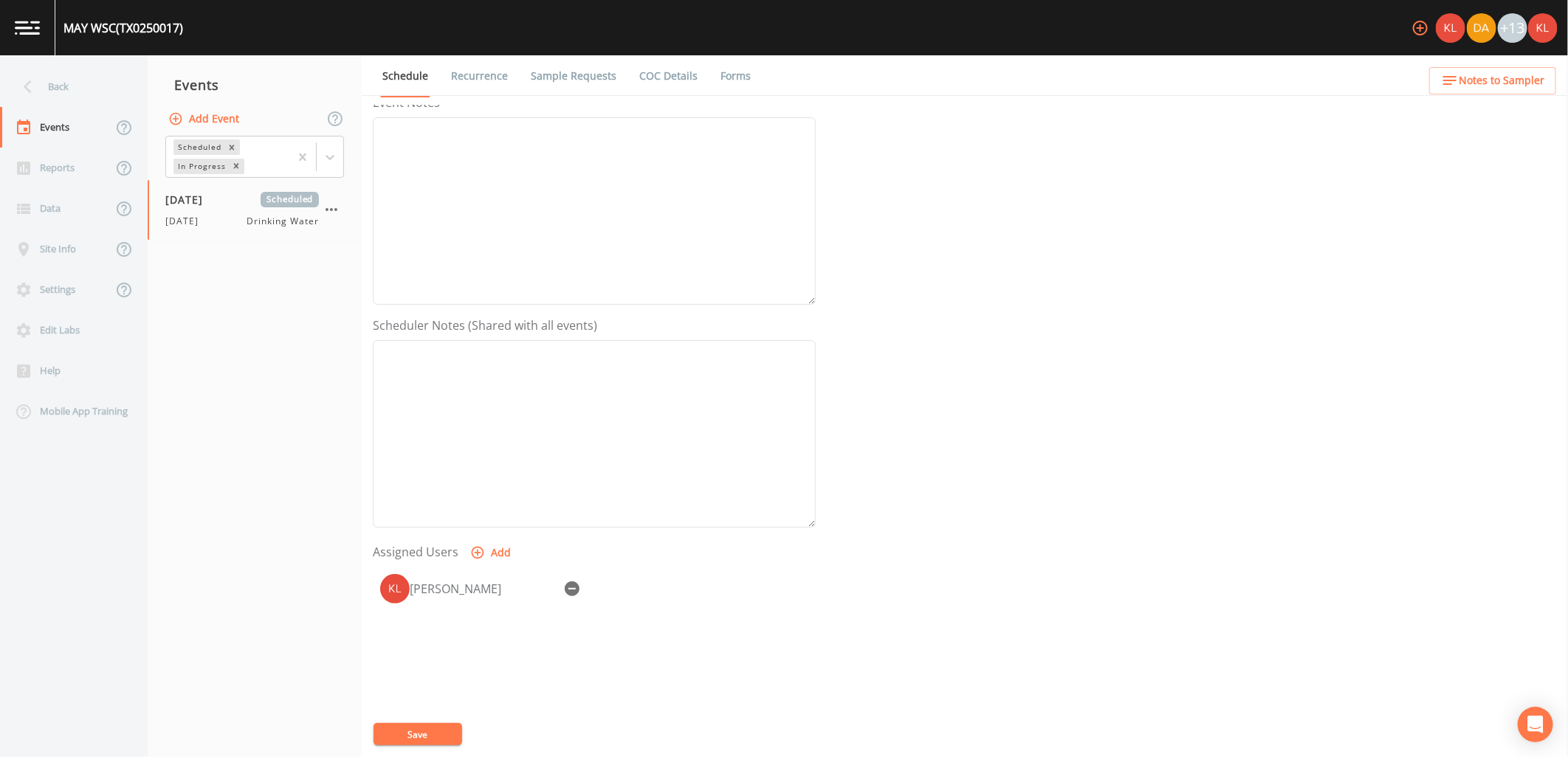
click at [441, 722] on div "Event Name [DATE] Target Sampling Date [DATE] Time (Optional) Event Notes Sched…" at bounding box center [969, 431] width 1195 height 652
click at [439, 734] on button "Save" at bounding box center [418, 733] width 89 height 22
click at [40, 53] on link at bounding box center [27, 27] width 55 height 55
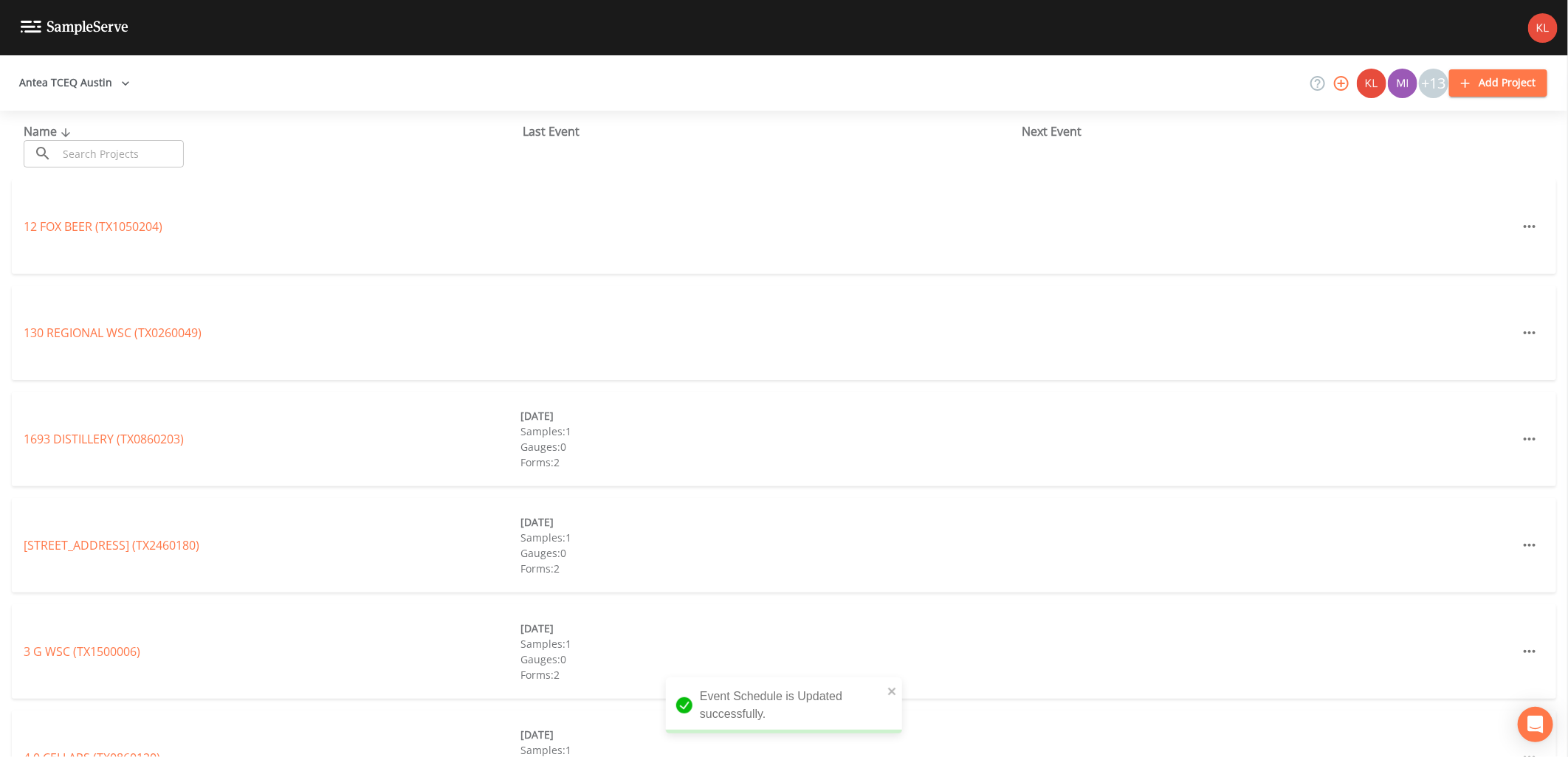
click at [130, 148] on input "text" at bounding box center [120, 154] width 126 height 27
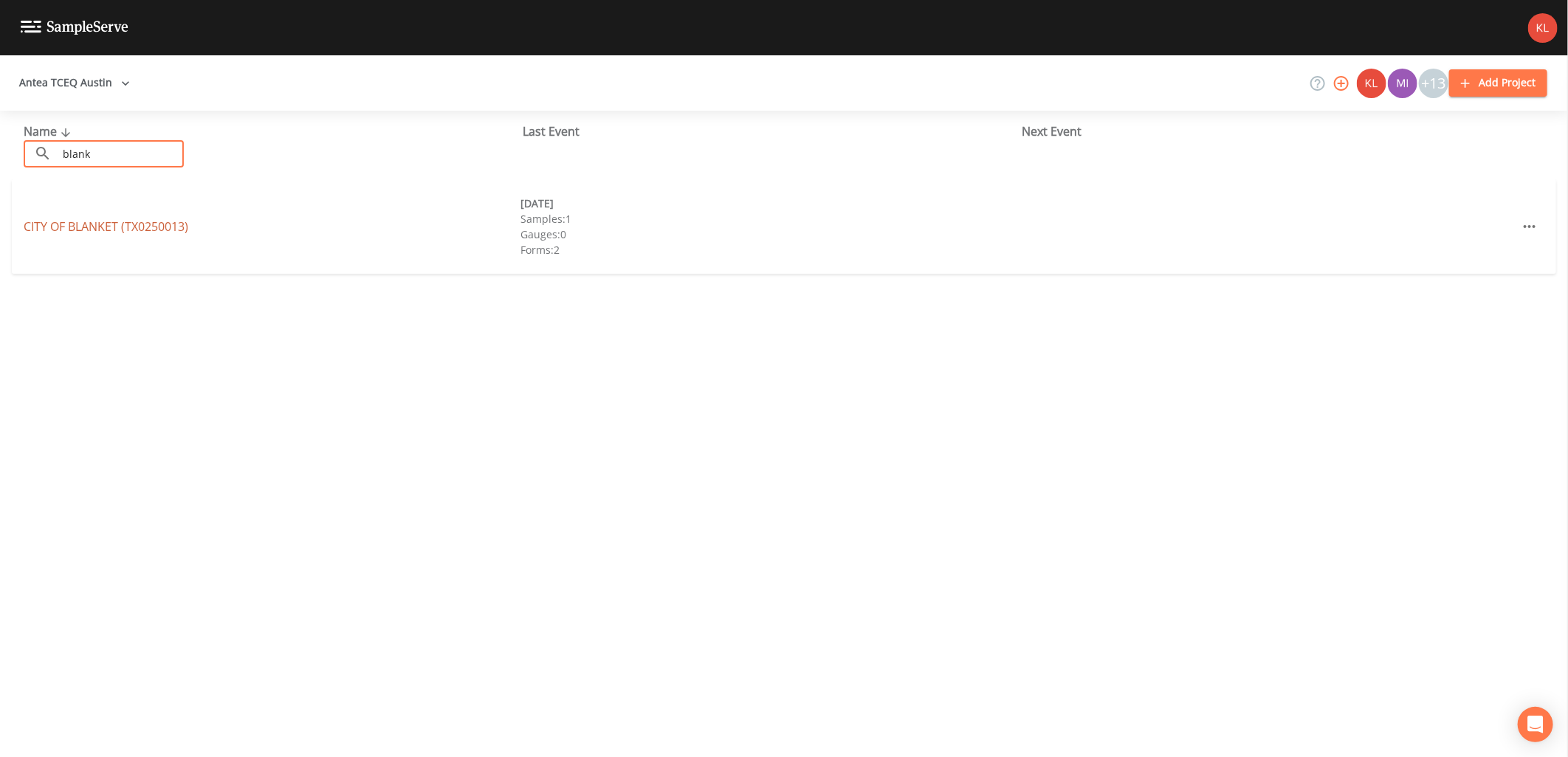
type input "blanket"
click at [140, 230] on link "CITY OF BLANKET (TX0250013)" at bounding box center [106, 226] width 165 height 16
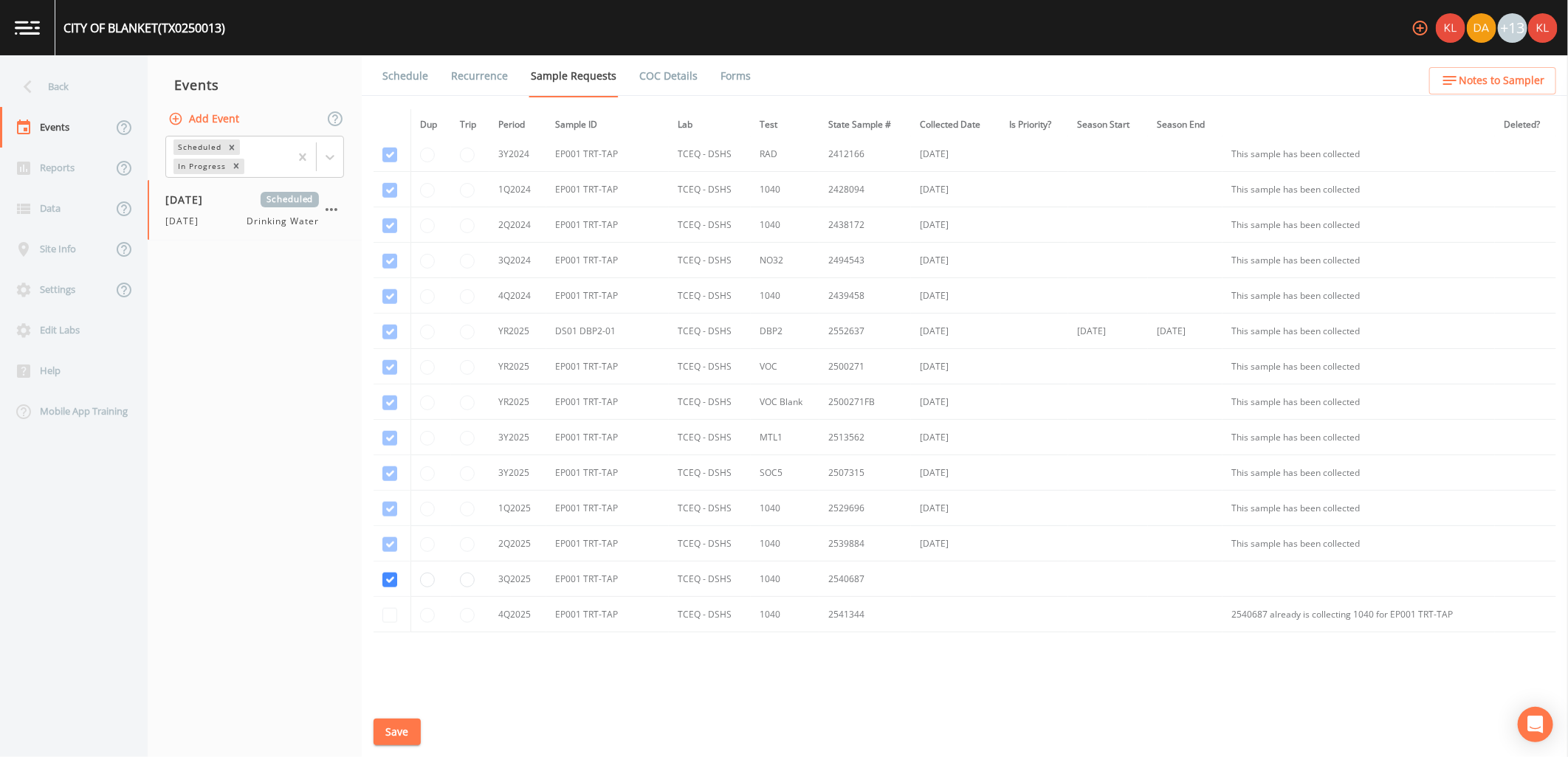
scroll to position [720, 0]
click at [399, 69] on link "Schedule" at bounding box center [405, 76] width 50 height 42
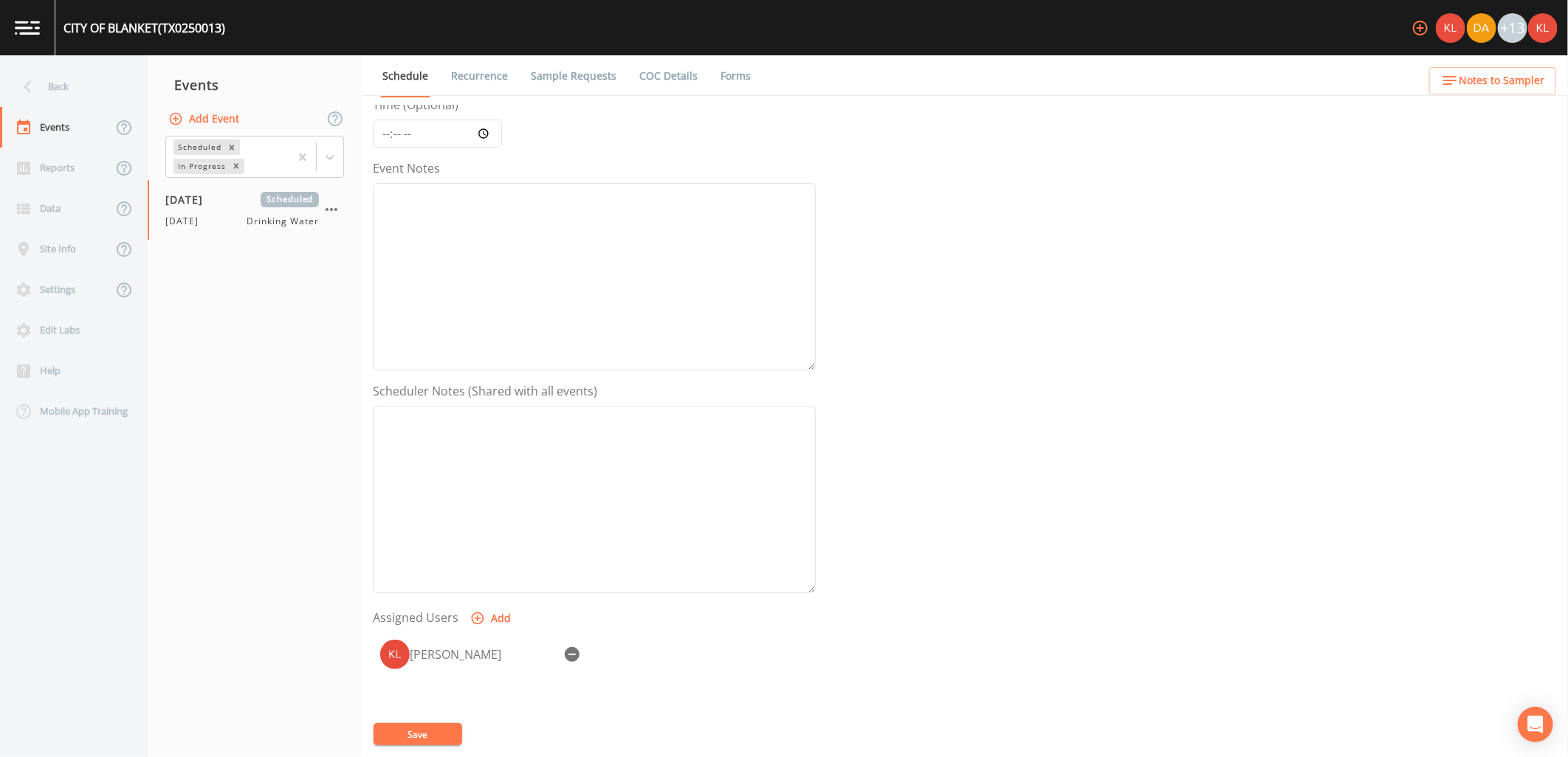
scroll to position [283, 0]
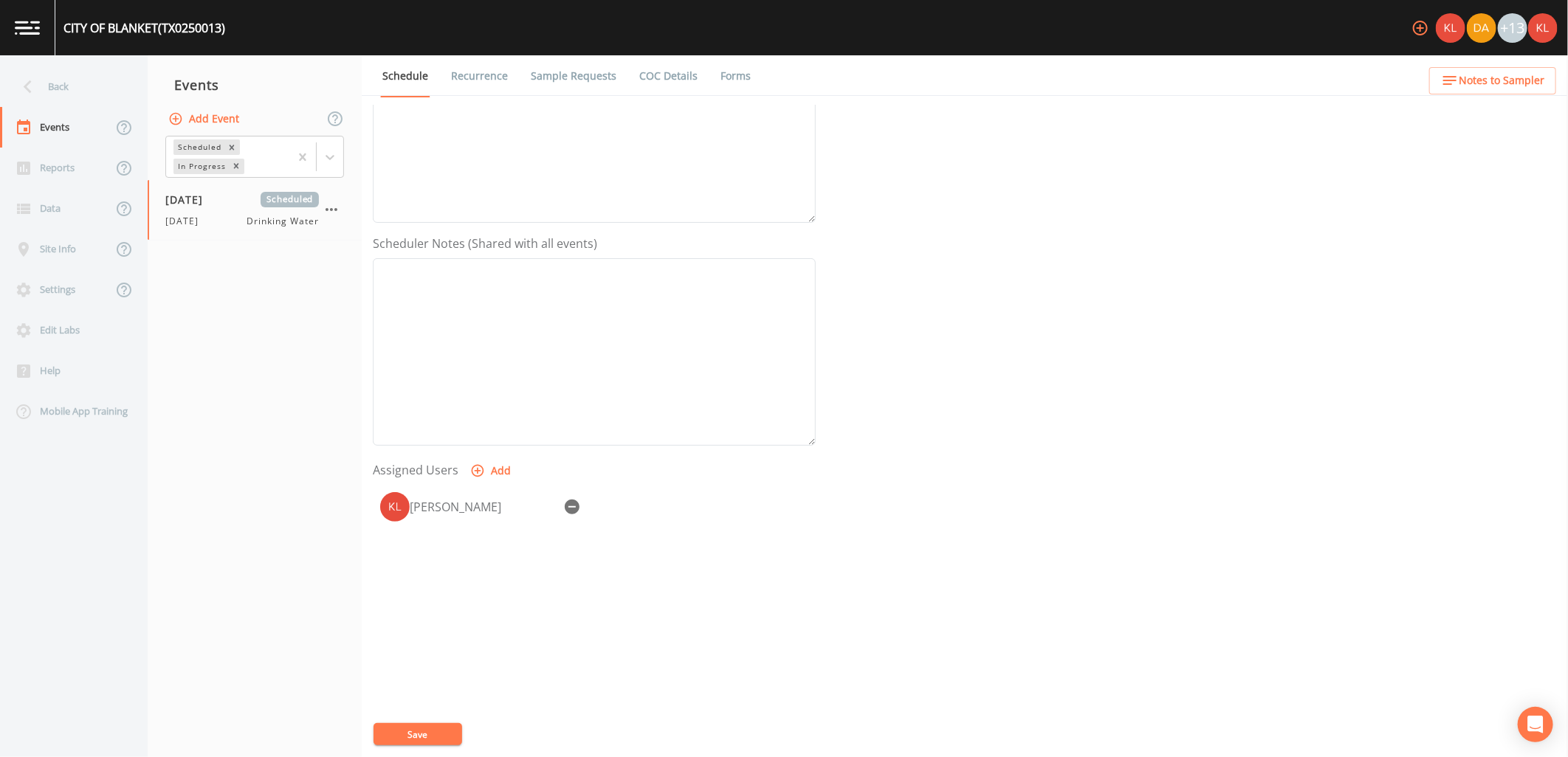
click at [47, 34] on link at bounding box center [27, 27] width 55 height 55
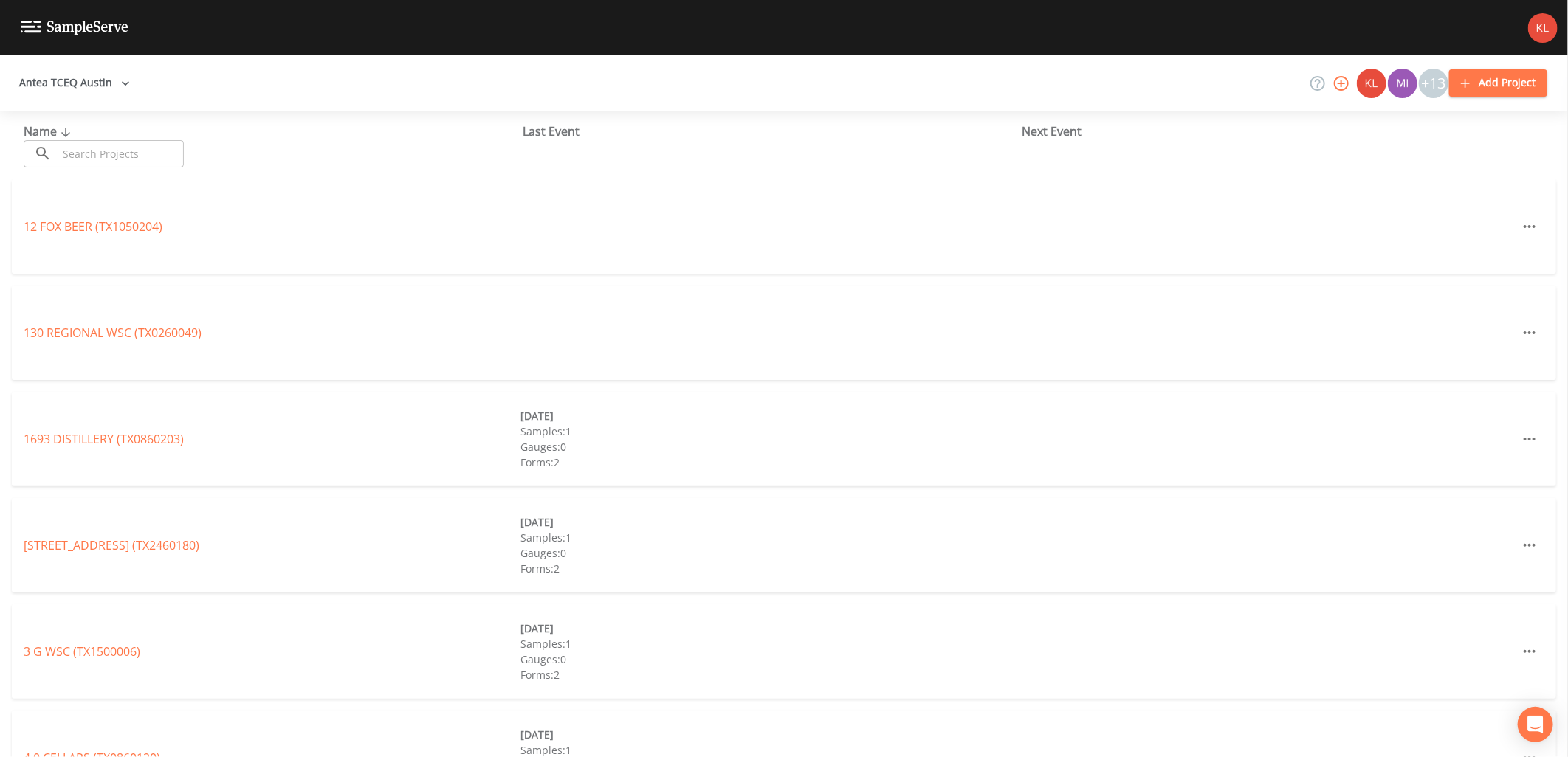
click at [166, 158] on input "text" at bounding box center [120, 154] width 126 height 27
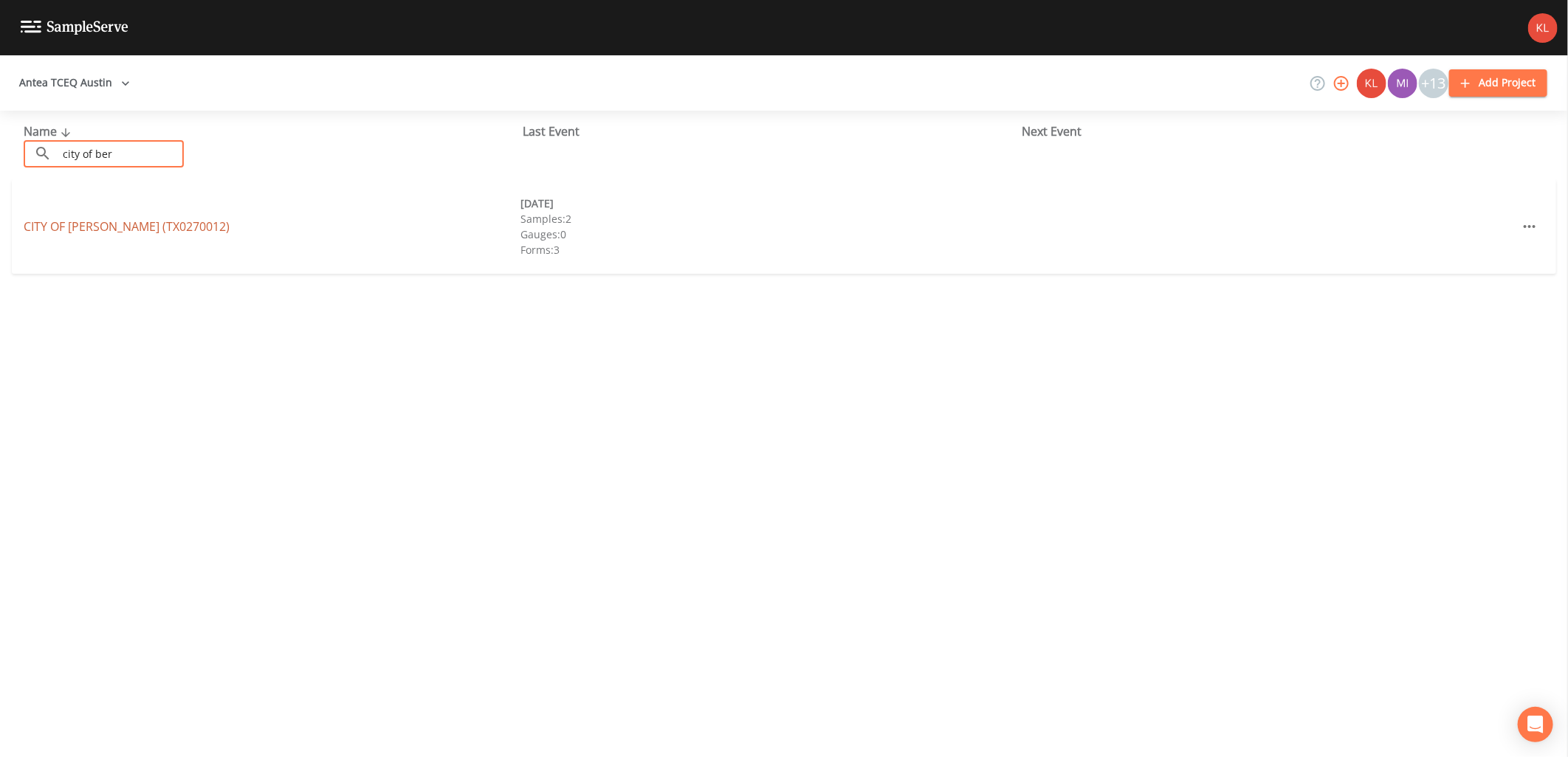
type input "city of ber"
click at [167, 225] on link "CITY OF [PERSON_NAME] (TX0270012)" at bounding box center [126, 226] width 206 height 16
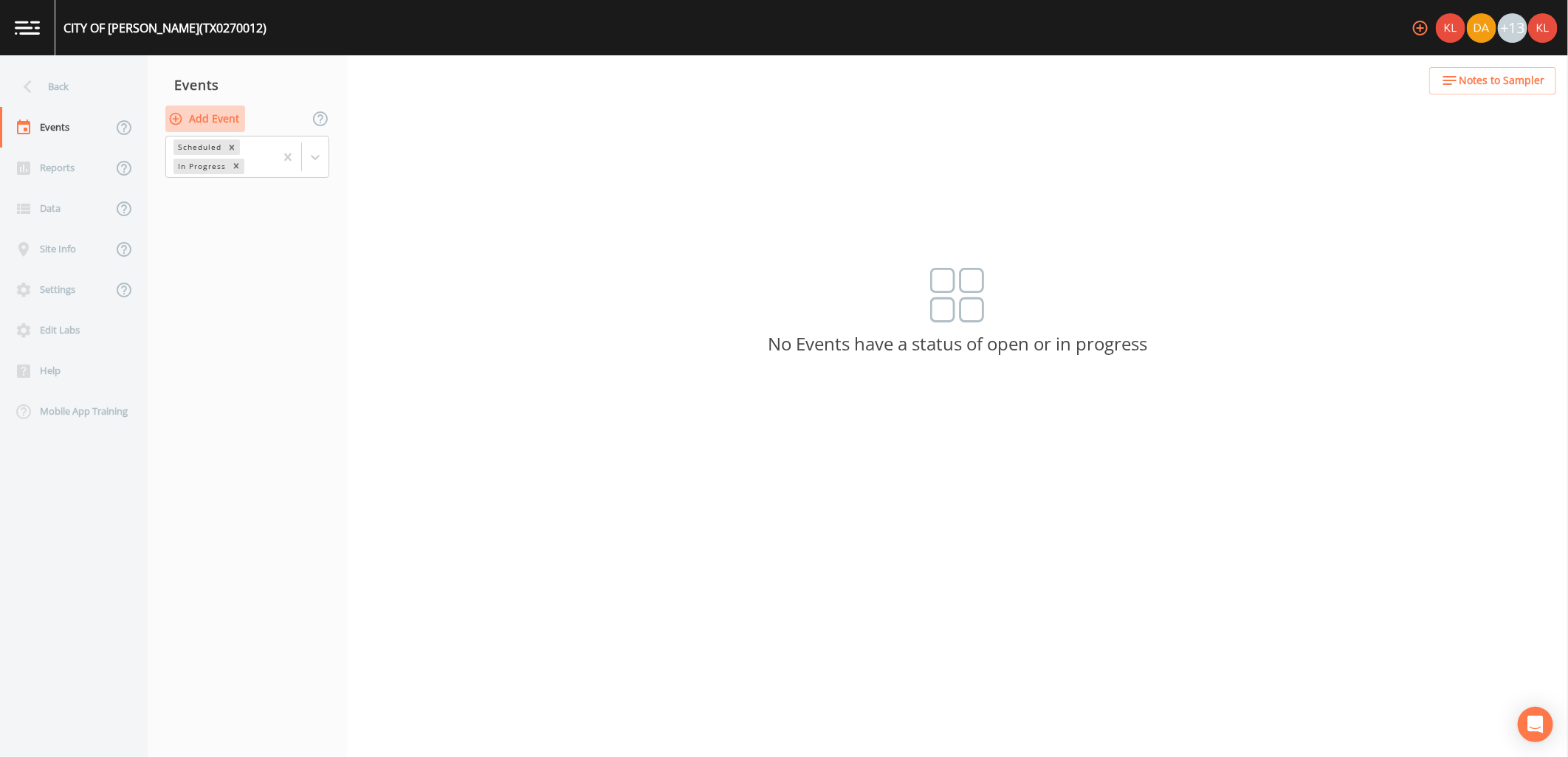
click at [238, 120] on button "Add Event" at bounding box center [206, 120] width 80 height 27
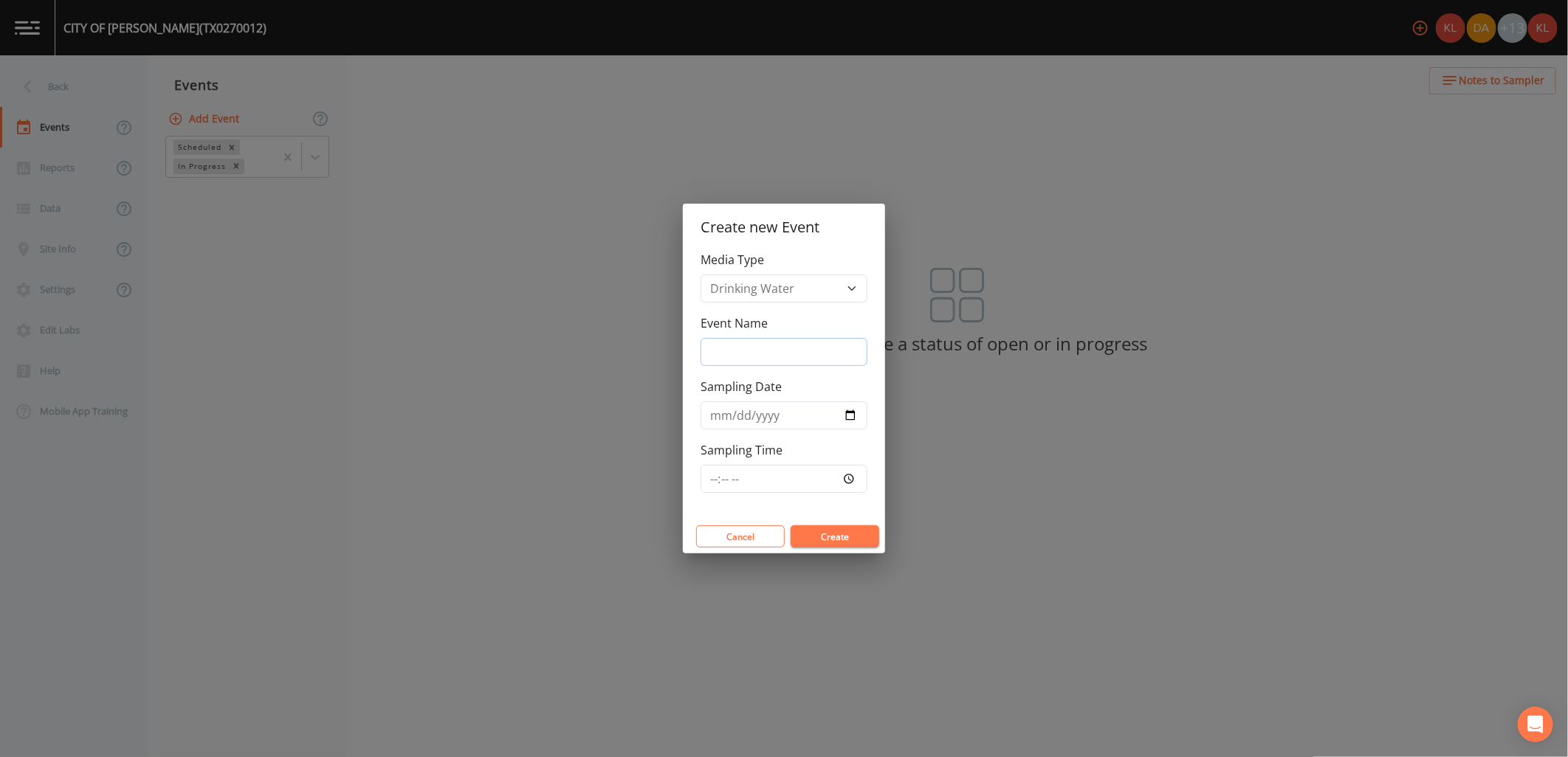
click at [758, 345] on input "Event Name" at bounding box center [784, 351] width 167 height 28
type input "[DATE]"
click at [847, 529] on button "Create" at bounding box center [835, 536] width 89 height 22
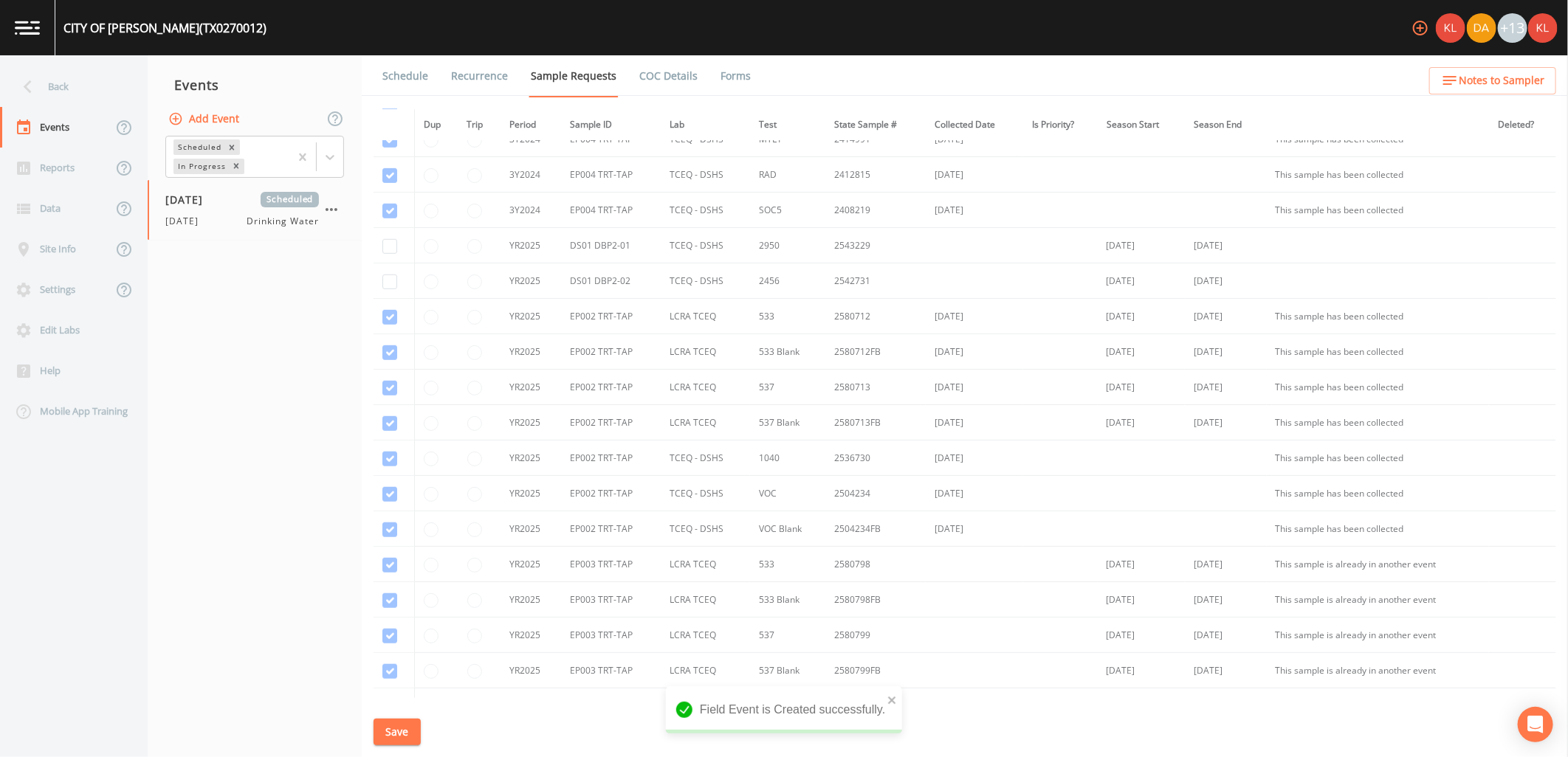
scroll to position [573, 0]
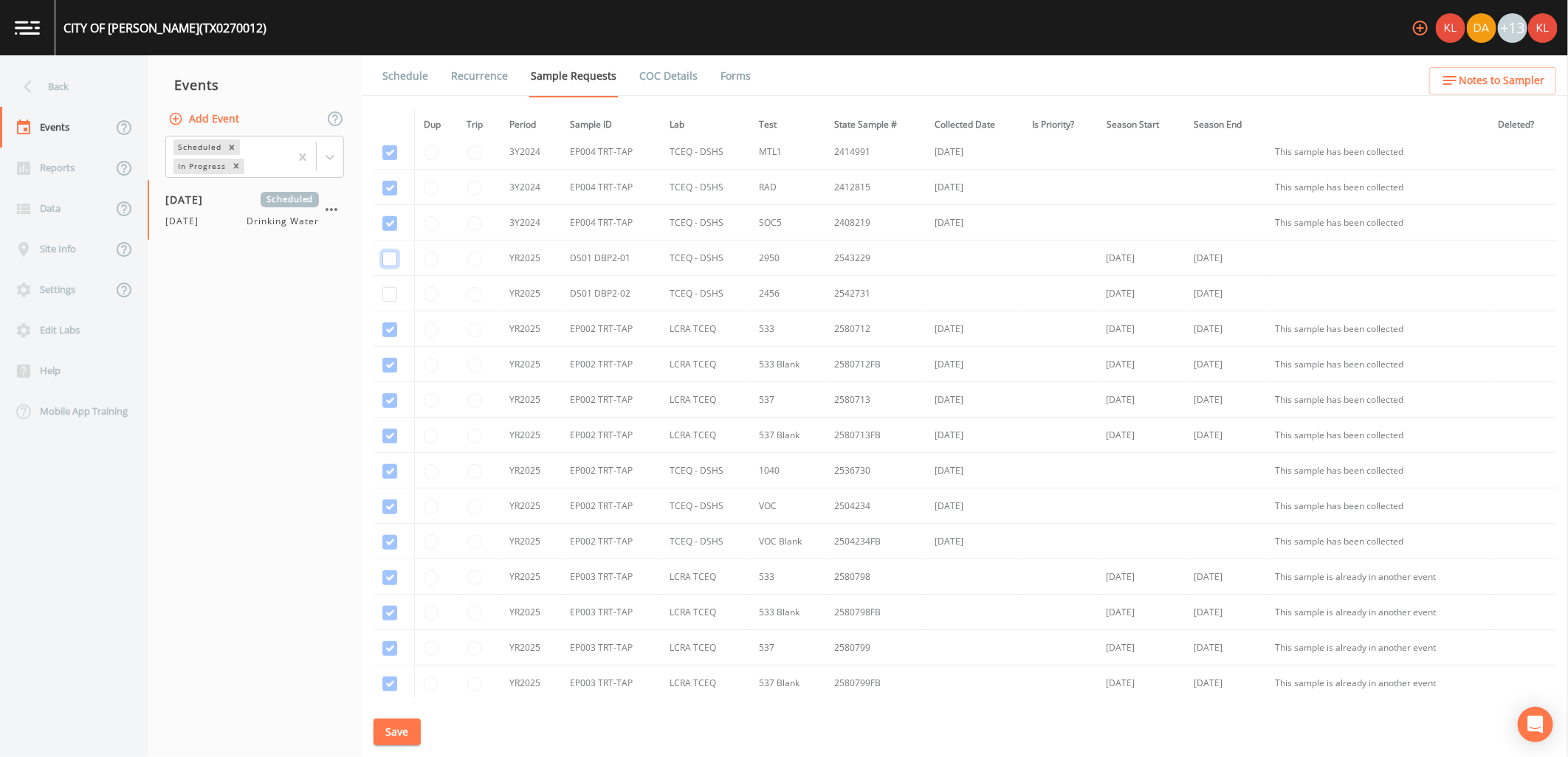
click at [386, 261] on input "checkbox" at bounding box center [390, 259] width 14 height 14
checkbox input "true"
click at [387, 305] on td at bounding box center [393, 293] width 41 height 35
click at [389, 298] on input "checkbox" at bounding box center [390, 294] width 14 height 14
checkbox input "true"
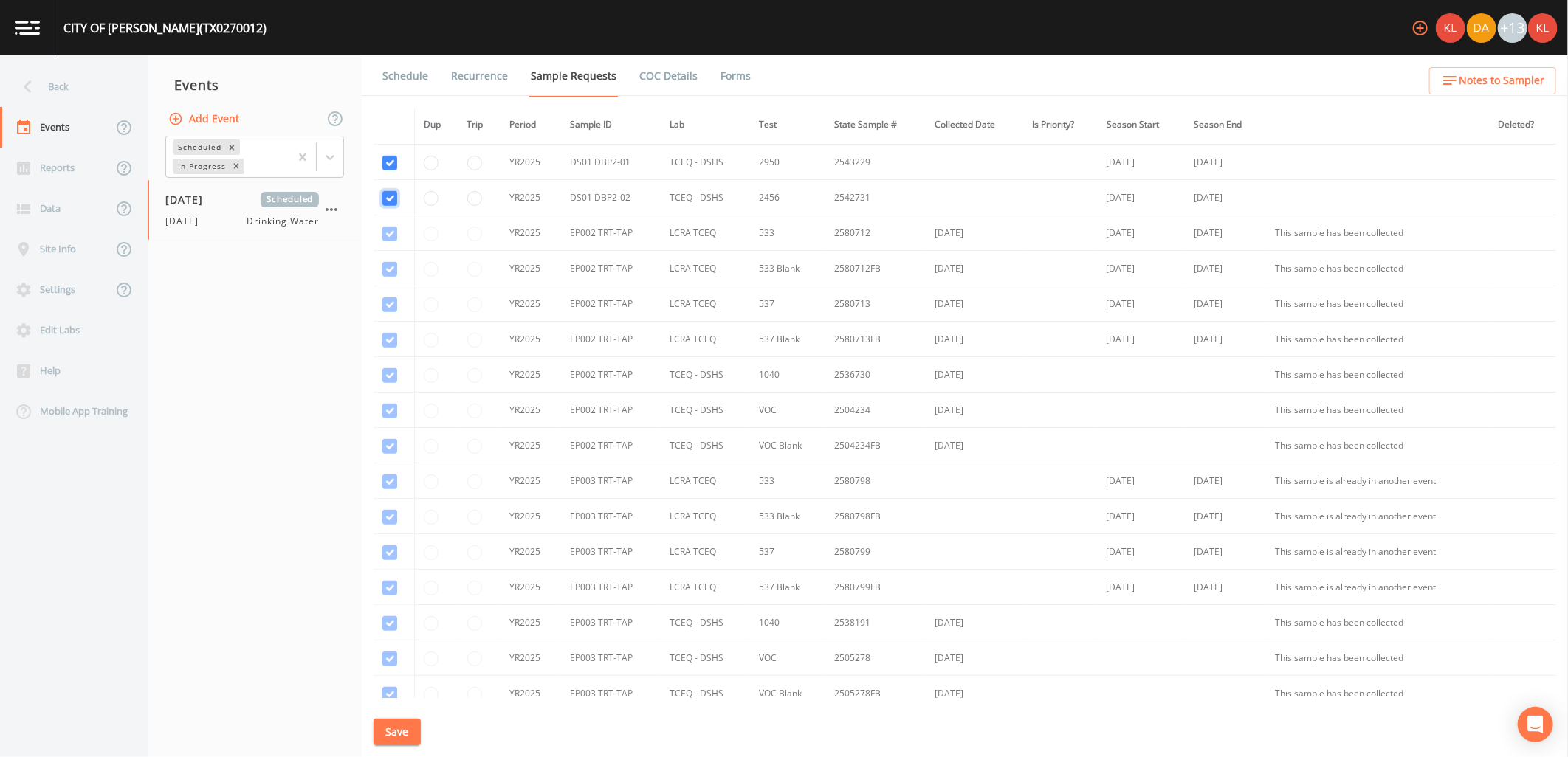
scroll to position [559, 0]
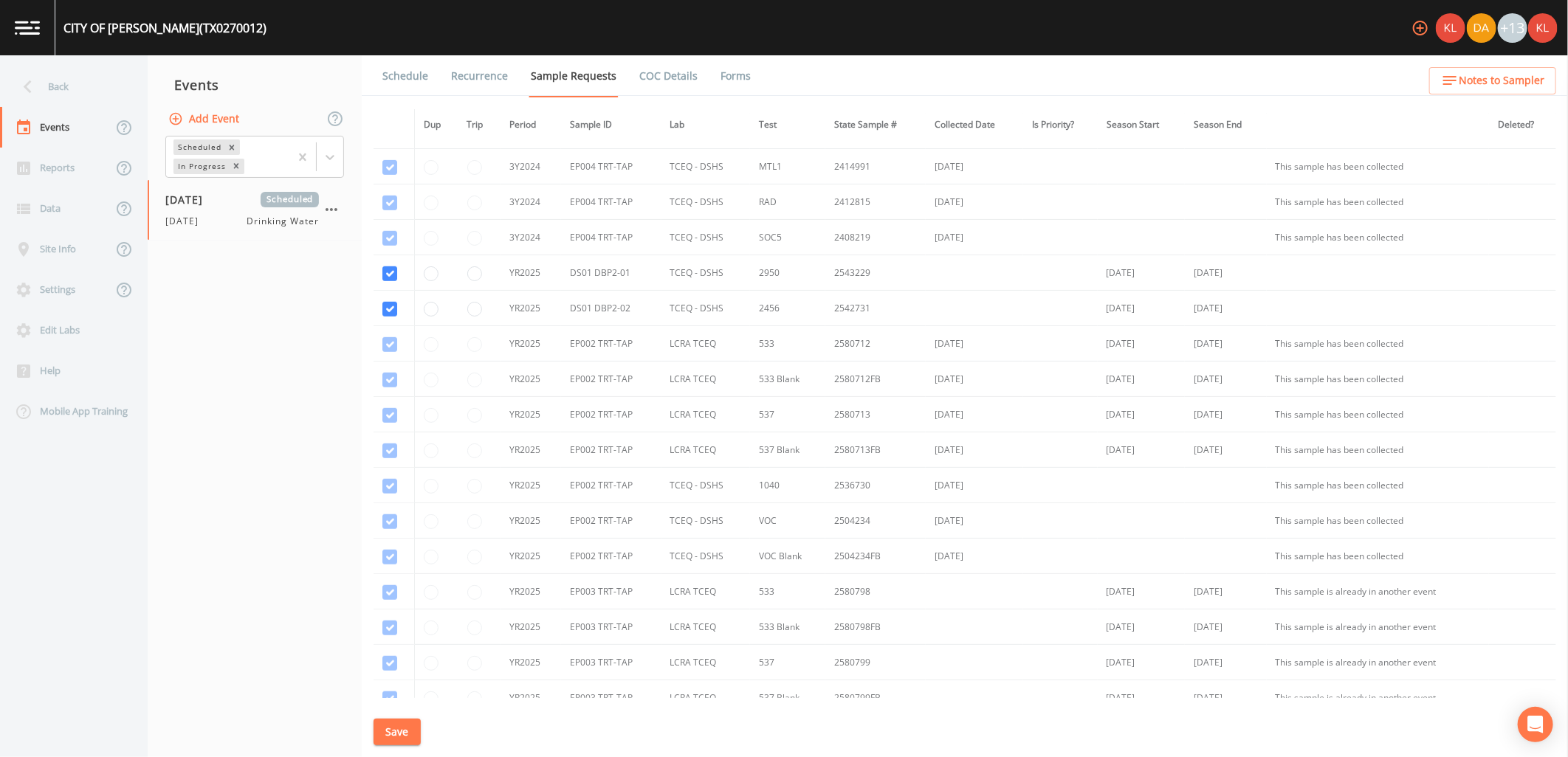
click at [399, 721] on button "Save" at bounding box center [397, 733] width 47 height 27
click at [409, 84] on link "Schedule" at bounding box center [405, 76] width 50 height 42
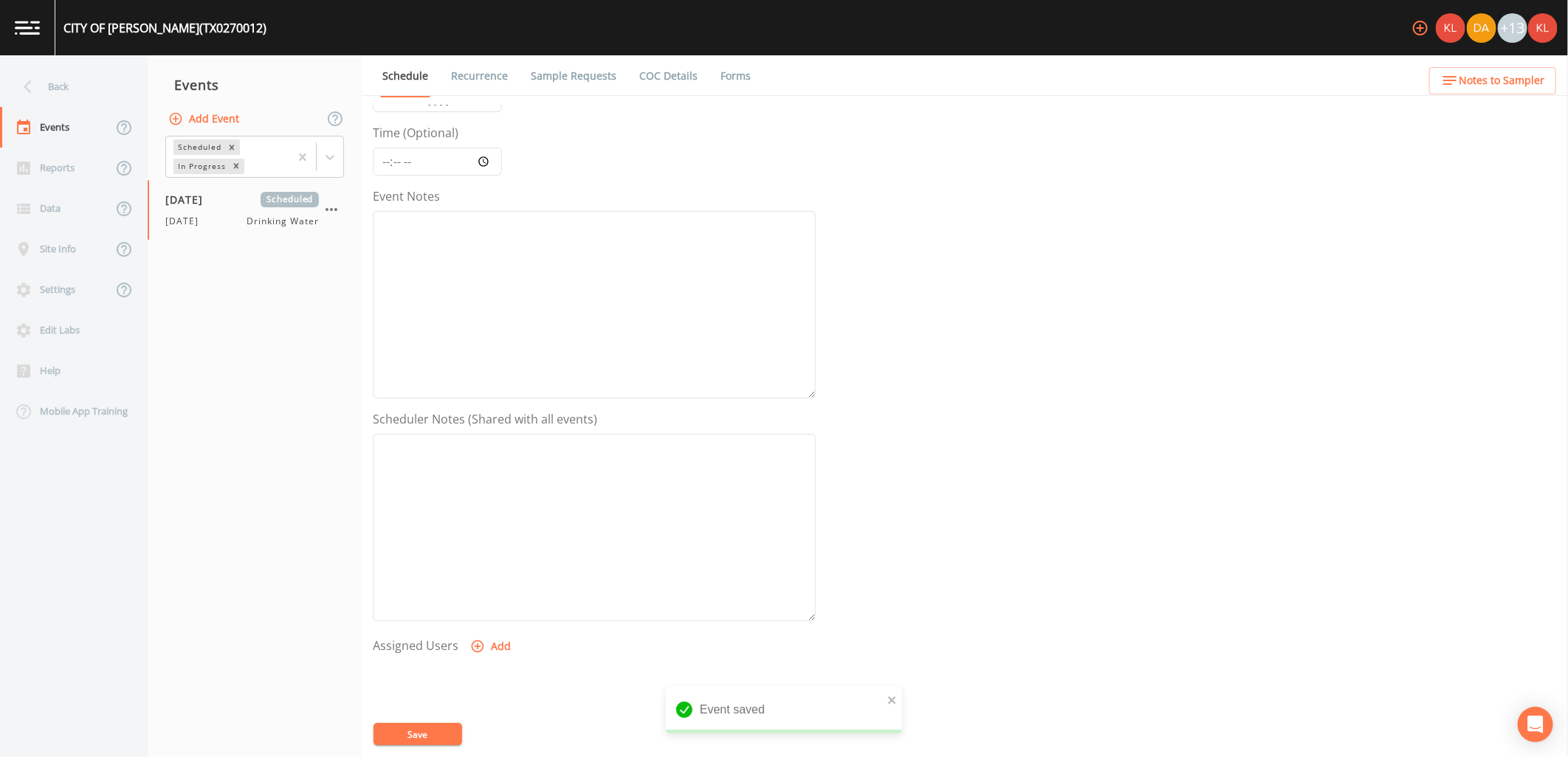
scroll to position [283, 0]
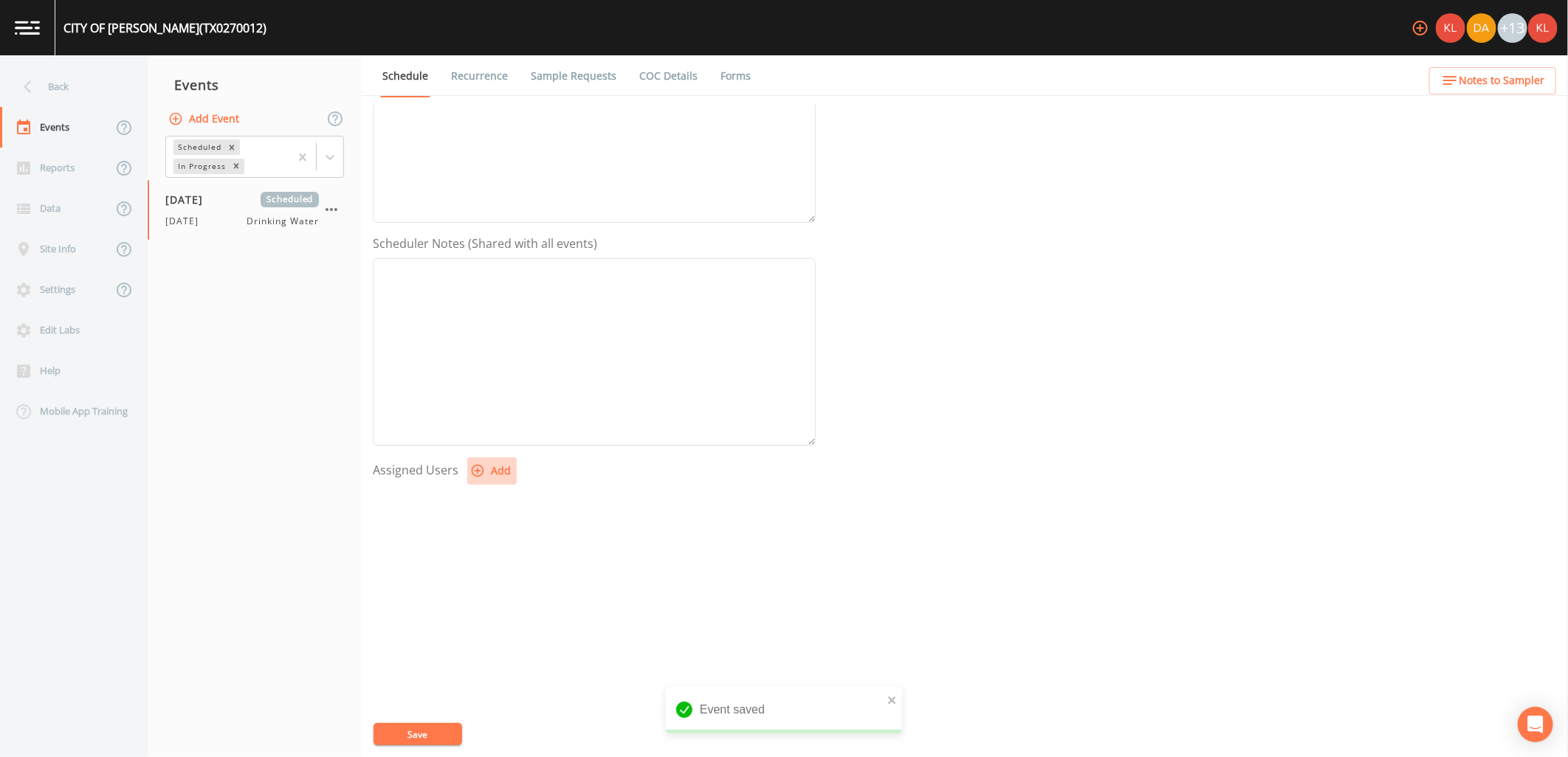
click at [511, 472] on button "Add" at bounding box center [492, 471] width 50 height 27
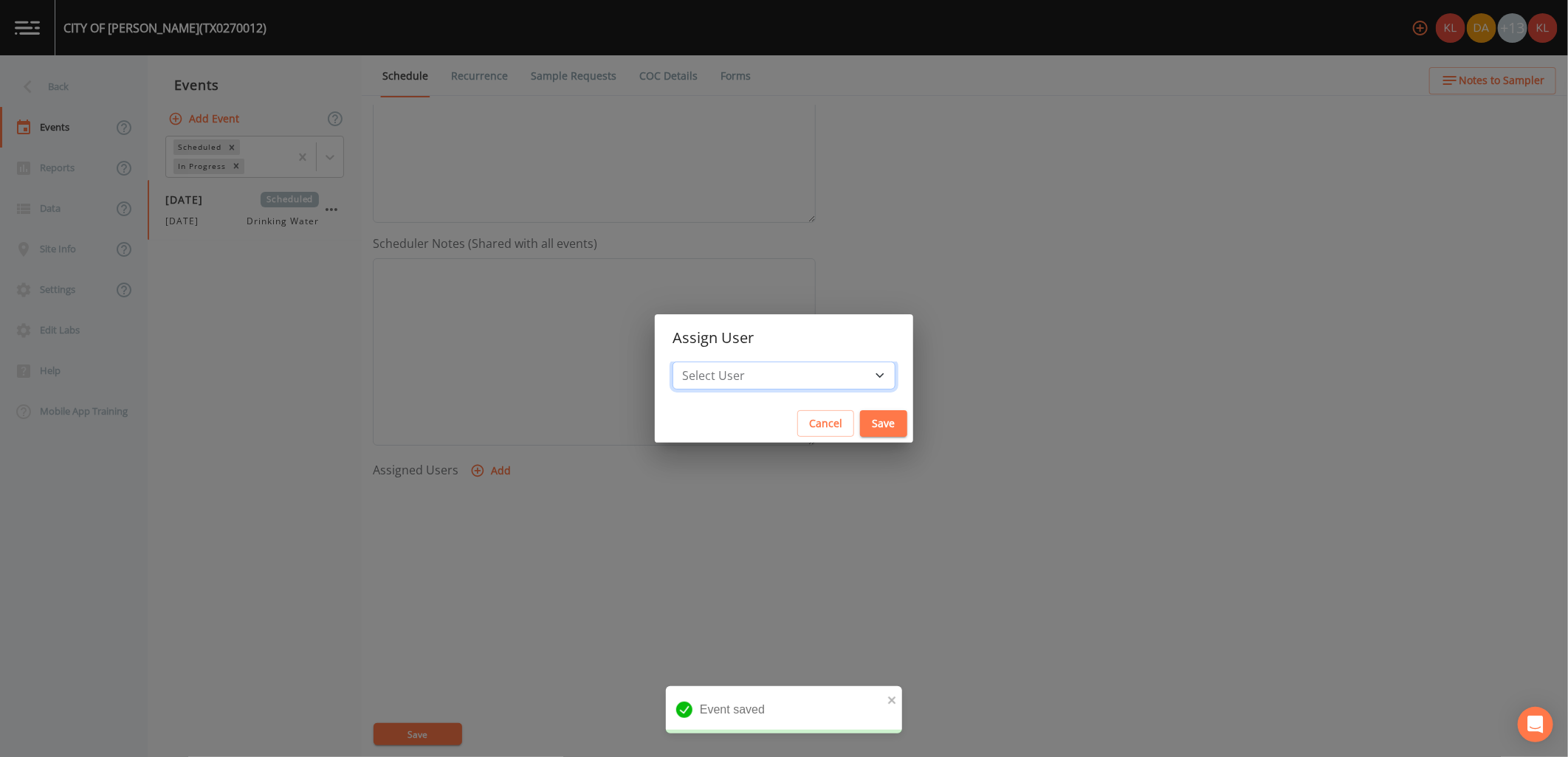
click at [741, 375] on select "Select User [PERSON_NAME] [PERSON_NAME] [PERSON_NAME] [PERSON_NAME] [PERSON_NAM…" at bounding box center [784, 375] width 223 height 28
click at [748, 366] on select "Select User [PERSON_NAME] [PERSON_NAME] [PERSON_NAME] [PERSON_NAME] [PERSON_NAM…" at bounding box center [784, 375] width 223 height 28
select select "cc3a99b6-42a3-44aa-bed9-88599eb009c7"
click at [719, 361] on select "Select User [PERSON_NAME] [PERSON_NAME] [PERSON_NAME] [PERSON_NAME] [PERSON_NAM…" at bounding box center [784, 375] width 223 height 28
click at [860, 428] on button "Save" at bounding box center [883, 424] width 47 height 27
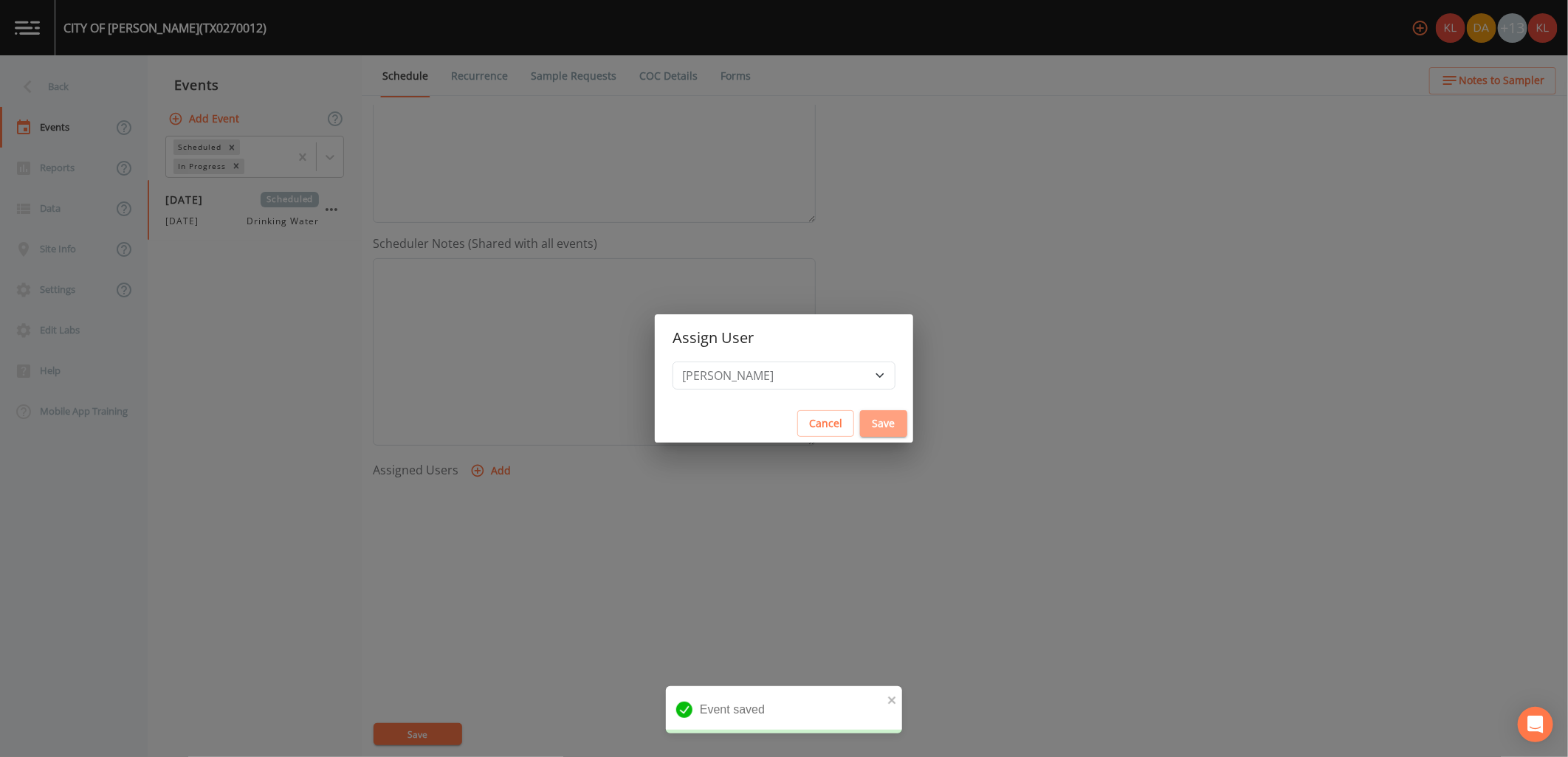
select select
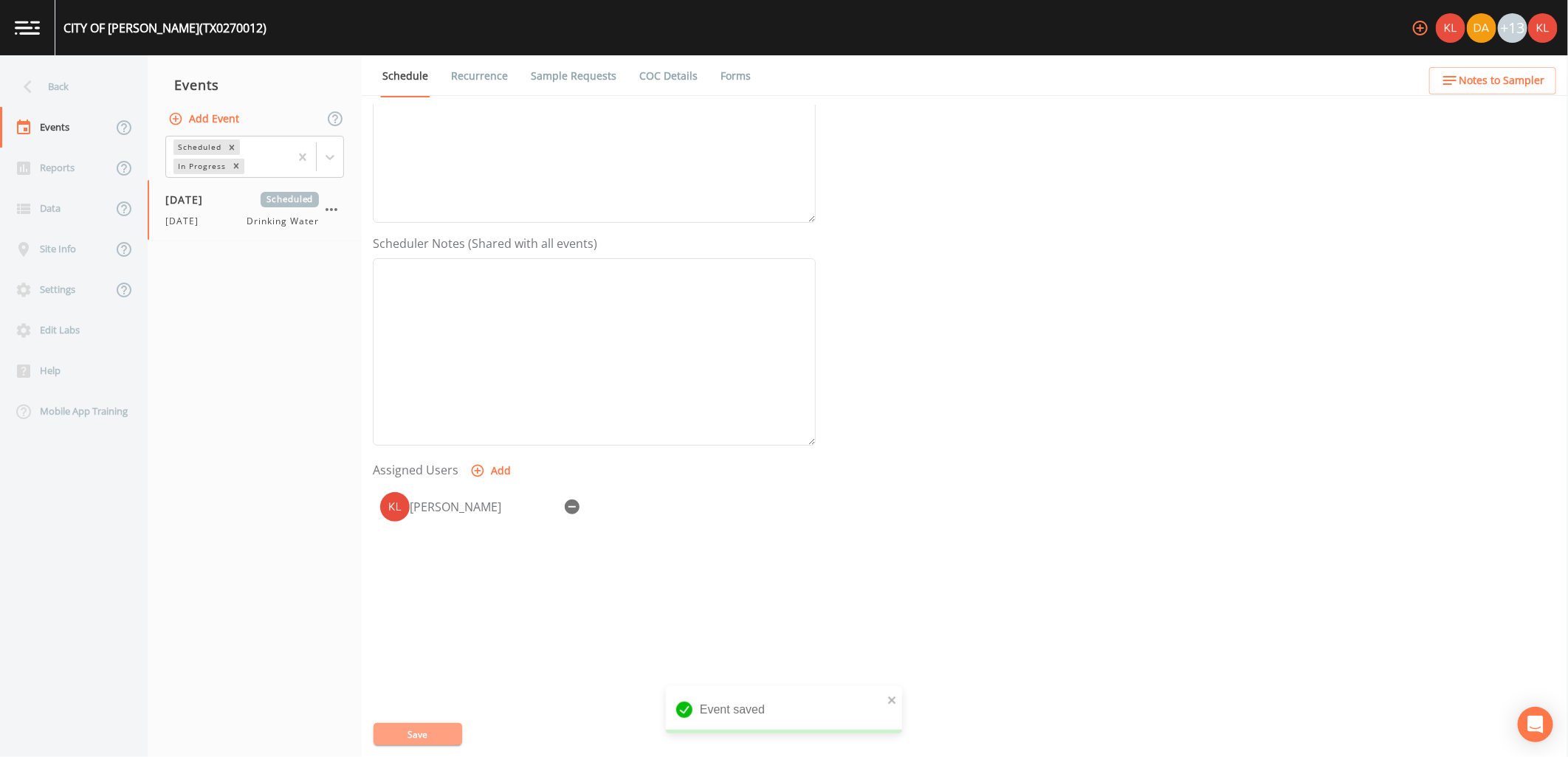
click at [444, 734] on button "Save" at bounding box center [418, 733] width 89 height 22
